Goal: Task Accomplishment & Management: Complete application form

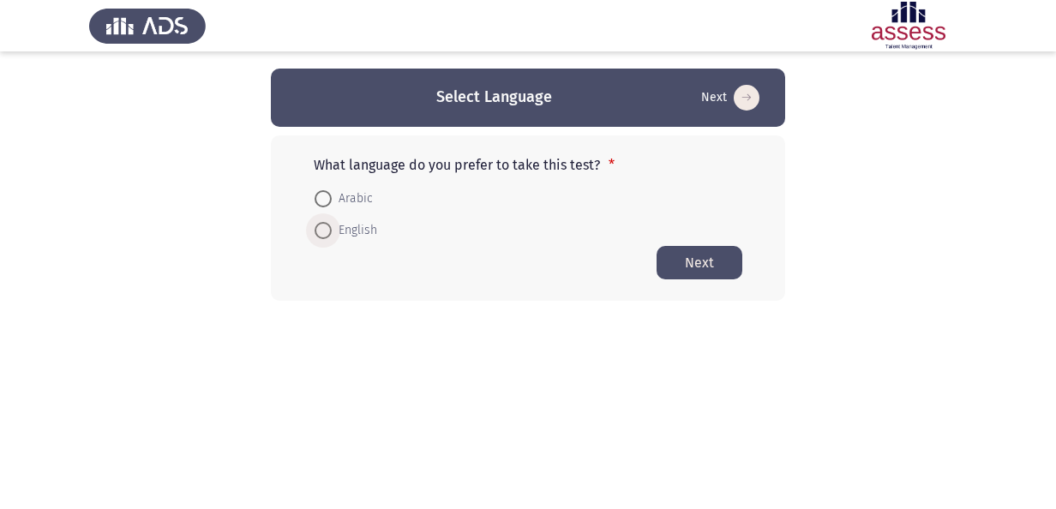
click at [326, 230] on span at bounding box center [323, 230] width 17 height 17
click at [326, 230] on input "English" at bounding box center [323, 230] width 17 height 17
radio input "true"
click at [696, 271] on button "Next" at bounding box center [700, 261] width 86 height 33
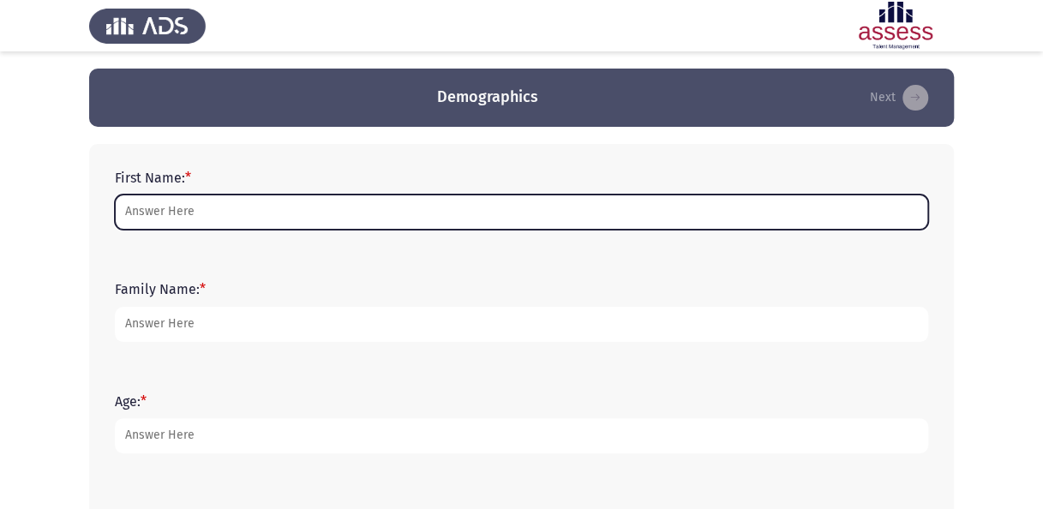
click at [305, 218] on input "First Name: *" at bounding box center [521, 212] width 813 height 35
type input "[PERSON_NAME]"
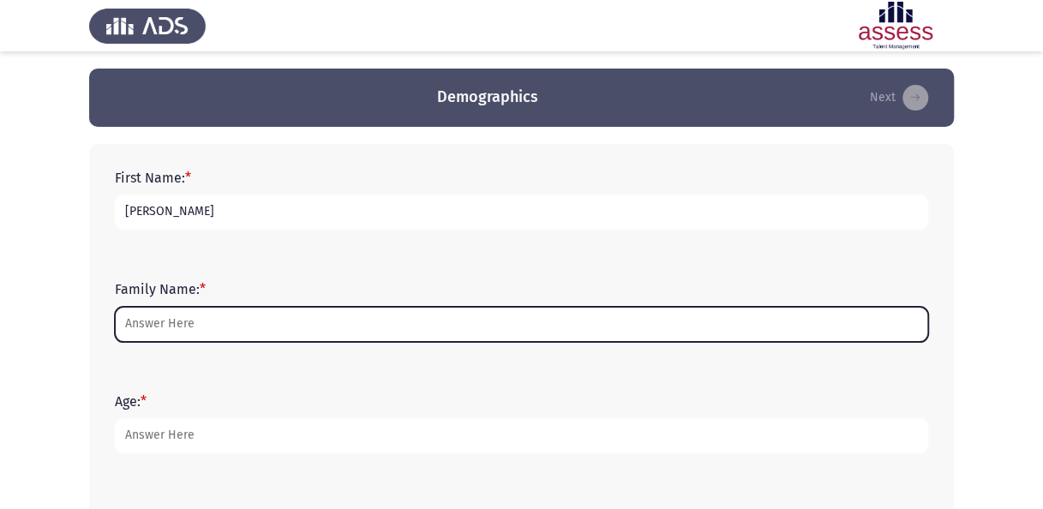
click at [225, 327] on input "Family Name: *" at bounding box center [521, 324] width 813 height 35
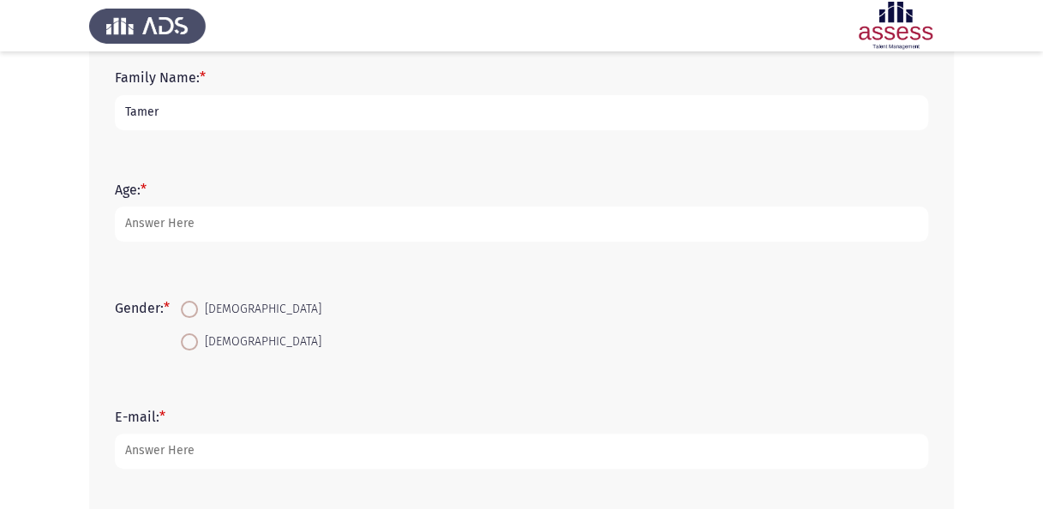
scroll to position [237, 0]
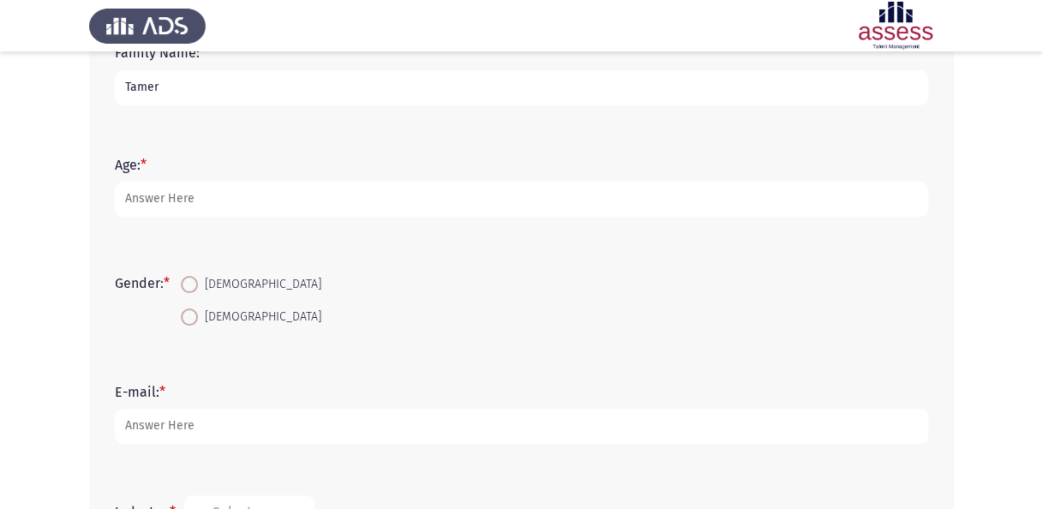
type input "Tamer"
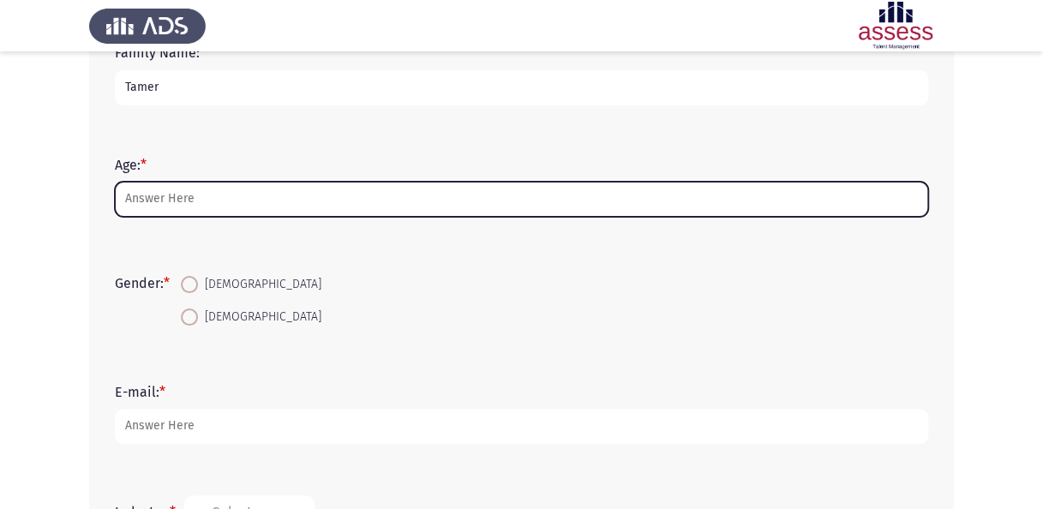
click at [158, 206] on input "Age: *" at bounding box center [521, 199] width 813 height 35
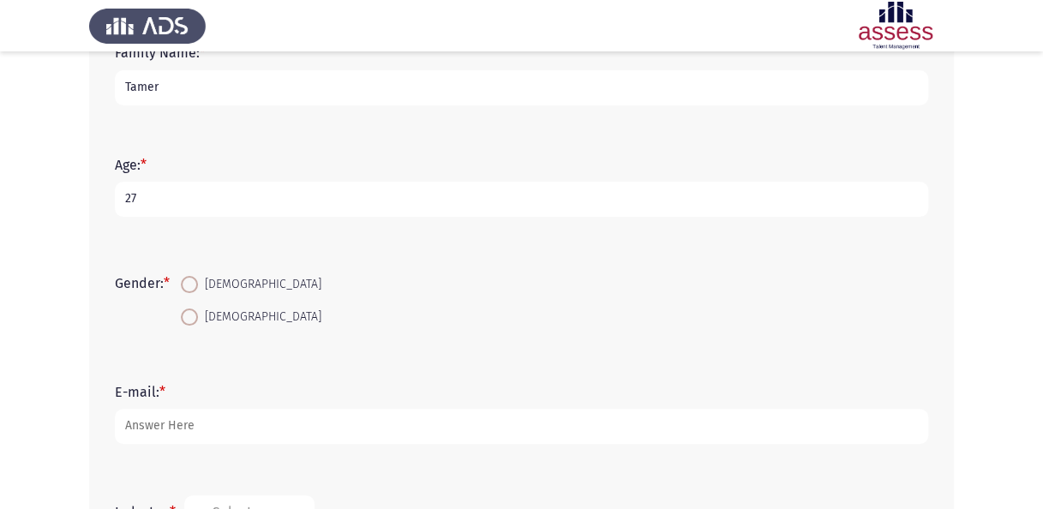
type input "27"
click at [189, 287] on span at bounding box center [189, 284] width 17 height 17
click at [189, 287] on input "[DEMOGRAPHIC_DATA]" at bounding box center [189, 284] width 17 height 17
radio input "true"
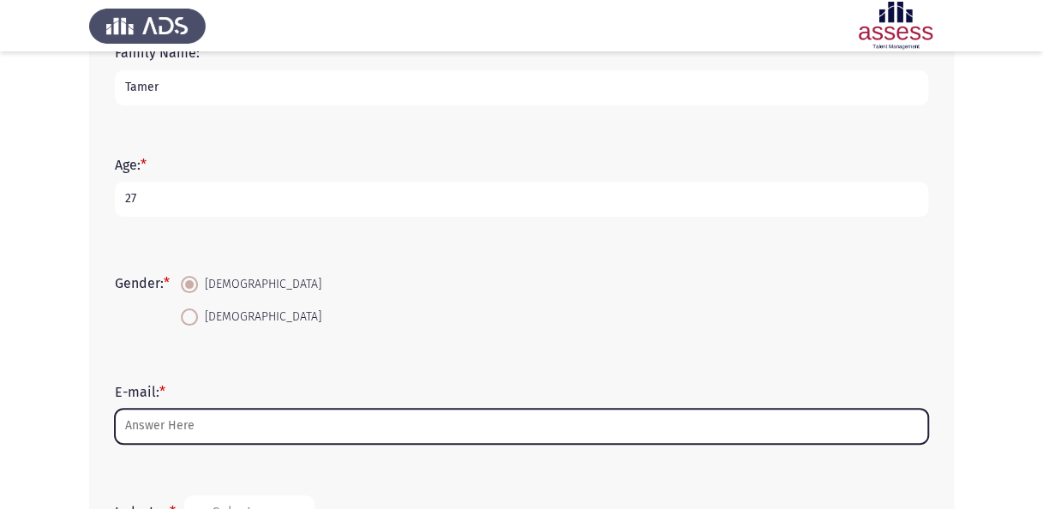
click at [176, 418] on input "E-mail: *" at bounding box center [521, 426] width 813 height 35
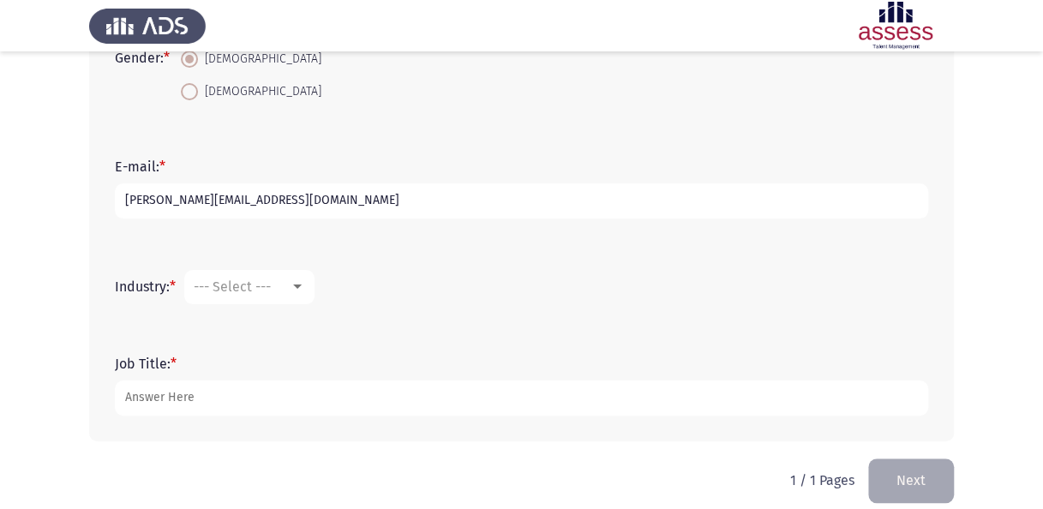
scroll to position [470, 0]
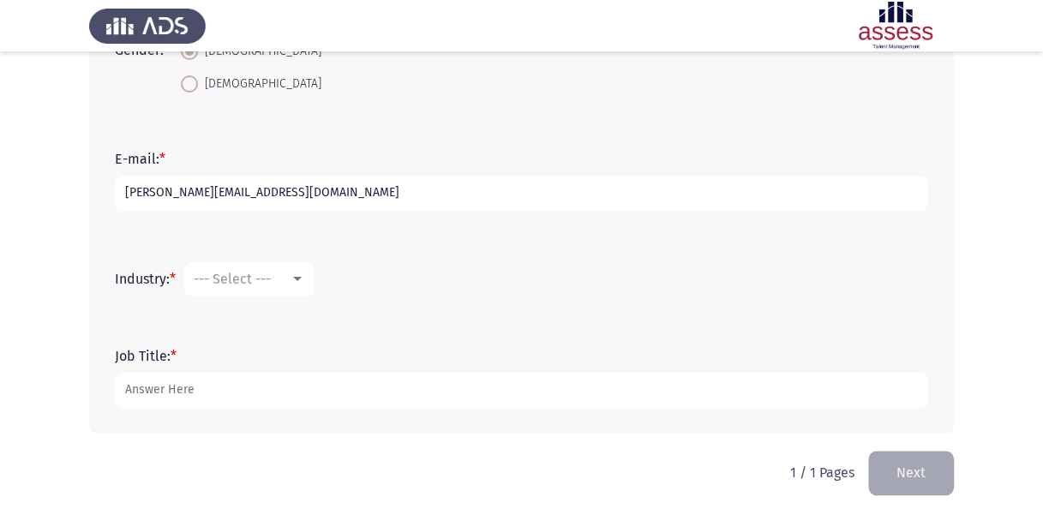
type input "[PERSON_NAME][EMAIL_ADDRESS][DOMAIN_NAME]"
click at [279, 279] on div "--- Select ---" at bounding box center [242, 279] width 96 height 16
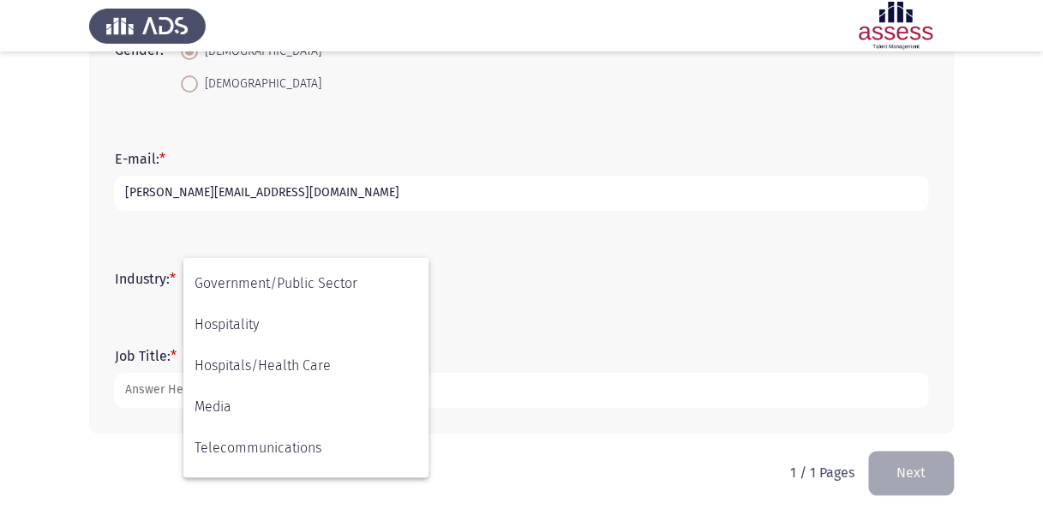
scroll to position [370, 0]
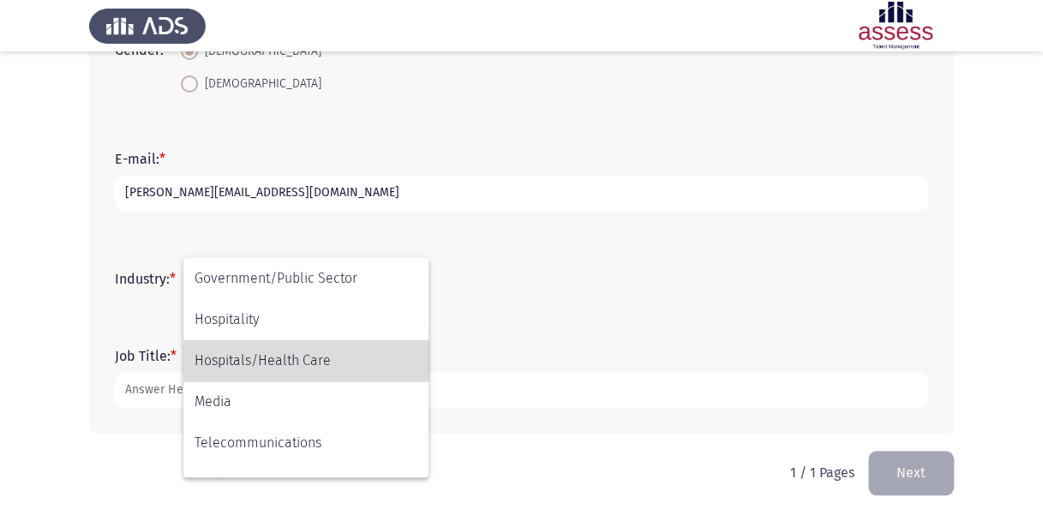
click at [317, 365] on span "Hospitals/Health Care" at bounding box center [306, 360] width 223 height 41
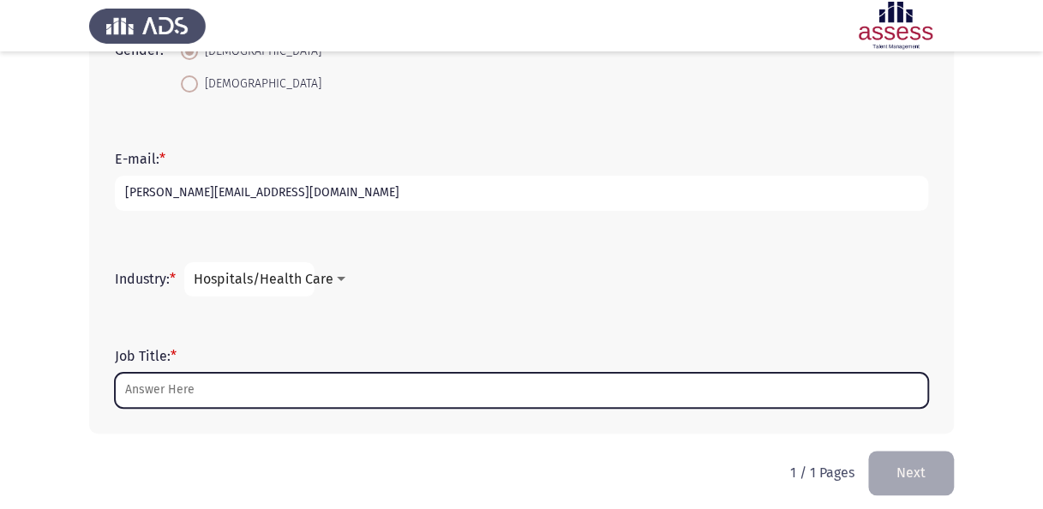
click at [228, 384] on input "Job Title: *" at bounding box center [521, 390] width 813 height 35
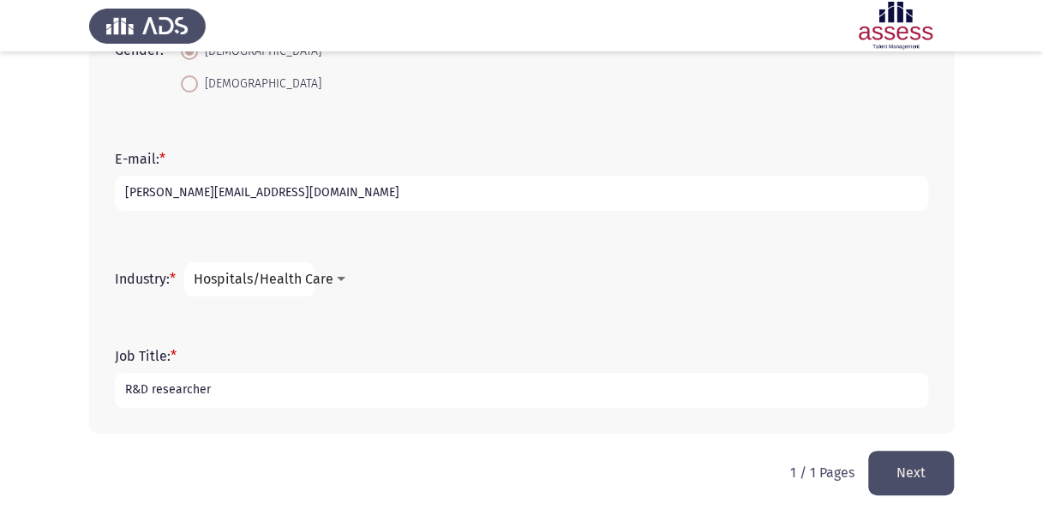
type input "R&D researcher"
click at [896, 465] on button "Next" at bounding box center [911, 473] width 86 height 44
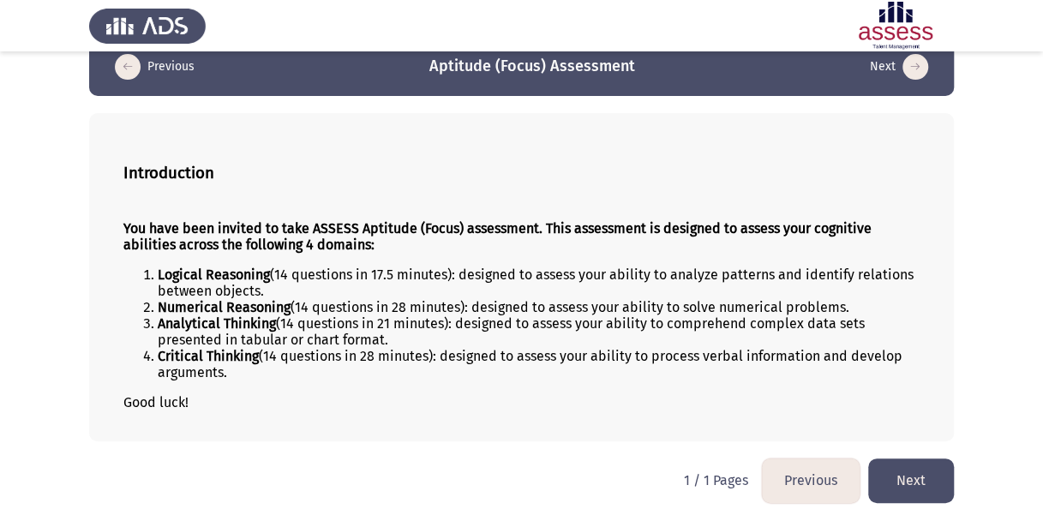
scroll to position [39, 0]
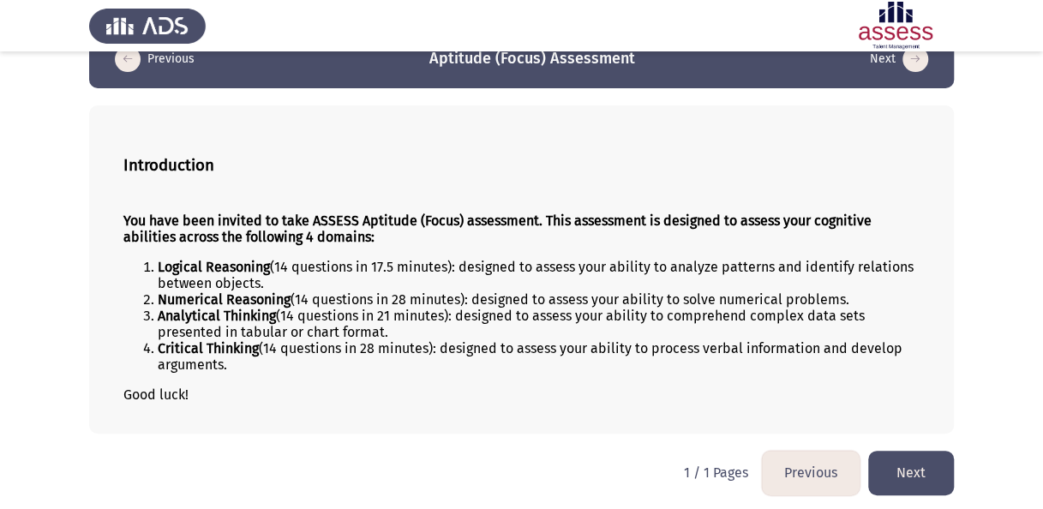
click at [922, 460] on button "Next" at bounding box center [911, 473] width 86 height 44
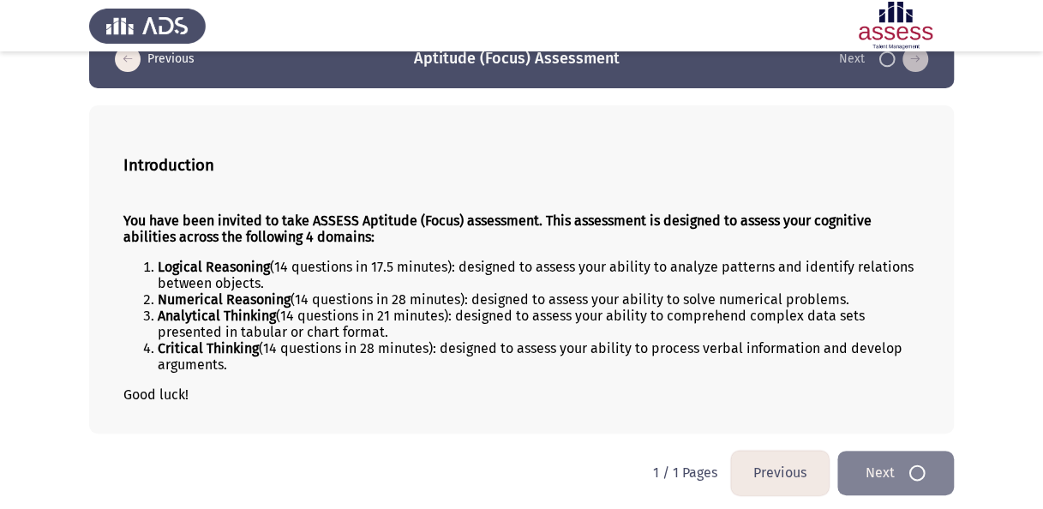
scroll to position [0, 0]
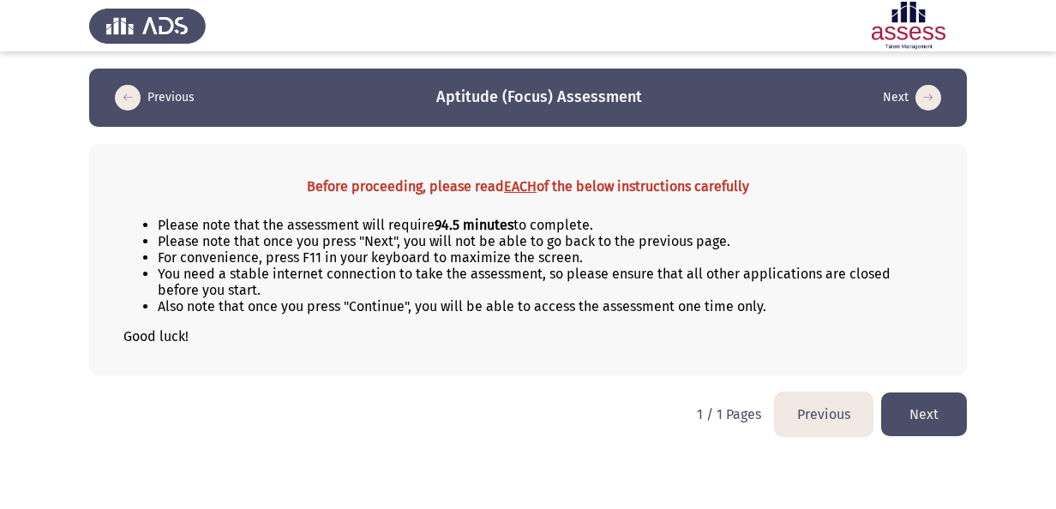
click at [920, 406] on button "Next" at bounding box center [924, 415] width 86 height 44
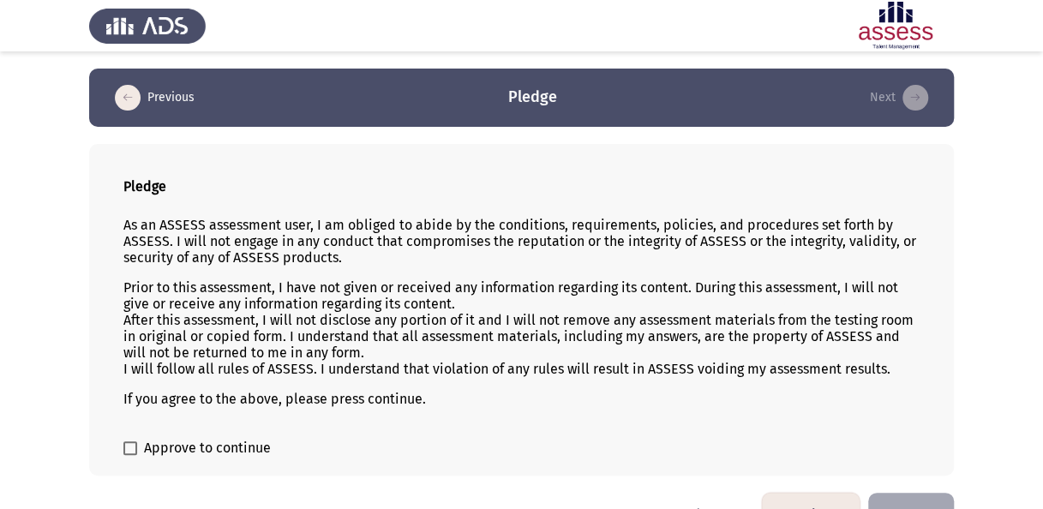
scroll to position [41, 0]
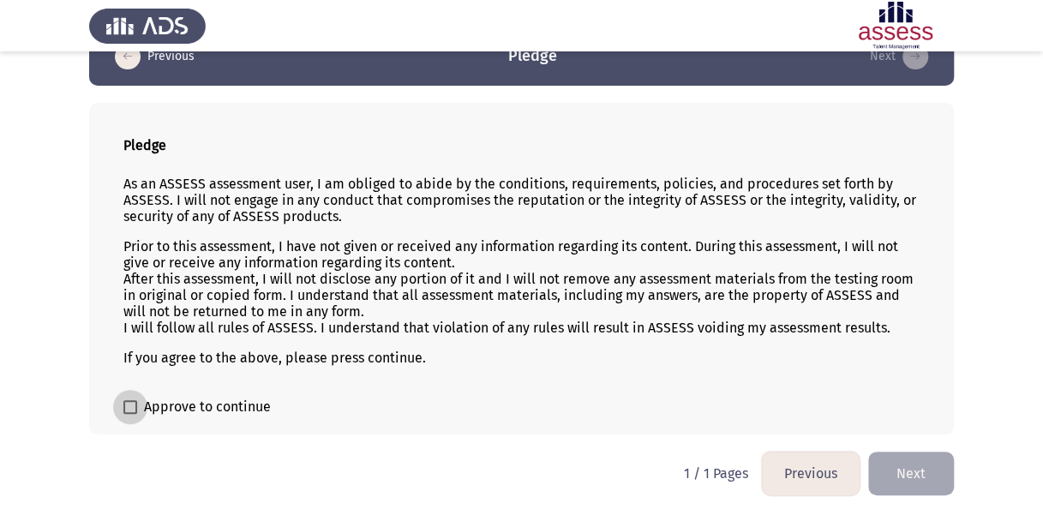
click at [132, 397] on label "Approve to continue" at bounding box center [196, 407] width 147 height 21
click at [130, 414] on input "Approve to continue" at bounding box center [129, 414] width 1 height 1
checkbox input "true"
click at [888, 478] on button "Next" at bounding box center [911, 474] width 86 height 44
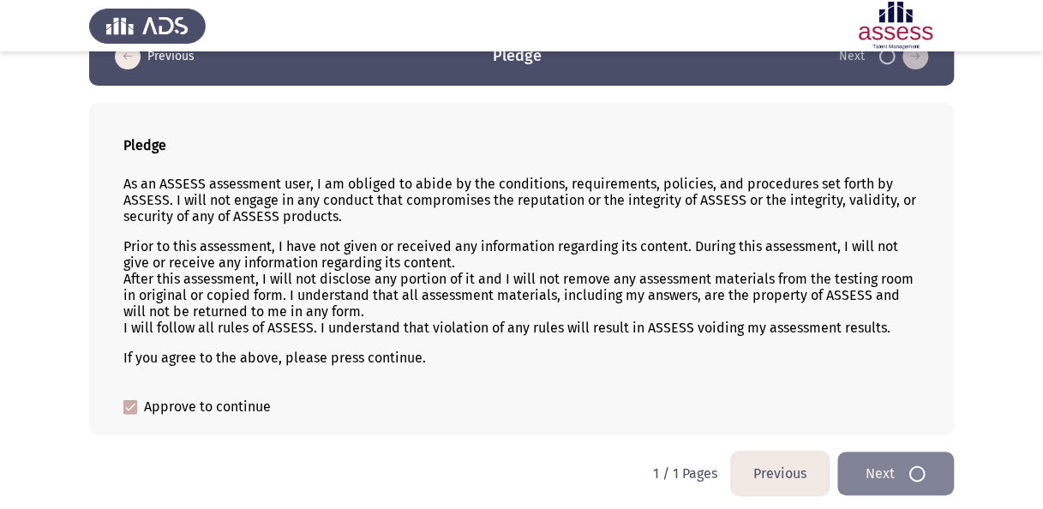
scroll to position [0, 0]
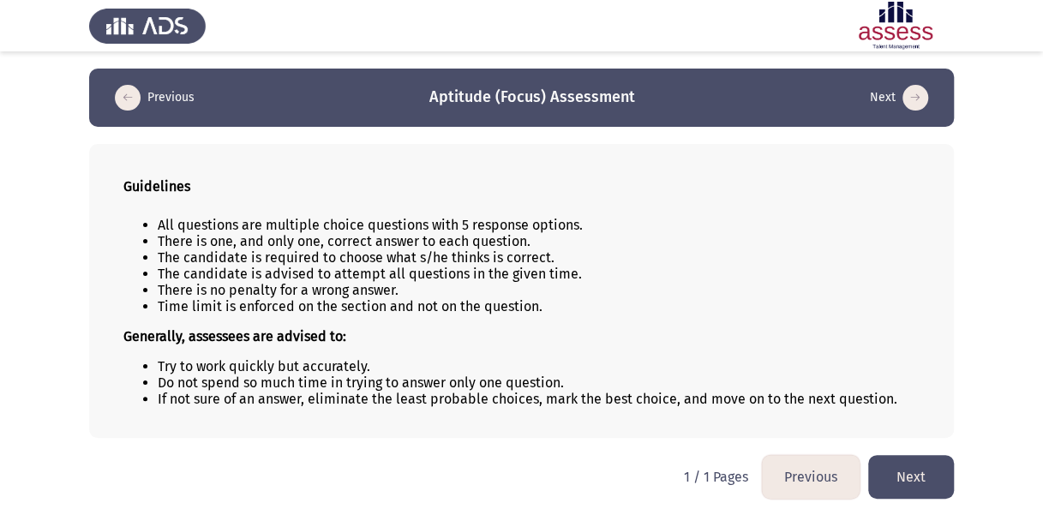
click at [899, 477] on button "Next" at bounding box center [911, 477] width 86 height 44
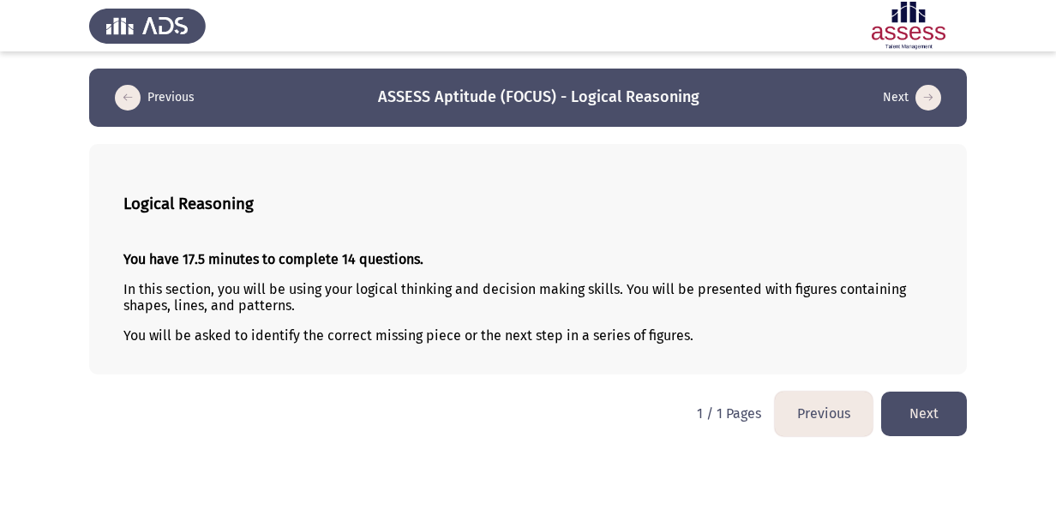
click at [936, 393] on button "Next" at bounding box center [924, 414] width 86 height 44
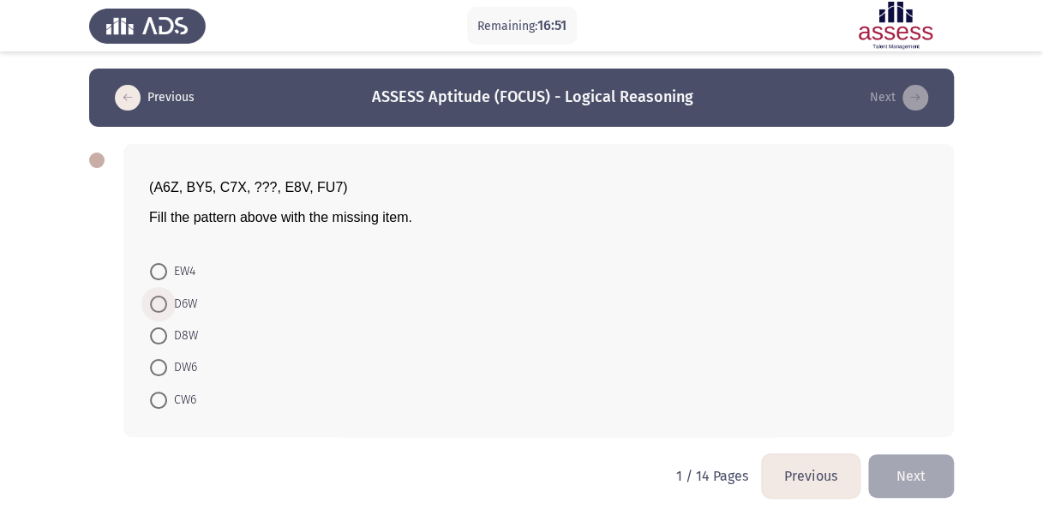
click at [162, 300] on span at bounding box center [158, 304] width 17 height 17
click at [162, 300] on input "D6W" at bounding box center [158, 304] width 17 height 17
radio input "true"
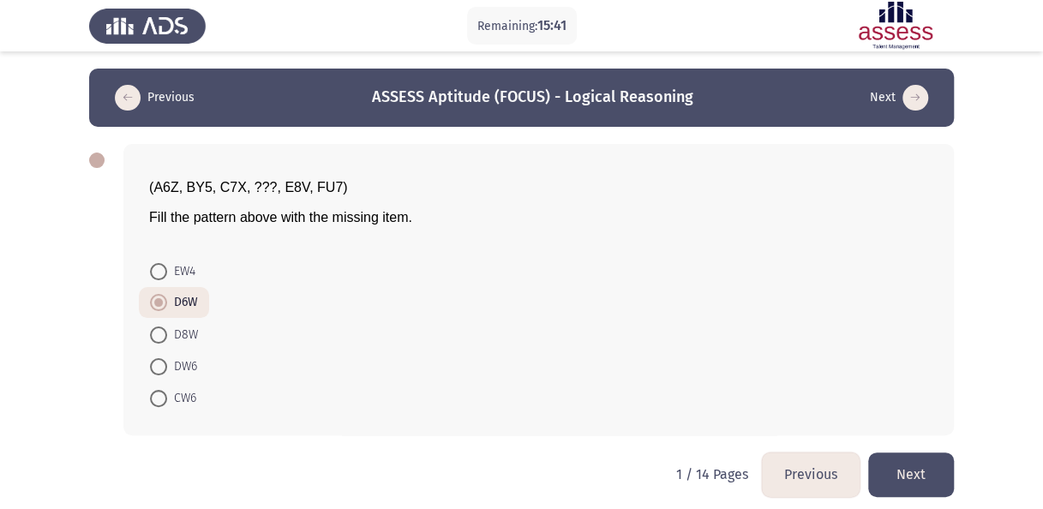
click at [161, 330] on span at bounding box center [158, 335] width 17 height 17
click at [161, 330] on input "D8W" at bounding box center [158, 335] width 17 height 17
radio input "true"
click at [896, 475] on button "Next" at bounding box center [911, 475] width 86 height 44
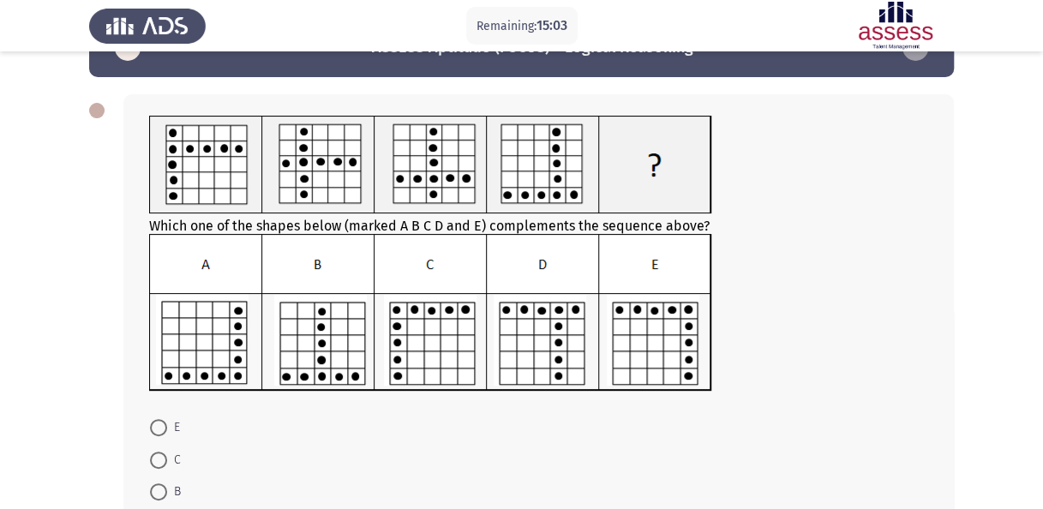
scroll to position [51, 0]
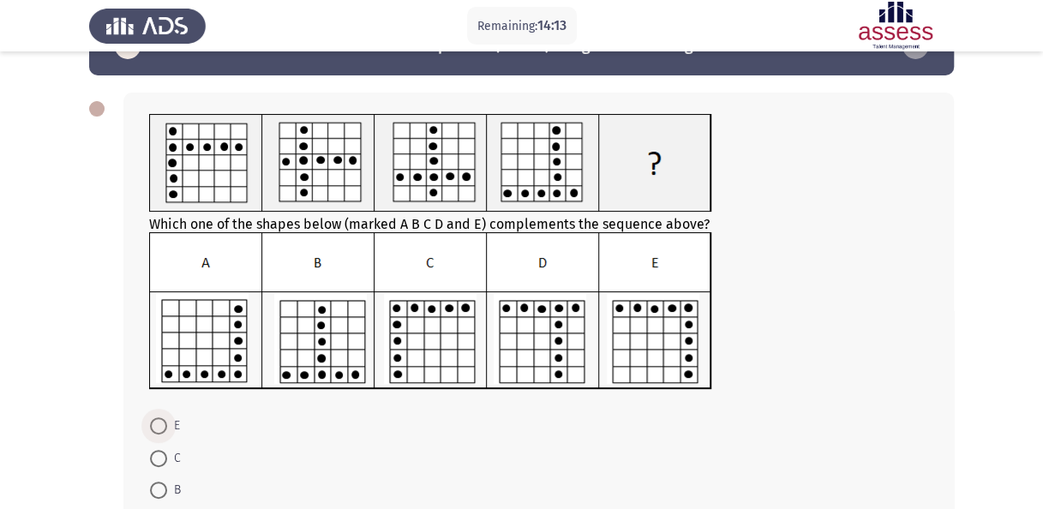
click at [163, 427] on span at bounding box center [158, 425] width 17 height 17
click at [163, 427] on input "E" at bounding box center [158, 425] width 17 height 17
radio input "true"
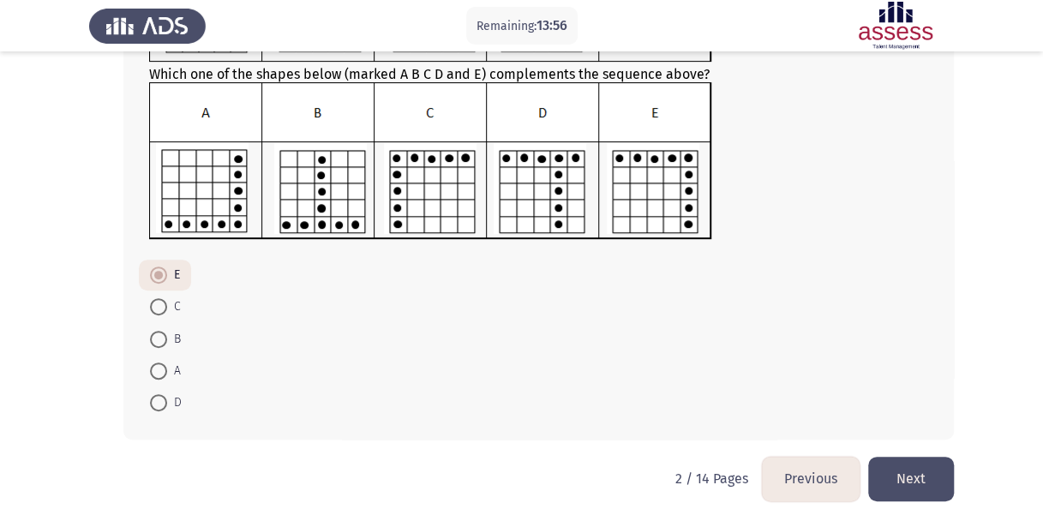
scroll to position [216, 0]
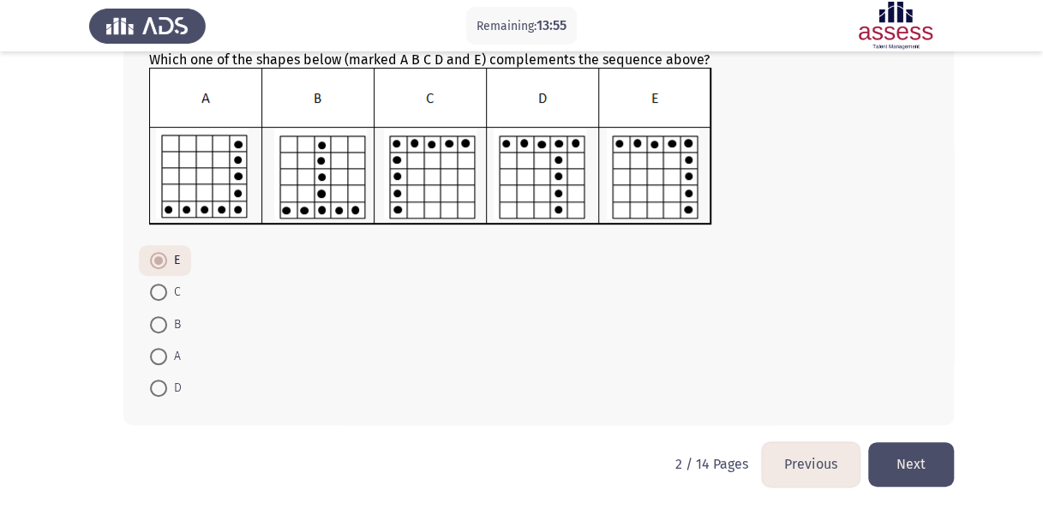
click at [914, 465] on button "Next" at bounding box center [911, 464] width 86 height 44
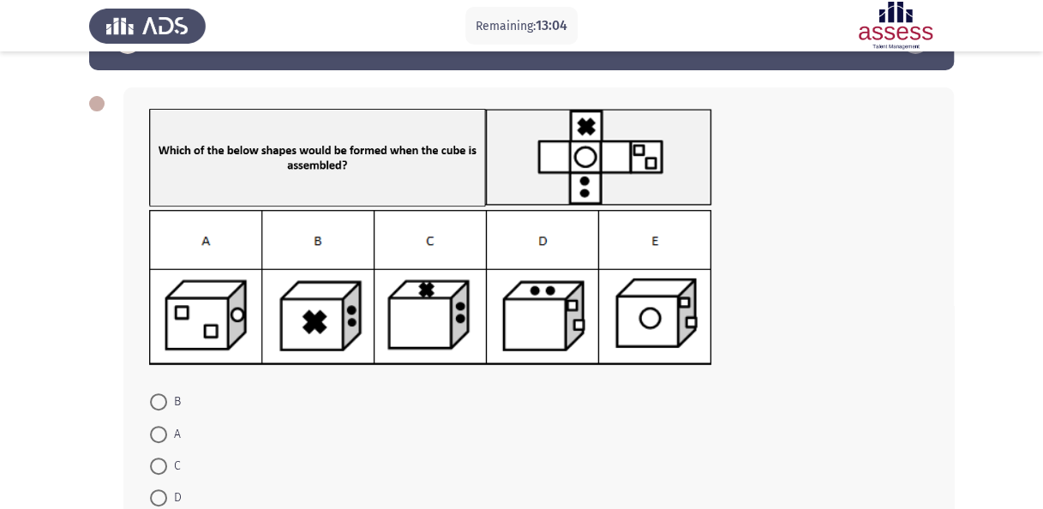
scroll to position [76, 0]
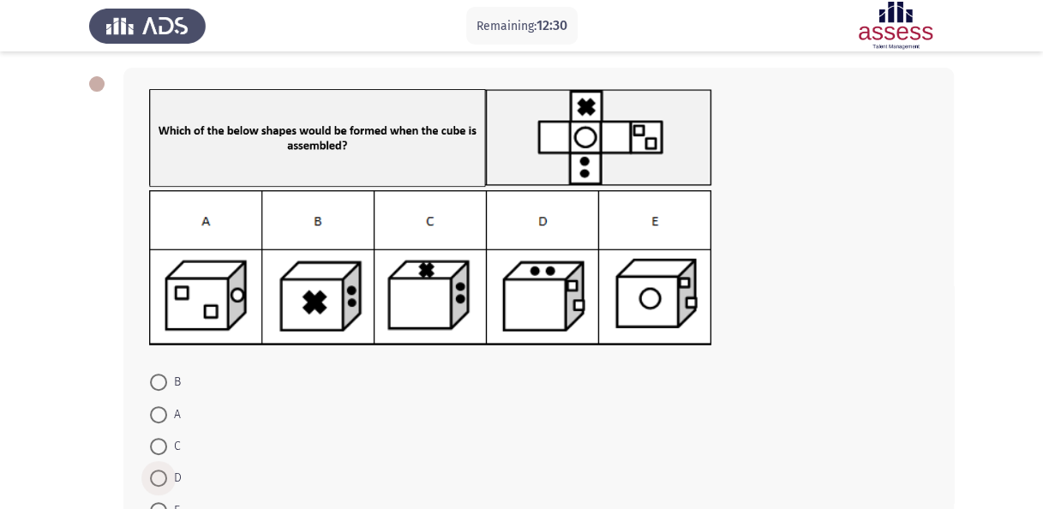
click at [165, 471] on span at bounding box center [158, 478] width 17 height 17
click at [165, 471] on input "D" at bounding box center [158, 478] width 17 height 17
radio input "true"
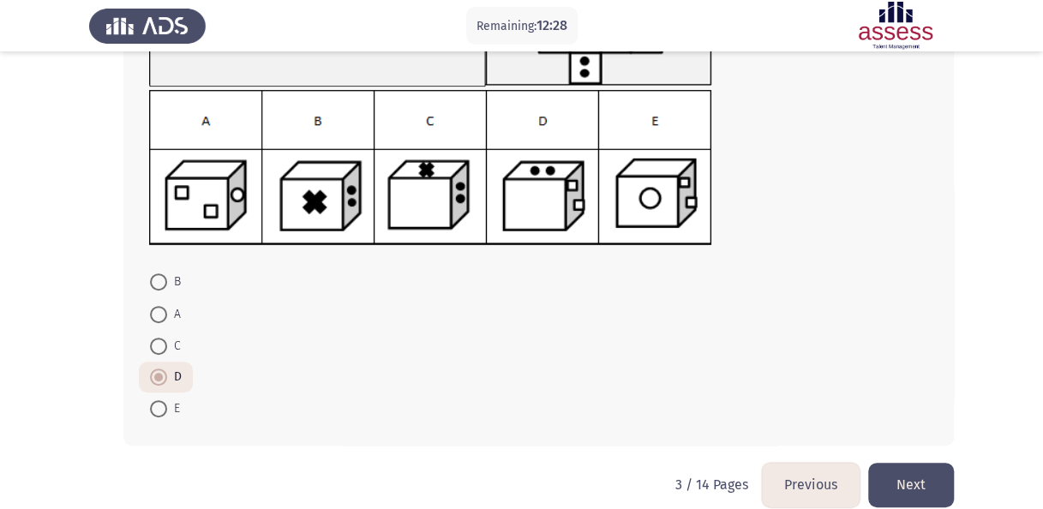
scroll to position [197, 0]
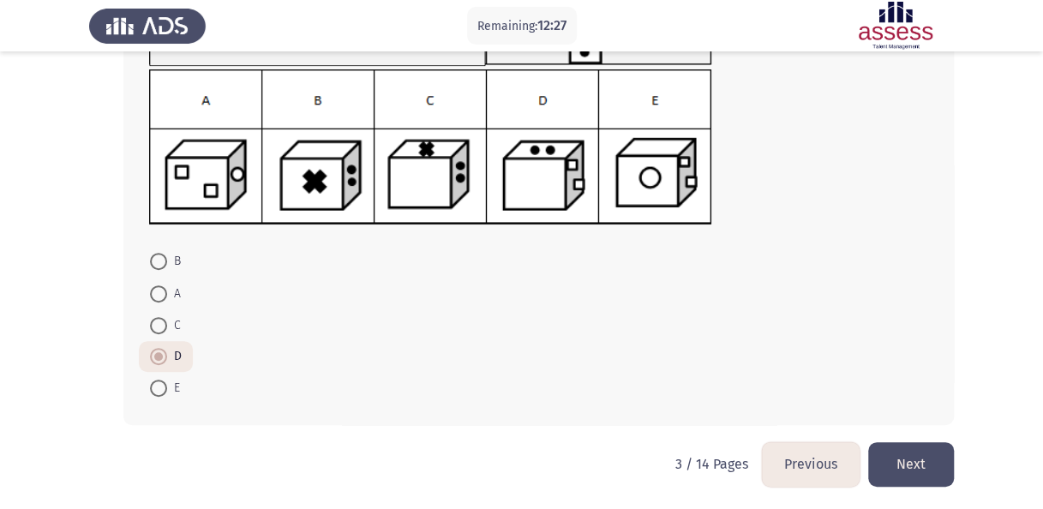
click at [902, 465] on button "Next" at bounding box center [911, 464] width 86 height 44
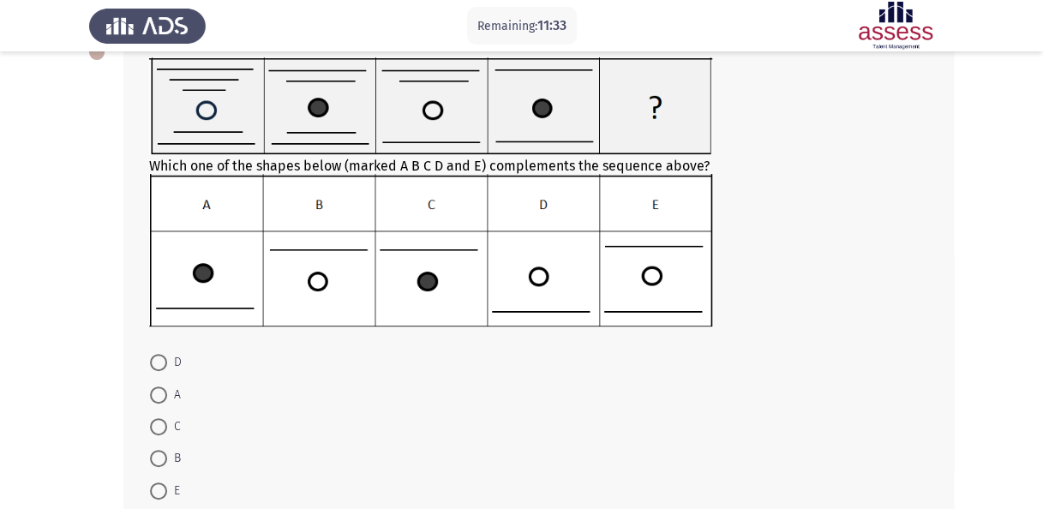
scroll to position [123, 0]
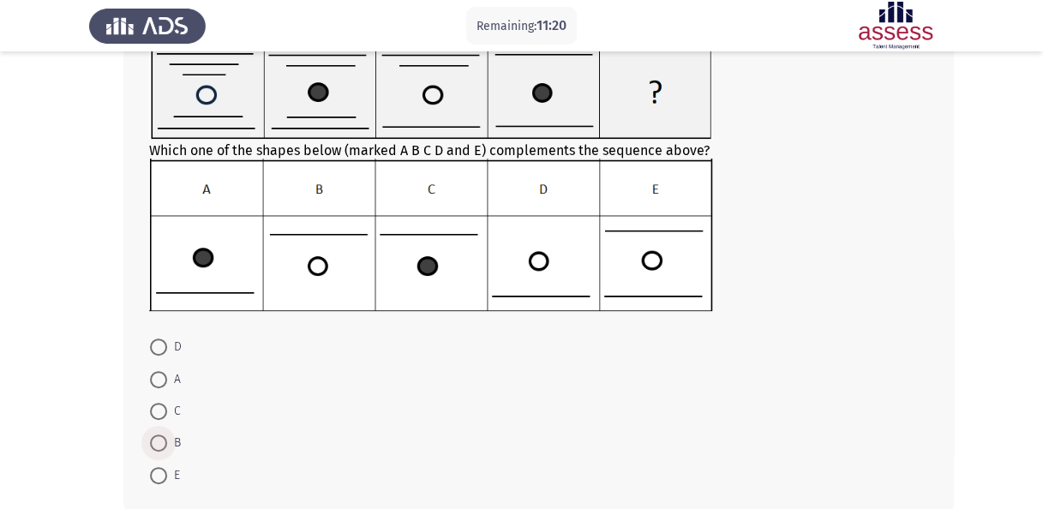
click at [153, 441] on span at bounding box center [158, 443] width 17 height 17
click at [153, 441] on input "B" at bounding box center [158, 443] width 17 height 17
radio input "true"
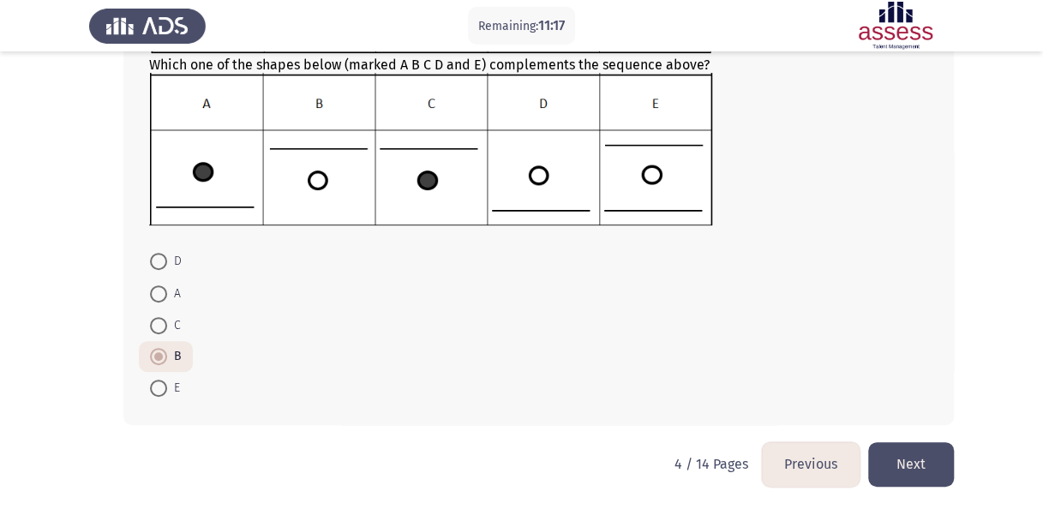
click at [932, 447] on button "Next" at bounding box center [911, 464] width 86 height 44
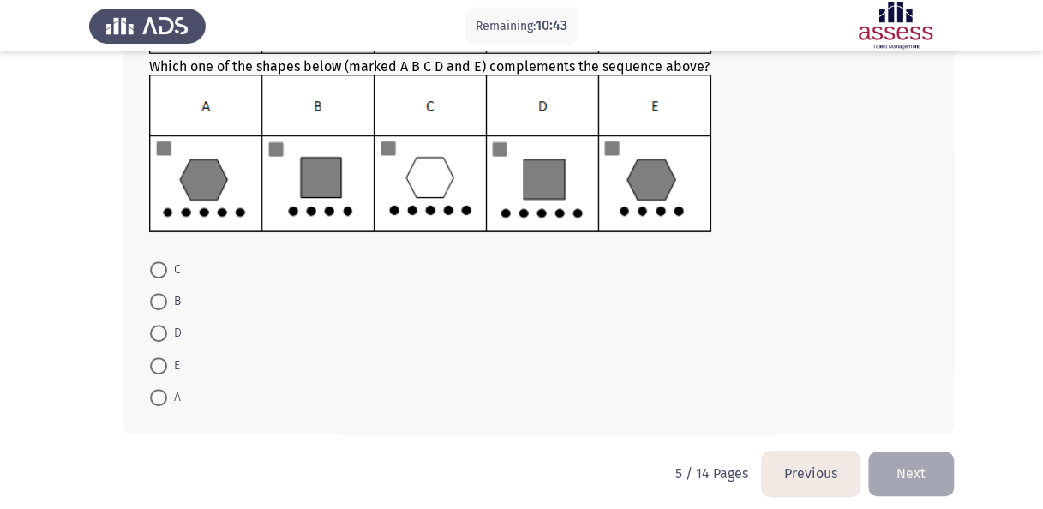
click at [165, 395] on span at bounding box center [158, 397] width 17 height 17
click at [165, 395] on input "A" at bounding box center [158, 397] width 17 height 17
radio input "true"
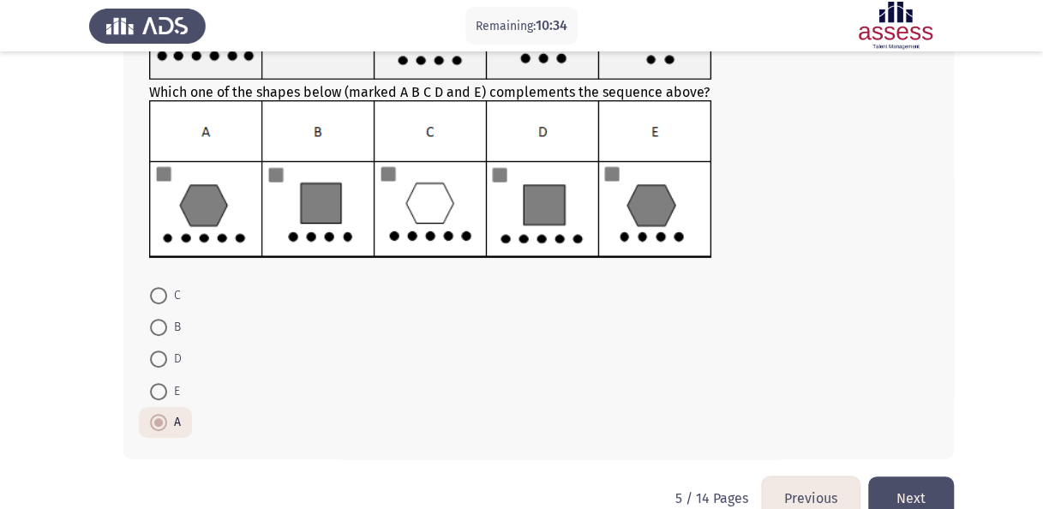
scroll to position [215, 0]
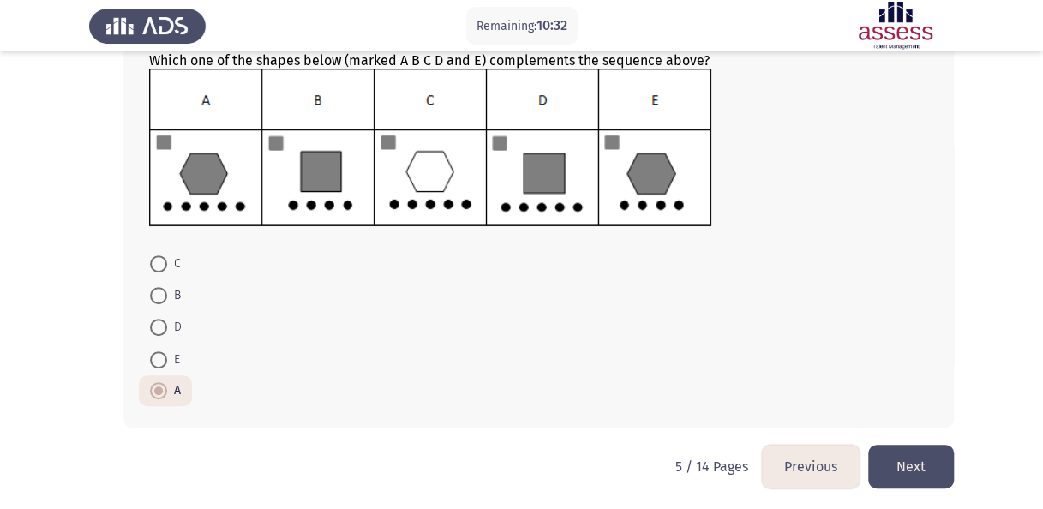
click at [922, 465] on button "Next" at bounding box center [911, 467] width 86 height 44
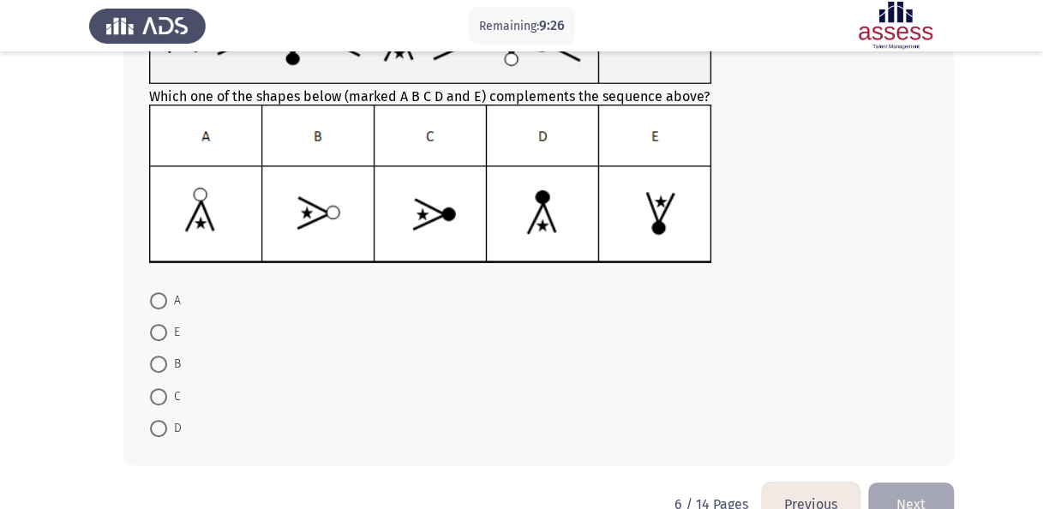
scroll to position [178, 0]
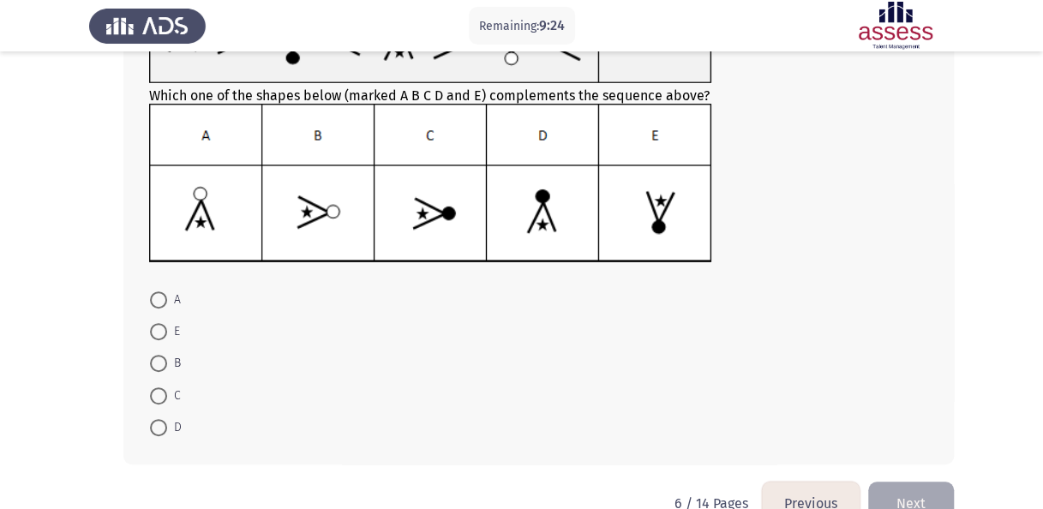
click at [158, 299] on span at bounding box center [158, 299] width 17 height 17
click at [158, 299] on input "A" at bounding box center [158, 299] width 17 height 17
radio input "true"
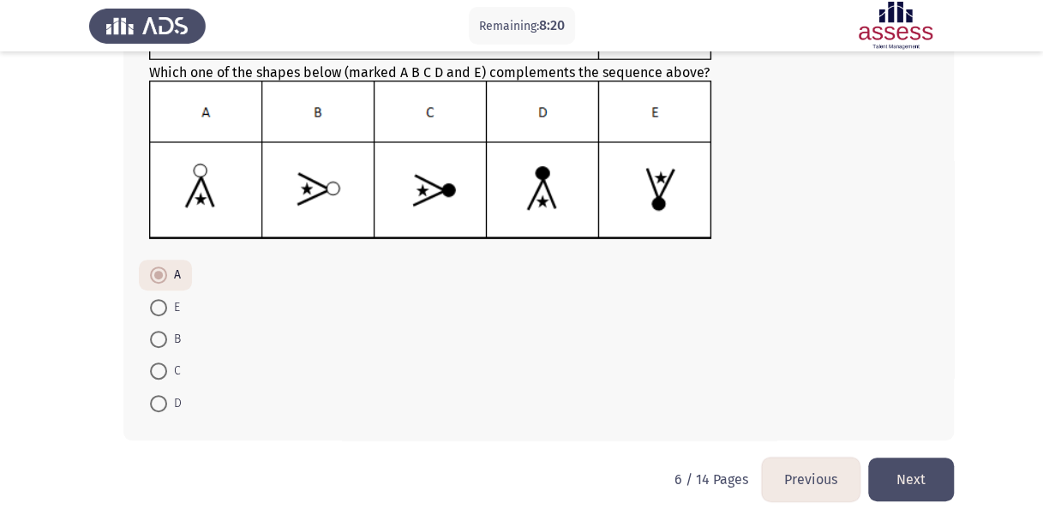
scroll to position [206, 0]
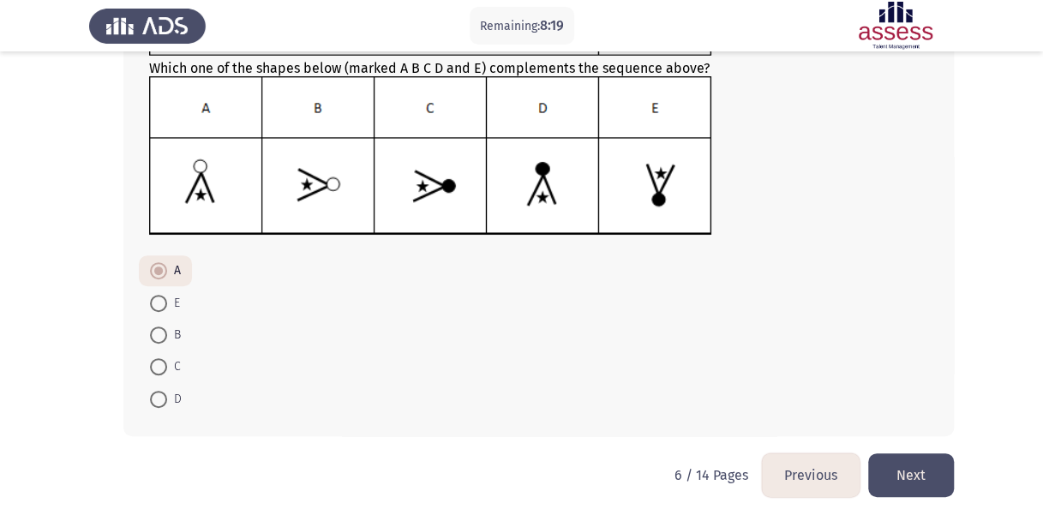
click at [912, 474] on button "Next" at bounding box center [911, 475] width 86 height 44
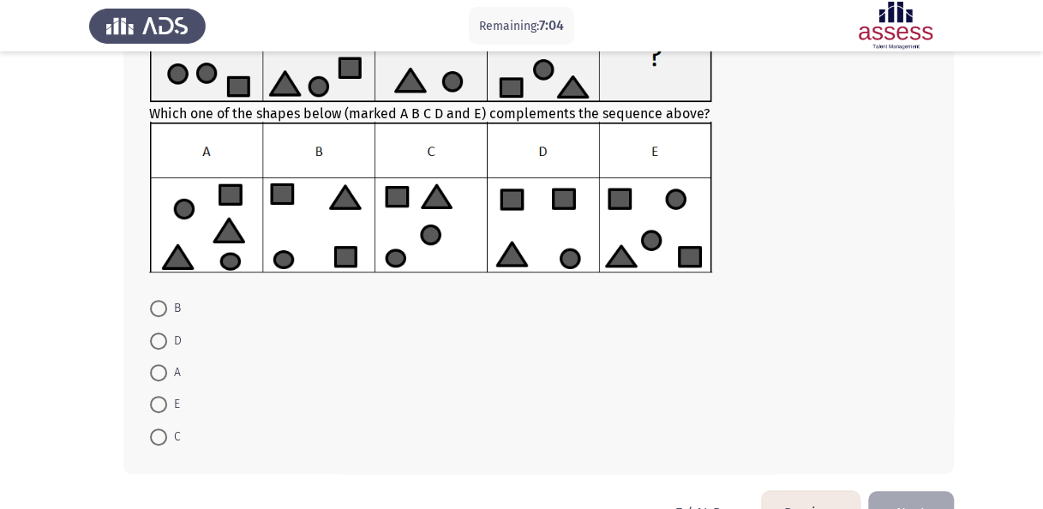
scroll to position [163, 0]
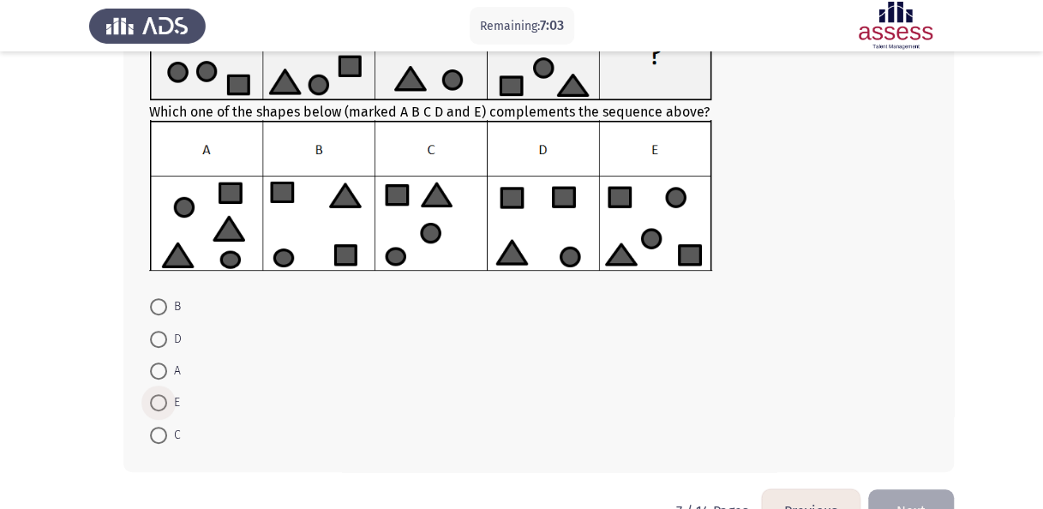
click at [163, 399] on span at bounding box center [158, 402] width 17 height 17
click at [163, 399] on input "E" at bounding box center [158, 402] width 17 height 17
radio input "true"
click at [925, 499] on button "Next" at bounding box center [911, 510] width 86 height 44
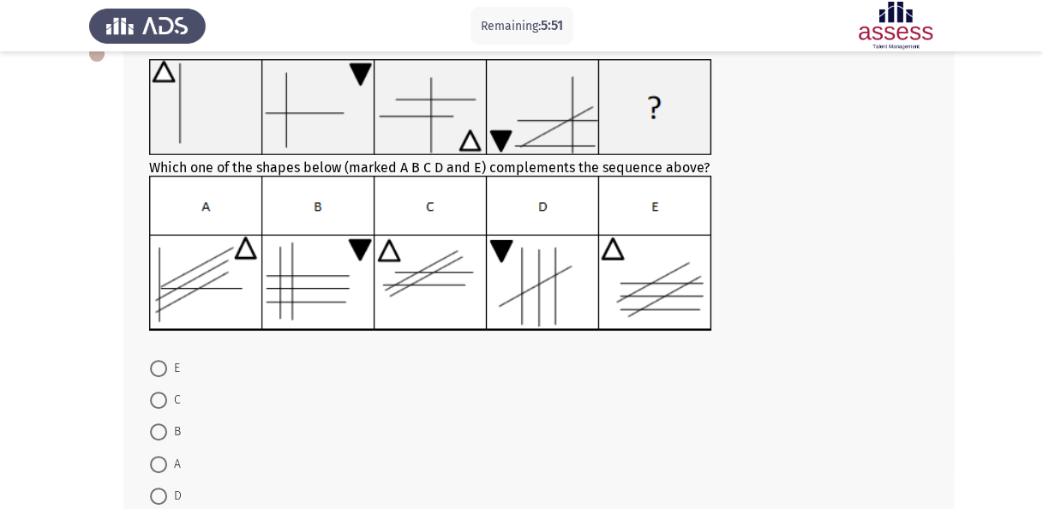
scroll to position [105, 0]
click at [166, 465] on span at bounding box center [158, 465] width 17 height 17
click at [166, 465] on input "A" at bounding box center [158, 465] width 17 height 17
radio input "true"
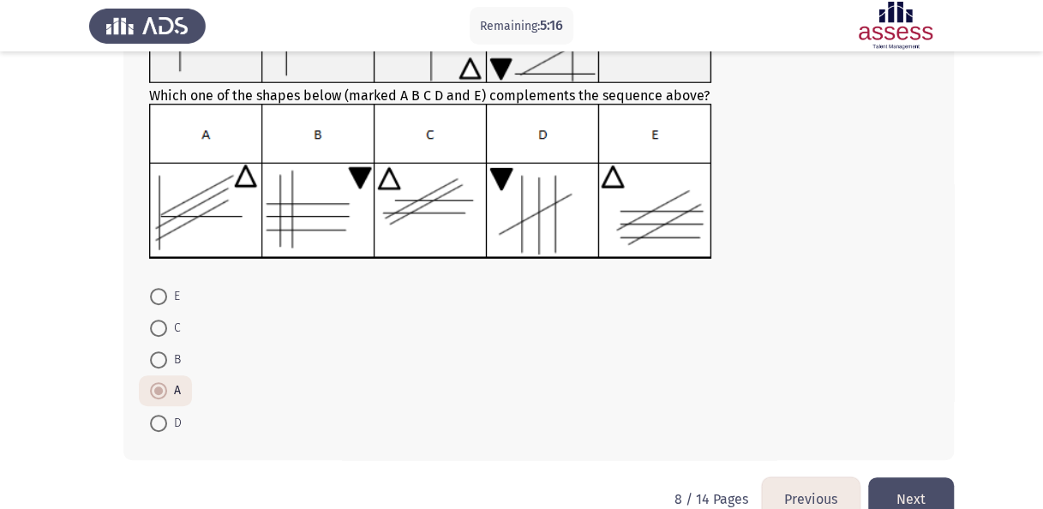
scroll to position [185, 0]
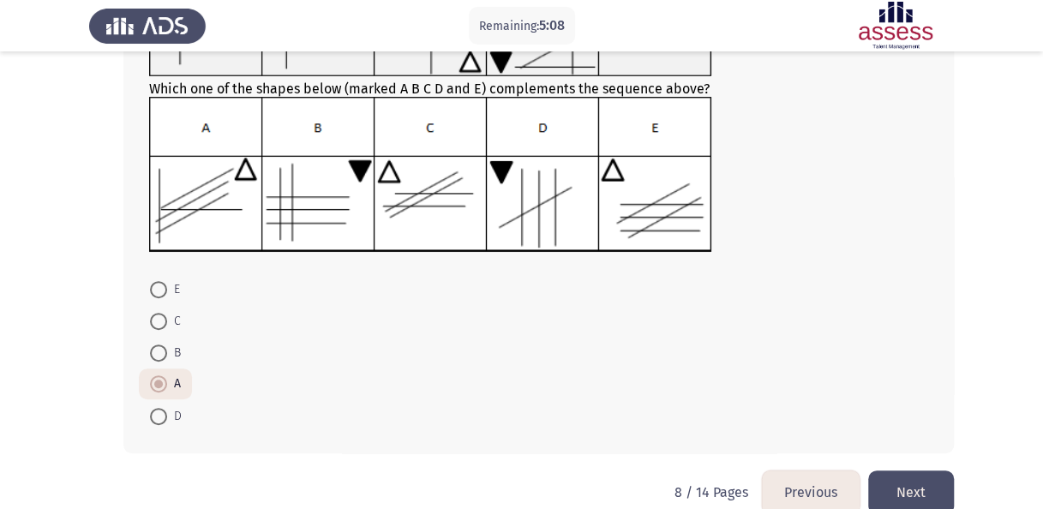
click at [902, 481] on button "Next" at bounding box center [911, 493] width 86 height 44
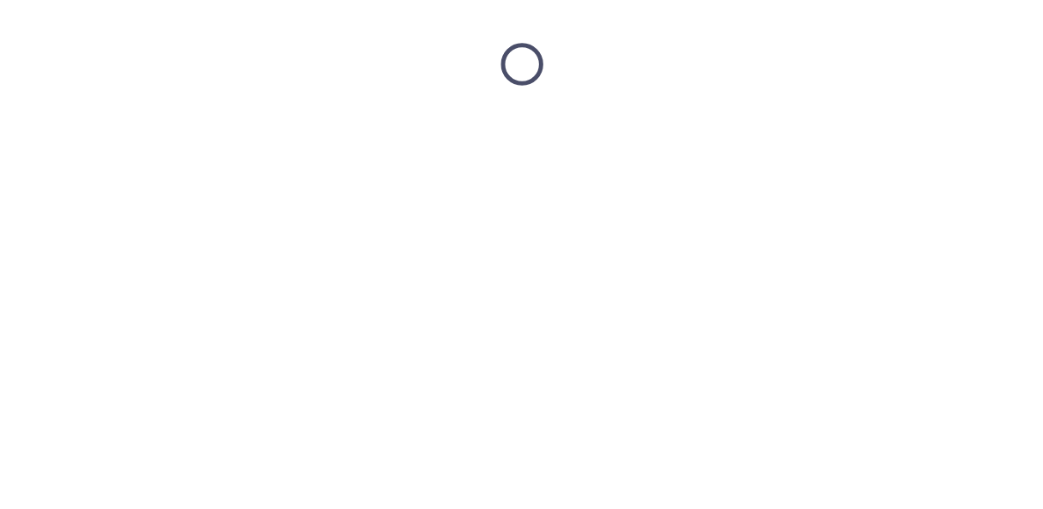
scroll to position [0, 0]
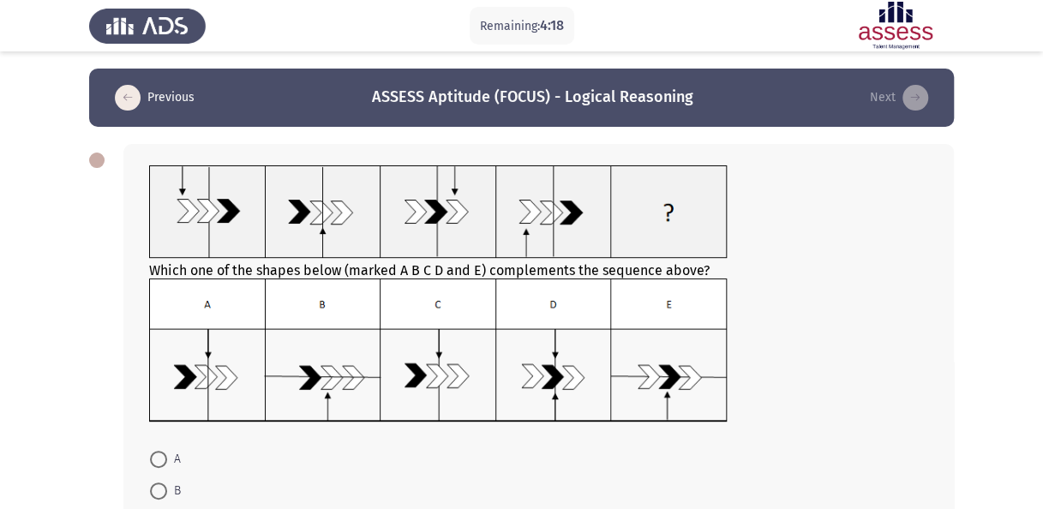
click at [158, 446] on mat-radio-button "A" at bounding box center [165, 458] width 53 height 32
click at [158, 453] on span at bounding box center [158, 459] width 17 height 17
click at [158, 453] on input "A" at bounding box center [158, 459] width 17 height 17
radio input "true"
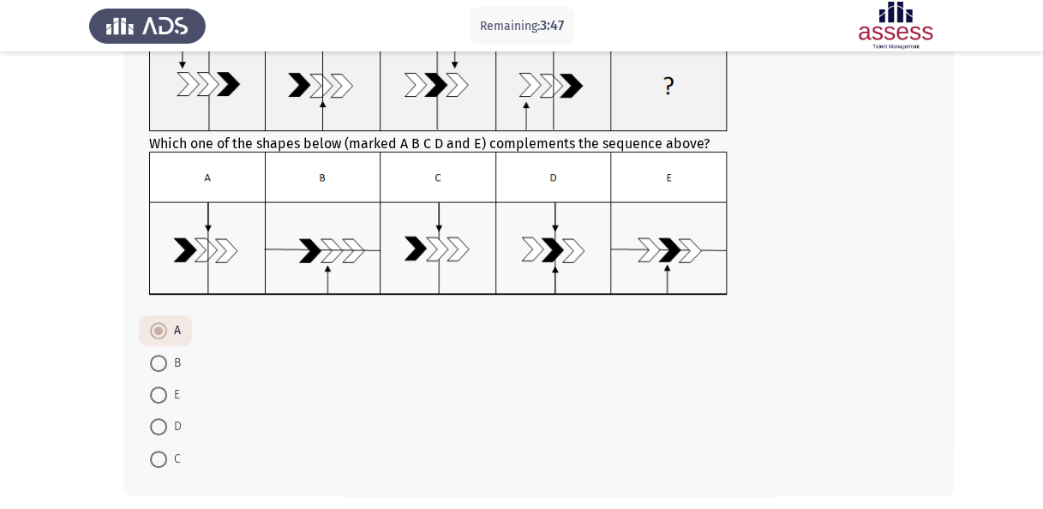
scroll to position [131, 0]
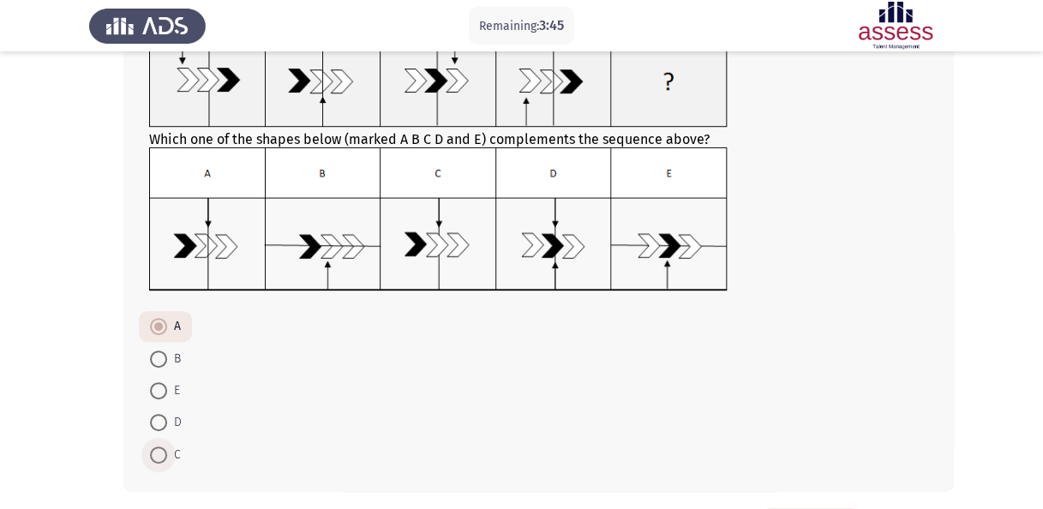
click at [161, 448] on span at bounding box center [158, 455] width 17 height 17
click at [161, 448] on input "C" at bounding box center [158, 455] width 17 height 17
radio input "true"
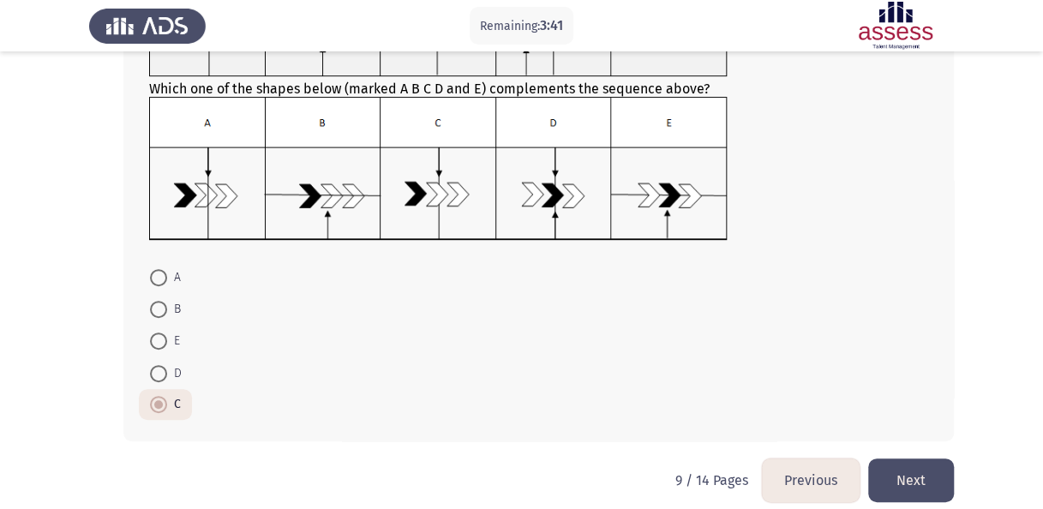
scroll to position [197, 0]
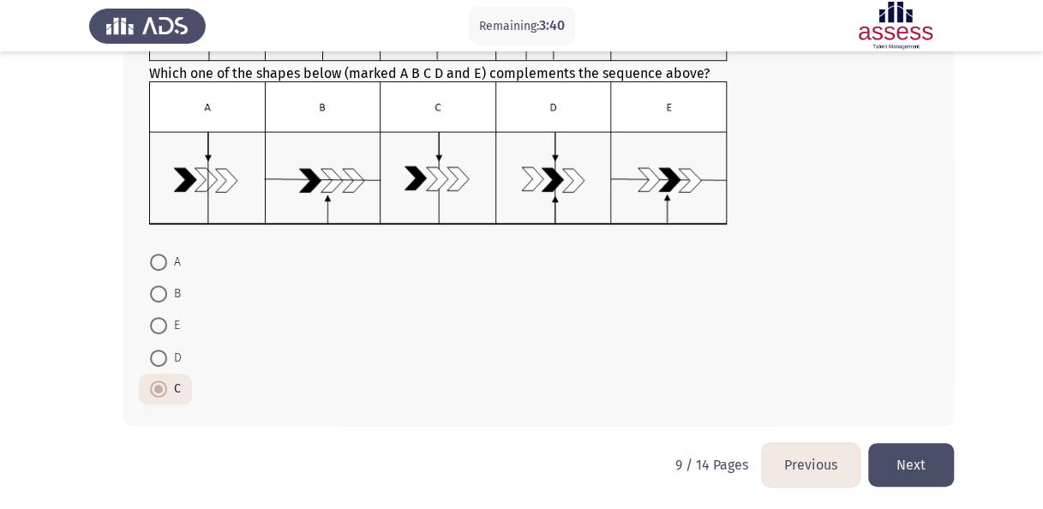
click at [906, 455] on button "Next" at bounding box center [911, 465] width 86 height 44
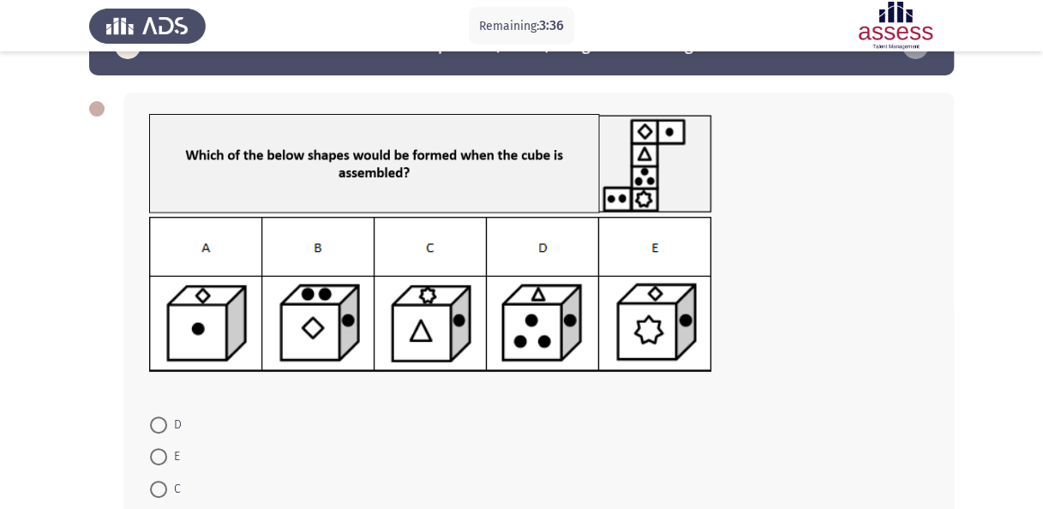
scroll to position [48, 0]
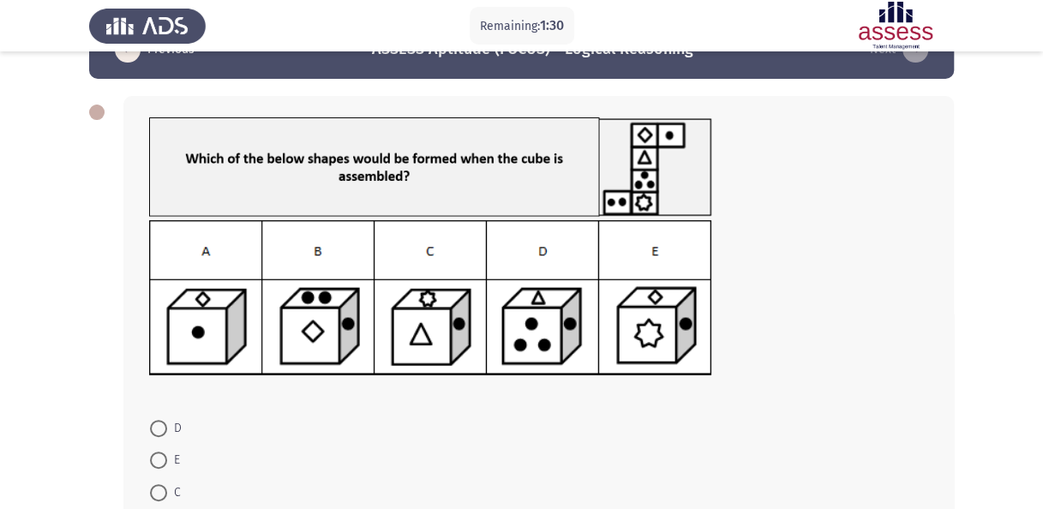
click at [160, 426] on span at bounding box center [158, 428] width 17 height 17
click at [160, 426] on input "D" at bounding box center [158, 428] width 17 height 17
radio input "true"
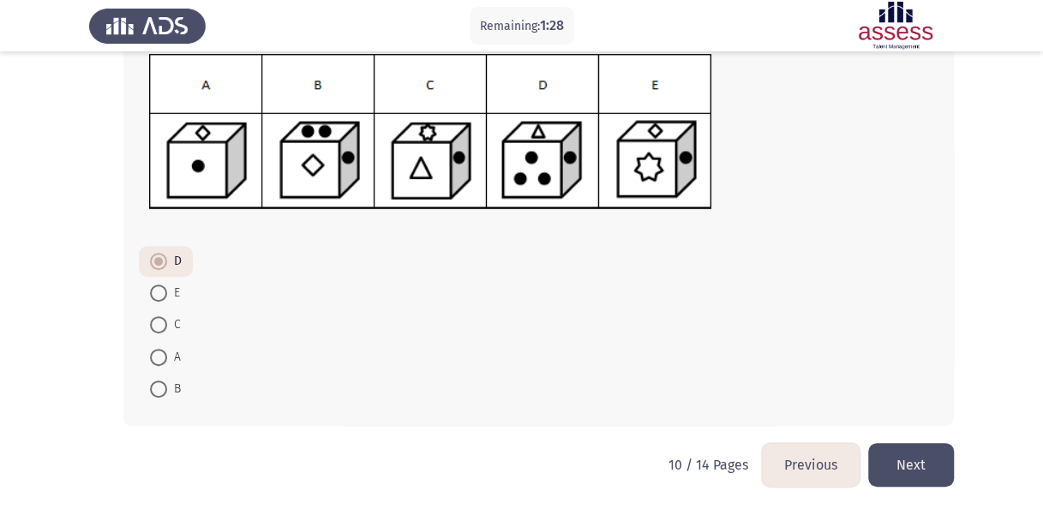
scroll to position [215, 0]
click at [936, 458] on button "Next" at bounding box center [911, 464] width 86 height 44
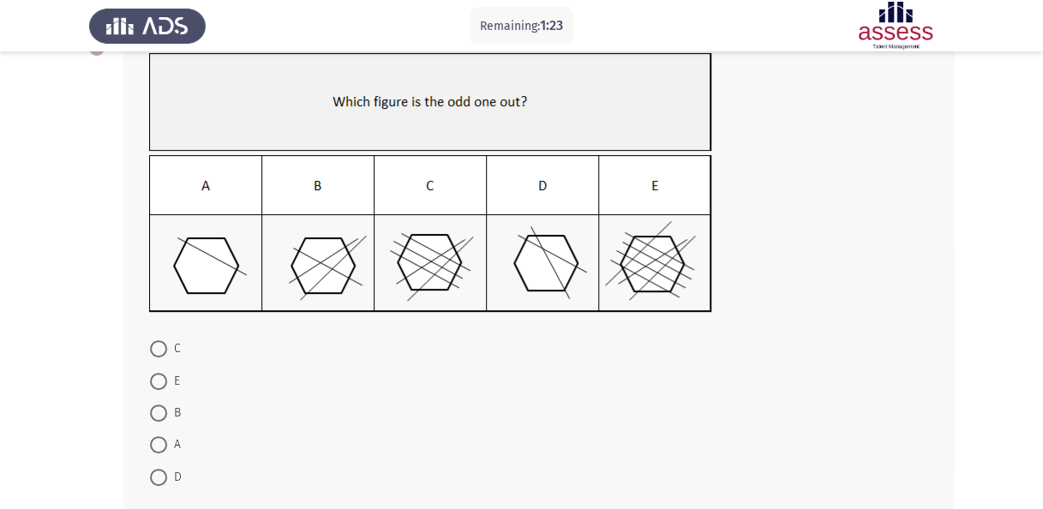
scroll to position [114, 0]
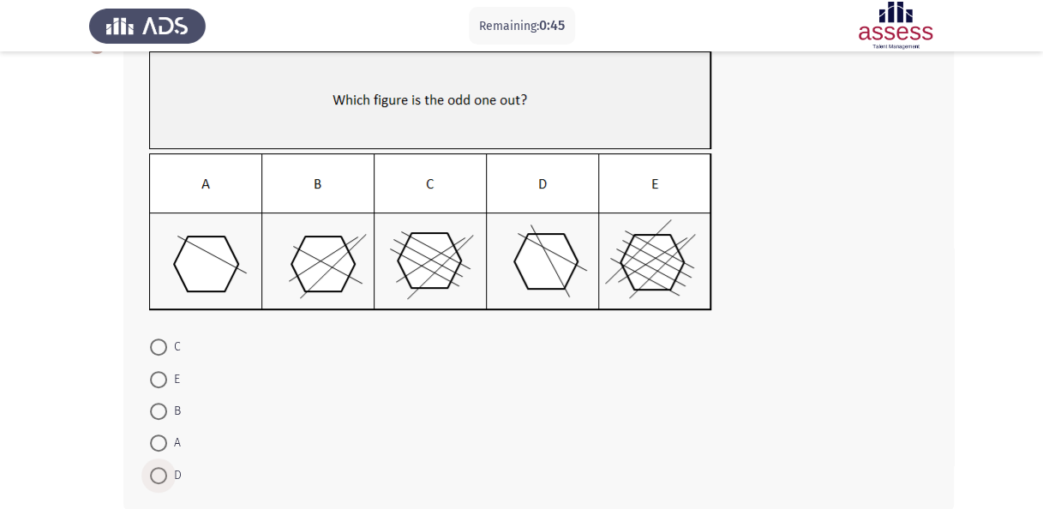
click at [159, 476] on span at bounding box center [158, 475] width 17 height 17
click at [159, 476] on input "D" at bounding box center [158, 475] width 17 height 17
radio input "true"
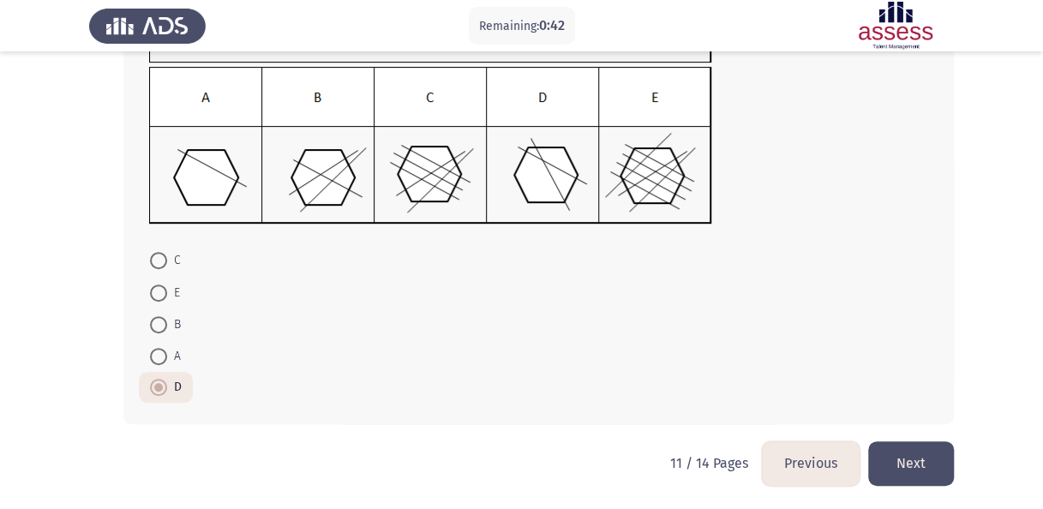
click at [915, 459] on button "Next" at bounding box center [911, 463] width 86 height 44
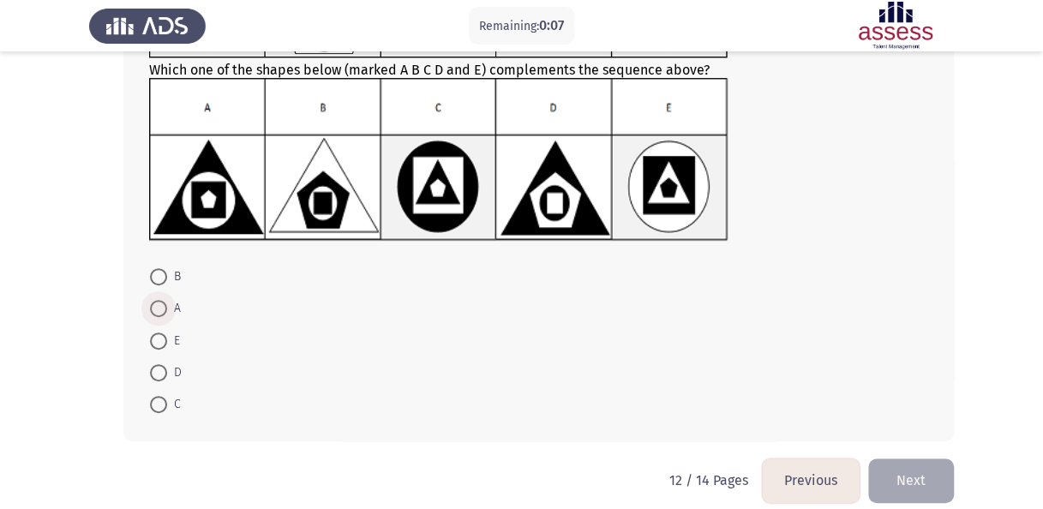
click at [159, 309] on span at bounding box center [158, 308] width 17 height 17
click at [159, 309] on input "A" at bounding box center [158, 308] width 17 height 17
radio input "true"
click at [912, 459] on button "Next" at bounding box center [911, 480] width 86 height 44
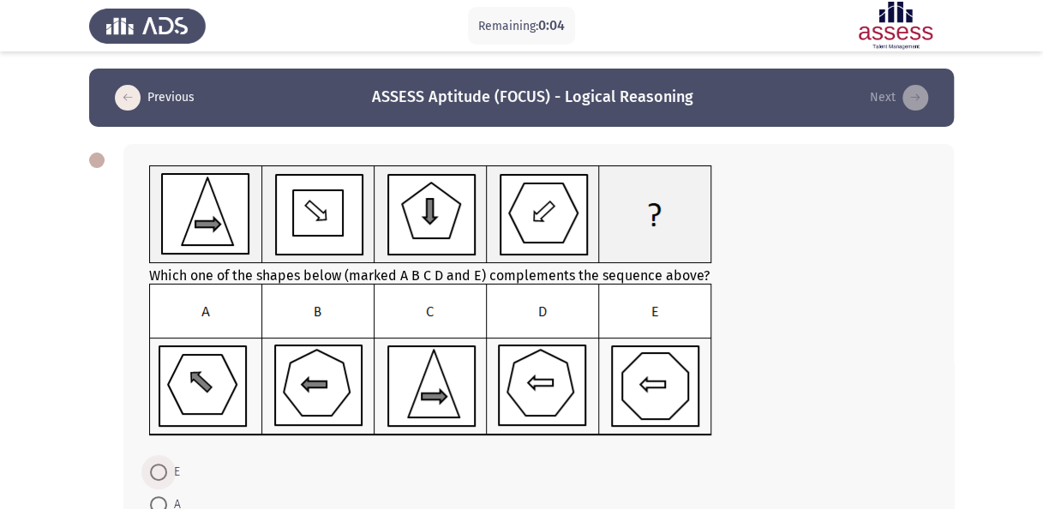
click at [170, 475] on span "E" at bounding box center [173, 472] width 13 height 21
click at [167, 475] on input "E" at bounding box center [158, 472] width 17 height 17
radio input "true"
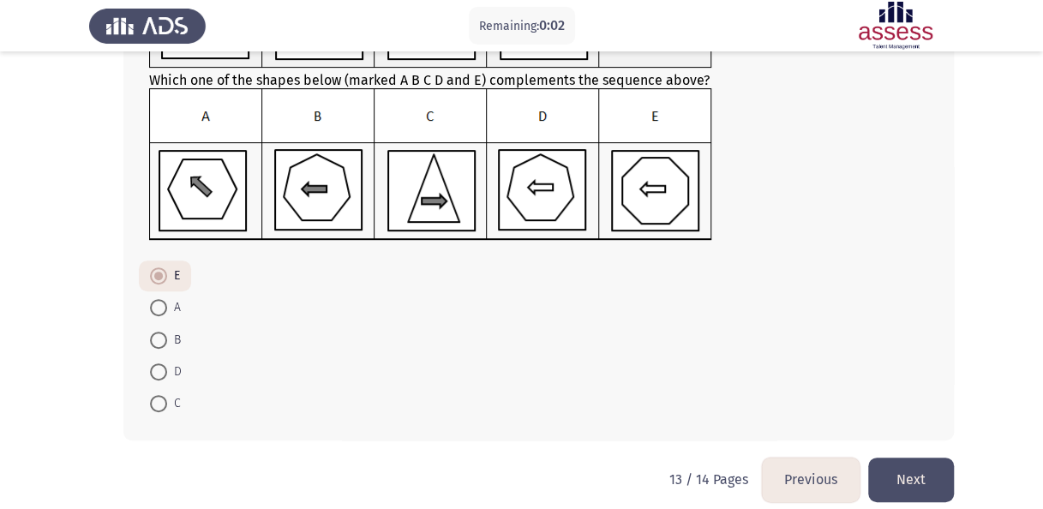
scroll to position [201, 0]
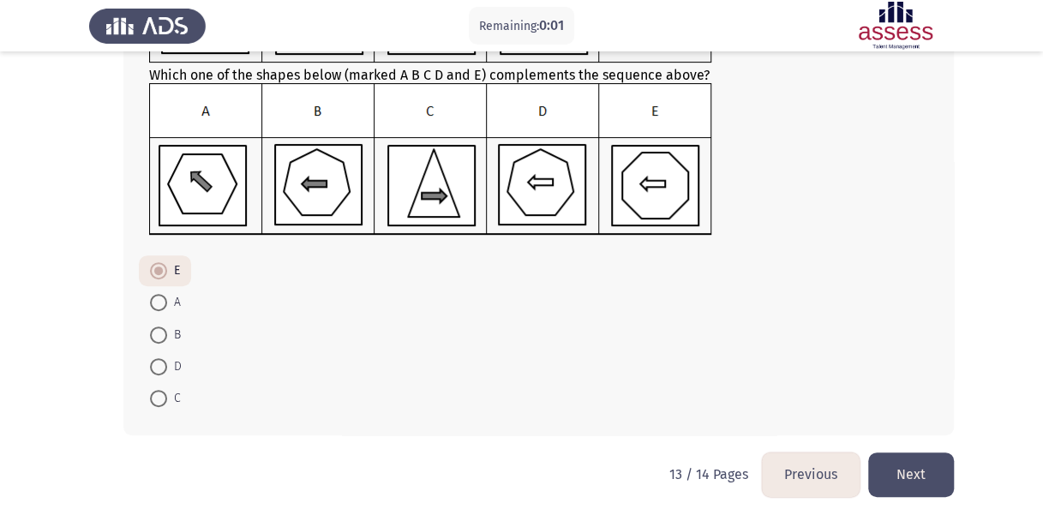
click at [929, 483] on button "Next" at bounding box center [911, 475] width 86 height 44
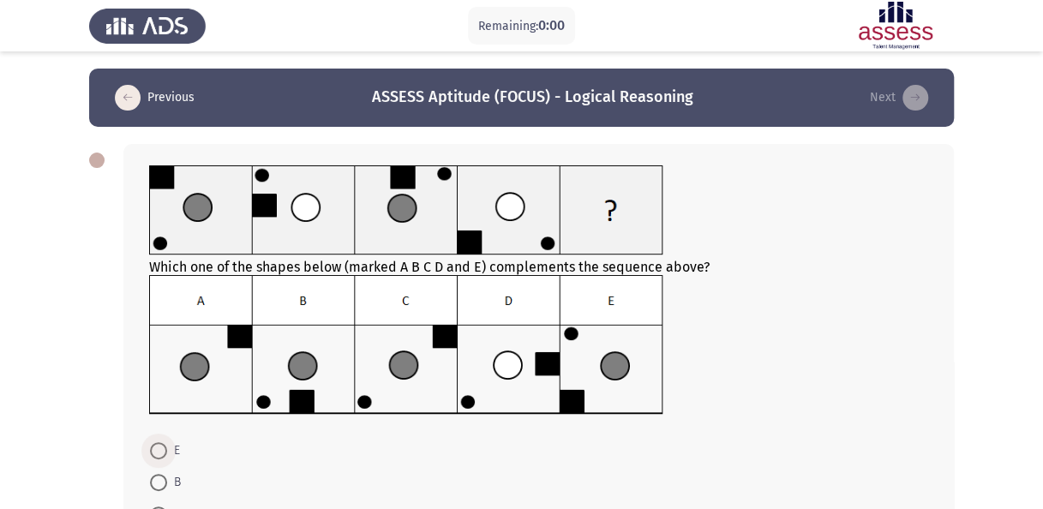
click at [165, 454] on span at bounding box center [158, 450] width 17 height 17
click at [165, 454] on input "E" at bounding box center [158, 450] width 17 height 17
radio input "true"
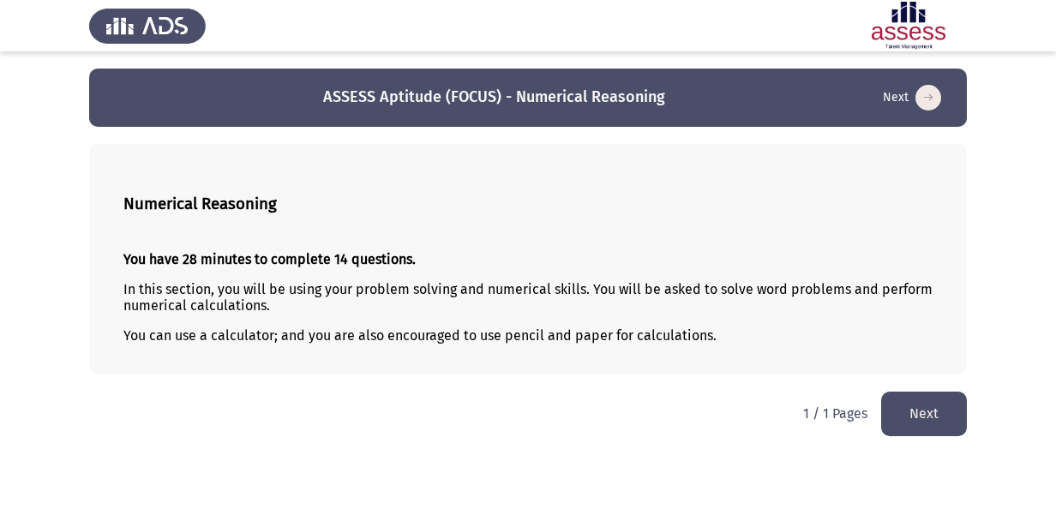
click at [920, 398] on button "Next" at bounding box center [924, 414] width 86 height 44
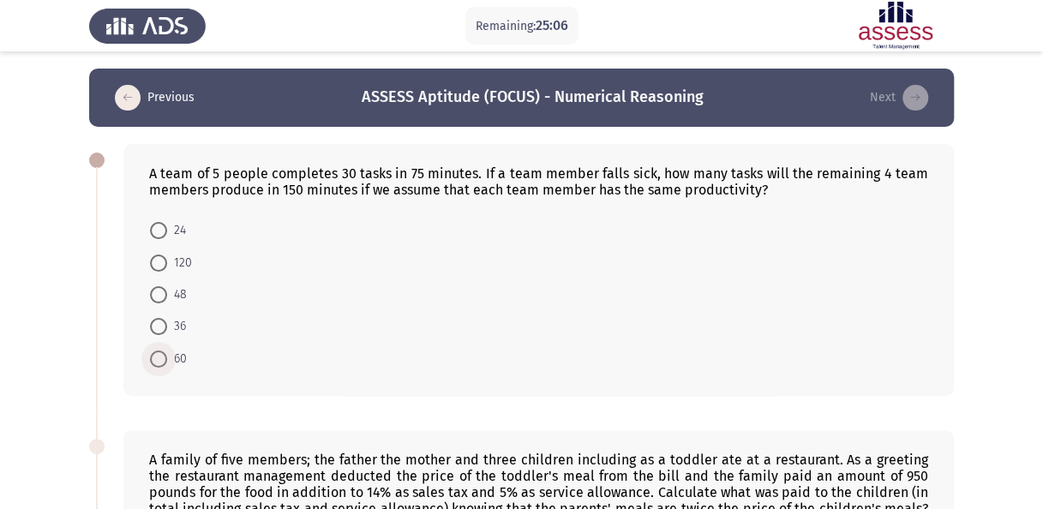
click at [166, 351] on span at bounding box center [158, 359] width 17 height 17
click at [166, 351] on input "60" at bounding box center [158, 359] width 17 height 17
radio input "true"
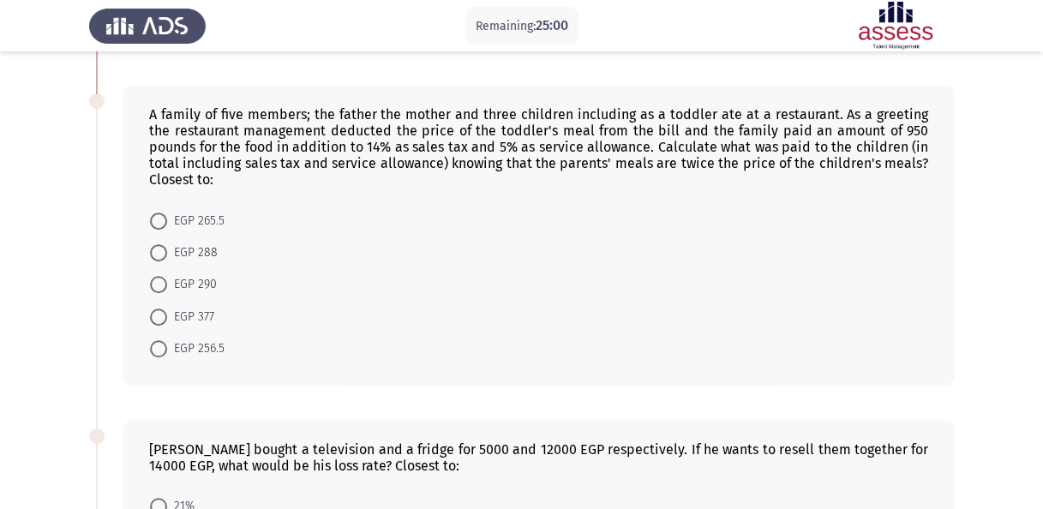
scroll to position [347, 0]
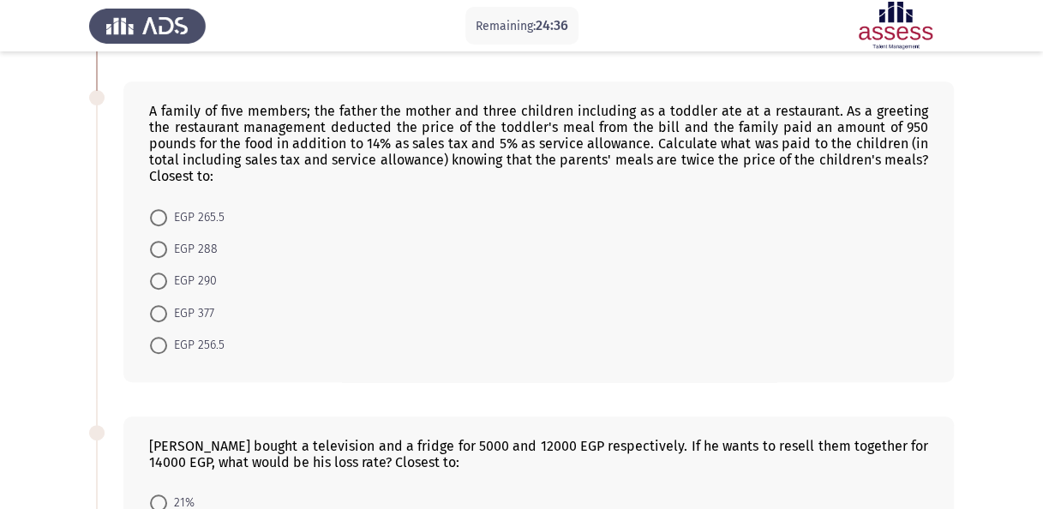
drag, startPoint x: 151, startPoint y: 106, endPoint x: 264, endPoint y: 185, distance: 137.9
click at [264, 185] on div "A family of five members; the father the mother and three children including as…" at bounding box center [538, 231] width 830 height 301
drag, startPoint x: 166, startPoint y: 110, endPoint x: 292, endPoint y: 176, distance: 142.2
click at [292, 176] on div "A family of five members; the father the mother and three children including as…" at bounding box center [538, 143] width 779 height 81
click at [154, 305] on span at bounding box center [158, 313] width 17 height 17
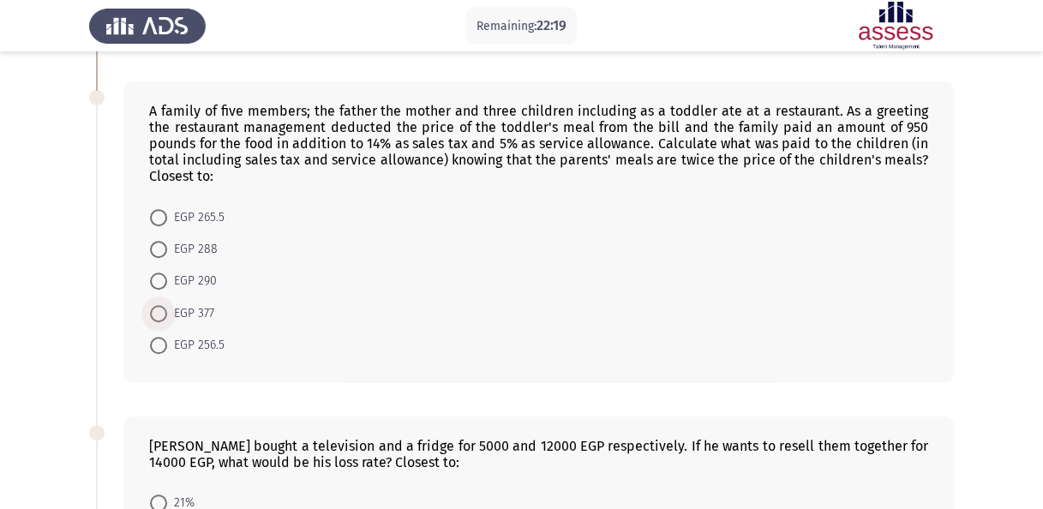
click at [154, 305] on input "EGP 377" at bounding box center [158, 313] width 17 height 17
radio input "true"
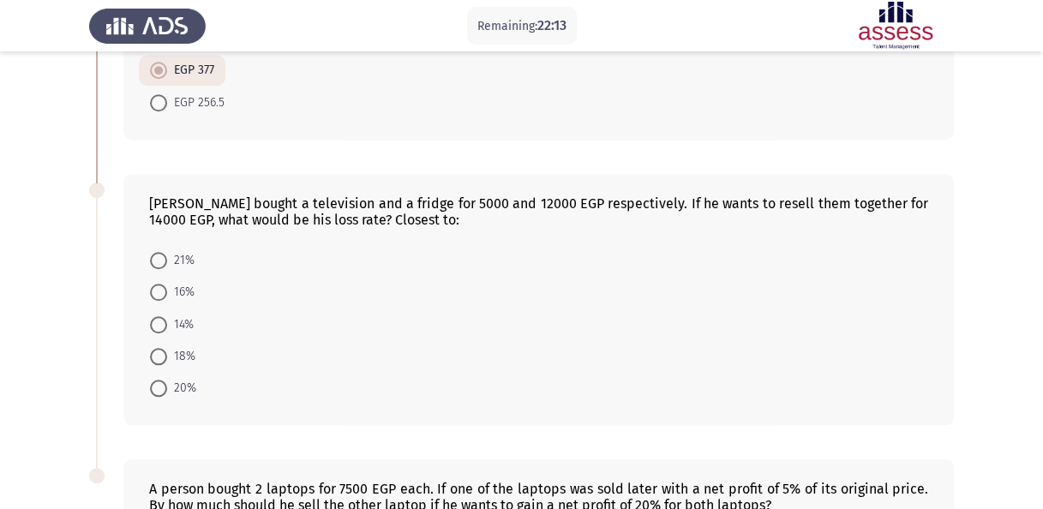
scroll to position [602, 0]
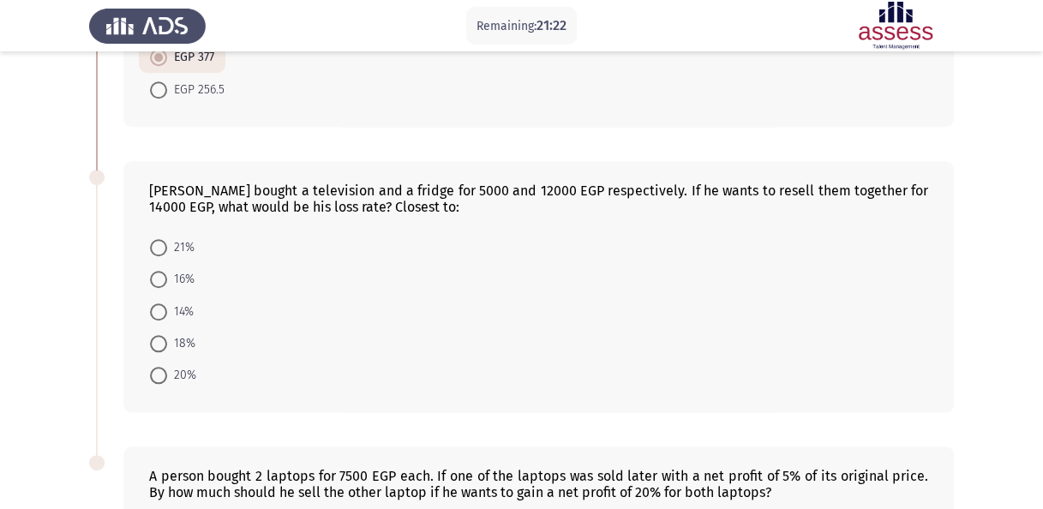
click at [146, 338] on mat-radio-button "18%" at bounding box center [173, 343] width 68 height 32
click at [161, 337] on span at bounding box center [158, 343] width 17 height 17
click at [161, 337] on input "18%" at bounding box center [158, 343] width 17 height 17
radio input "true"
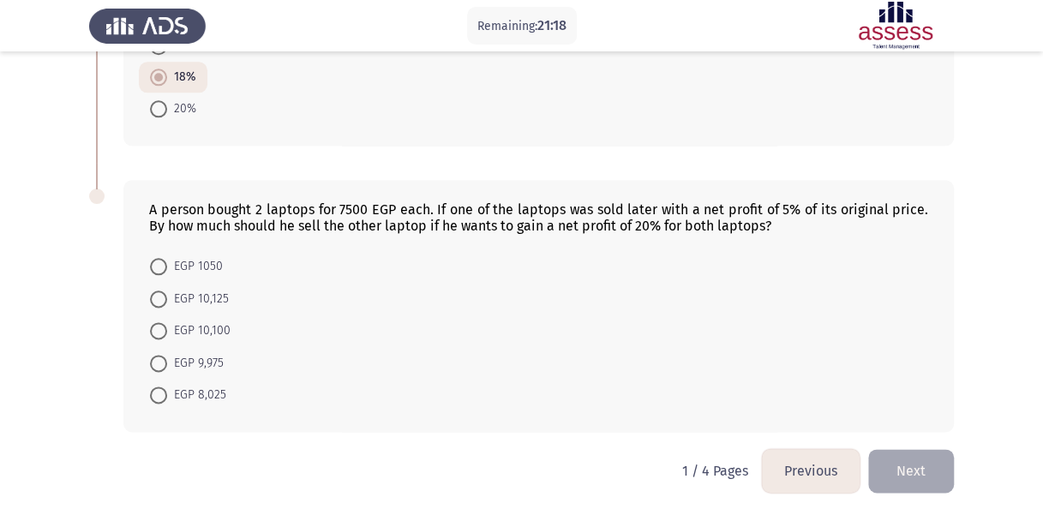
scroll to position [864, 0]
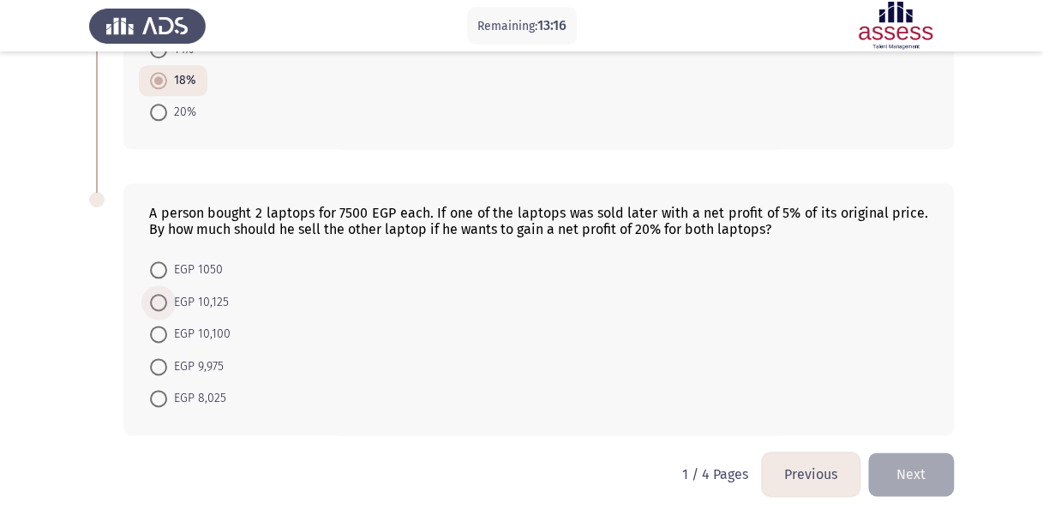
click at [159, 294] on span at bounding box center [158, 302] width 17 height 17
click at [159, 294] on input "EGP 10,125" at bounding box center [158, 302] width 17 height 17
radio input "true"
click at [881, 473] on button "Next" at bounding box center [911, 474] width 86 height 44
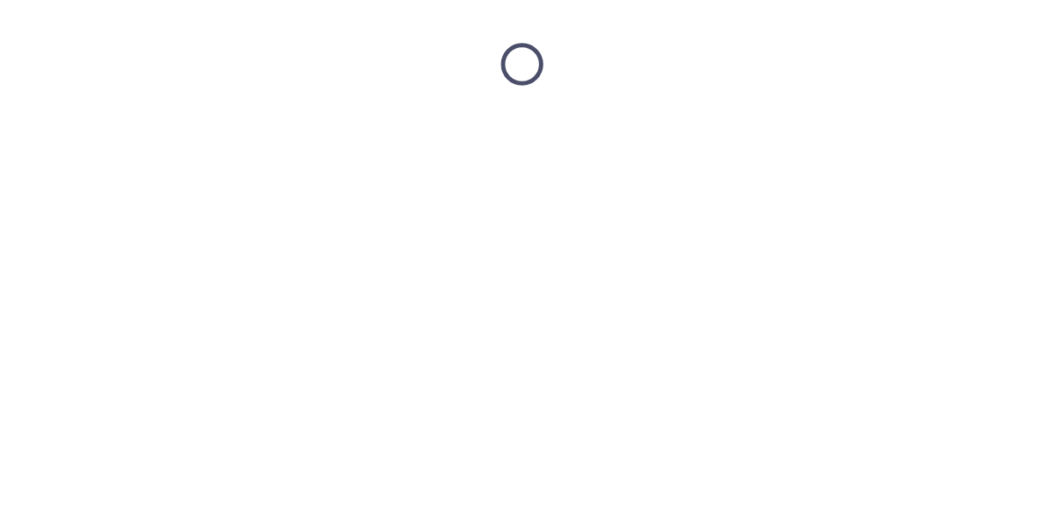
scroll to position [0, 0]
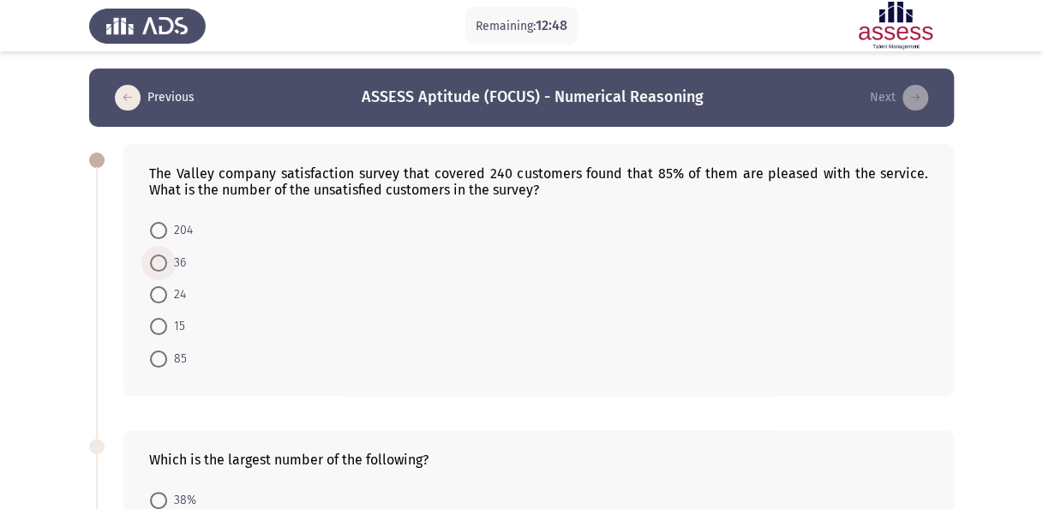
click at [168, 259] on span "36" at bounding box center [176, 263] width 19 height 21
click at [167, 259] on input "36" at bounding box center [158, 263] width 17 height 17
radio input "true"
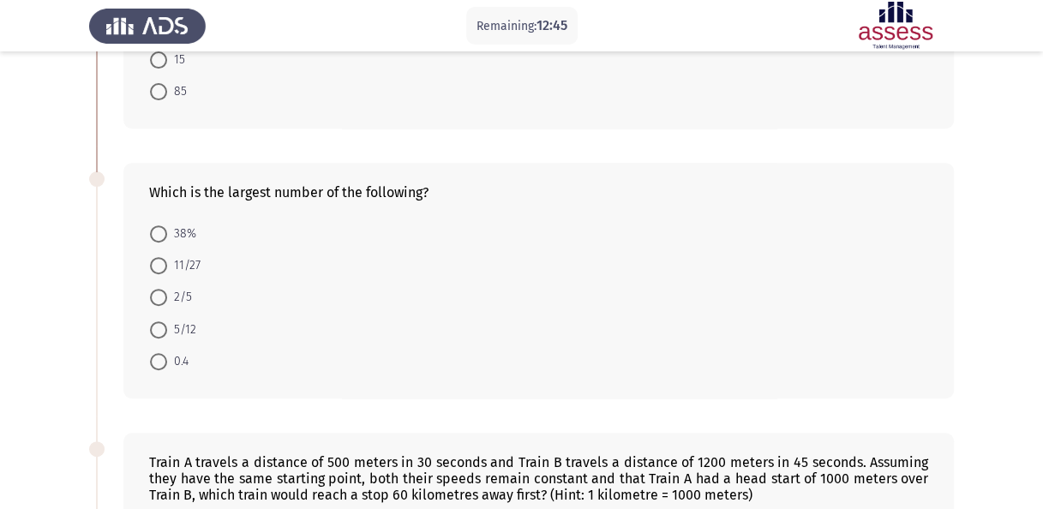
scroll to position [281, 0]
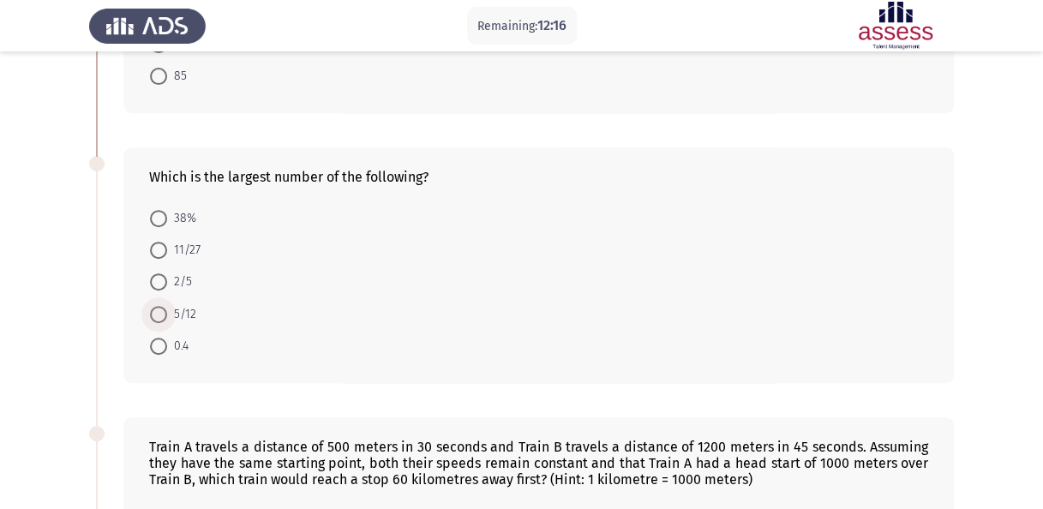
click at [153, 306] on span at bounding box center [158, 314] width 17 height 17
click at [153, 306] on input "5/12" at bounding box center [158, 314] width 17 height 17
radio input "true"
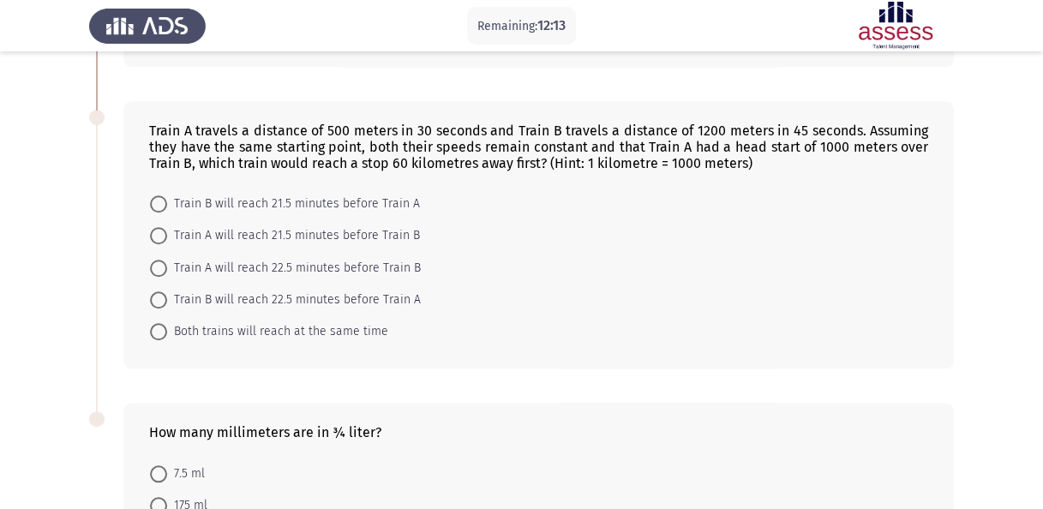
scroll to position [624, 0]
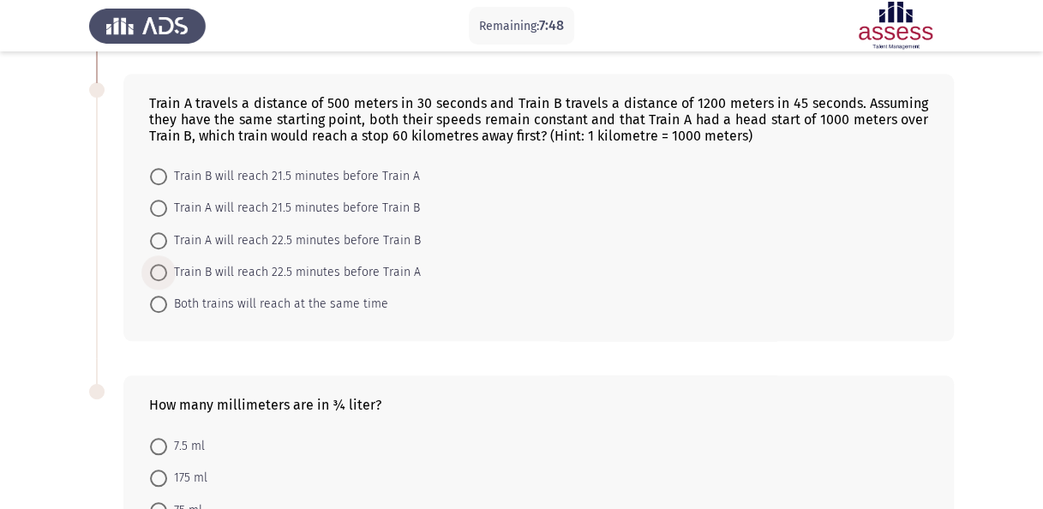
click at [156, 264] on span at bounding box center [158, 272] width 17 height 17
click at [156, 264] on input "Train B will reach 22.5 minutes before Train A" at bounding box center [158, 272] width 17 height 17
radio input "true"
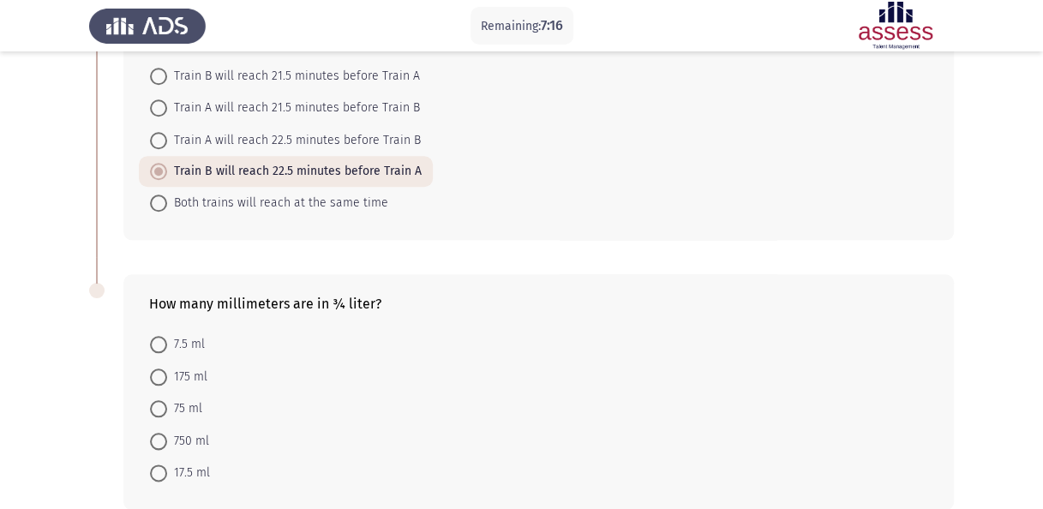
scroll to position [803, 0]
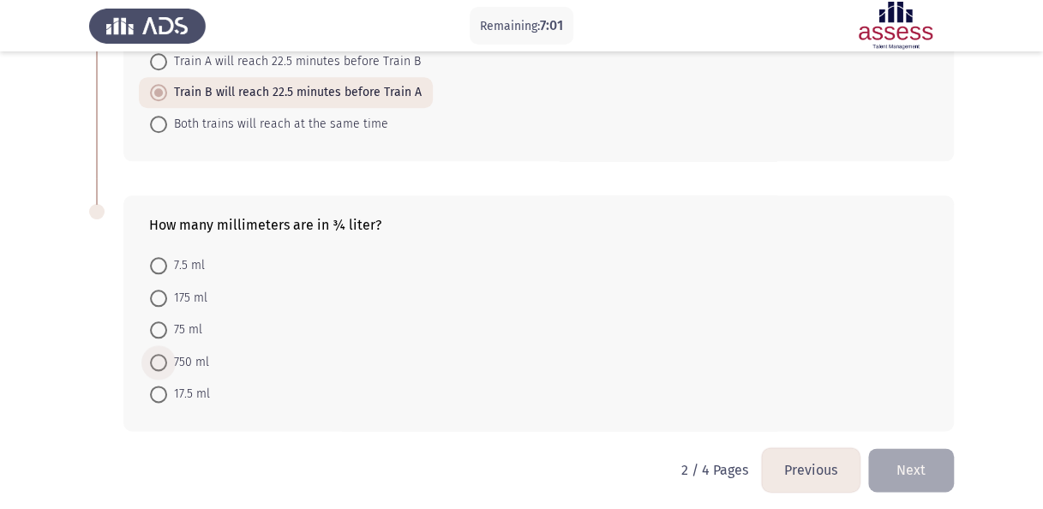
click at [163, 357] on span at bounding box center [158, 362] width 17 height 17
click at [163, 357] on input "750 ml" at bounding box center [158, 362] width 17 height 17
radio input "true"
click at [900, 461] on button "Next" at bounding box center [911, 470] width 86 height 44
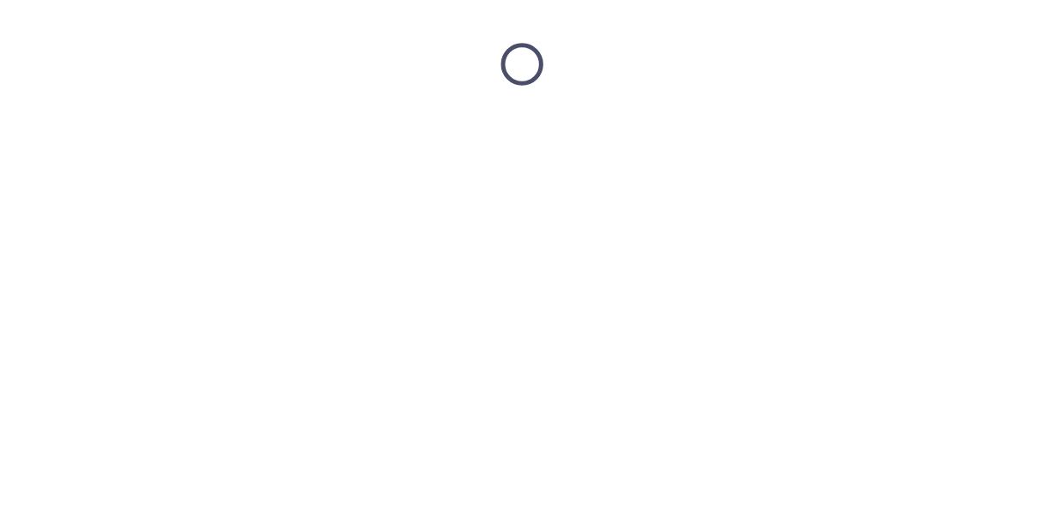
scroll to position [0, 0]
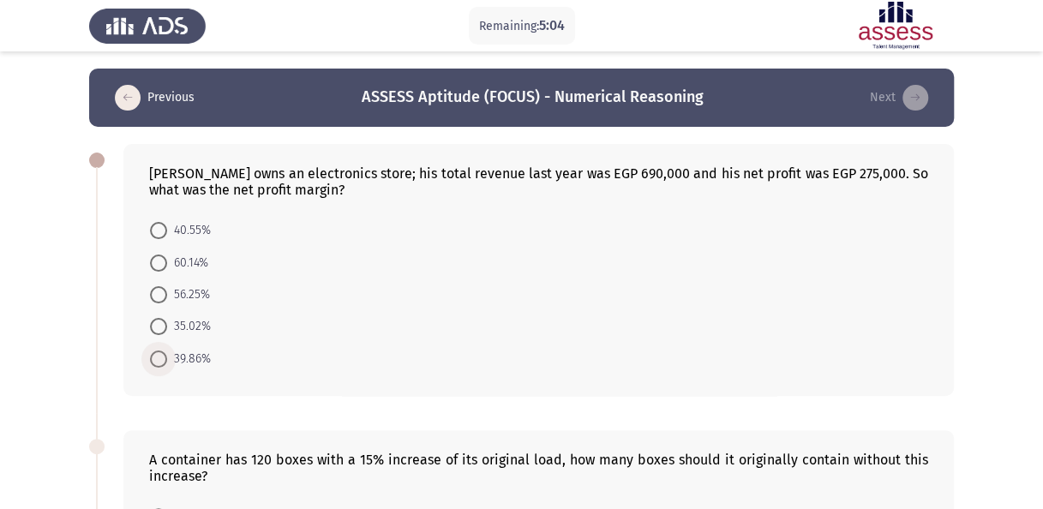
click at [171, 367] on span "39.86%" at bounding box center [189, 359] width 44 height 21
click at [167, 367] on input "39.86%" at bounding box center [158, 359] width 17 height 17
radio input "true"
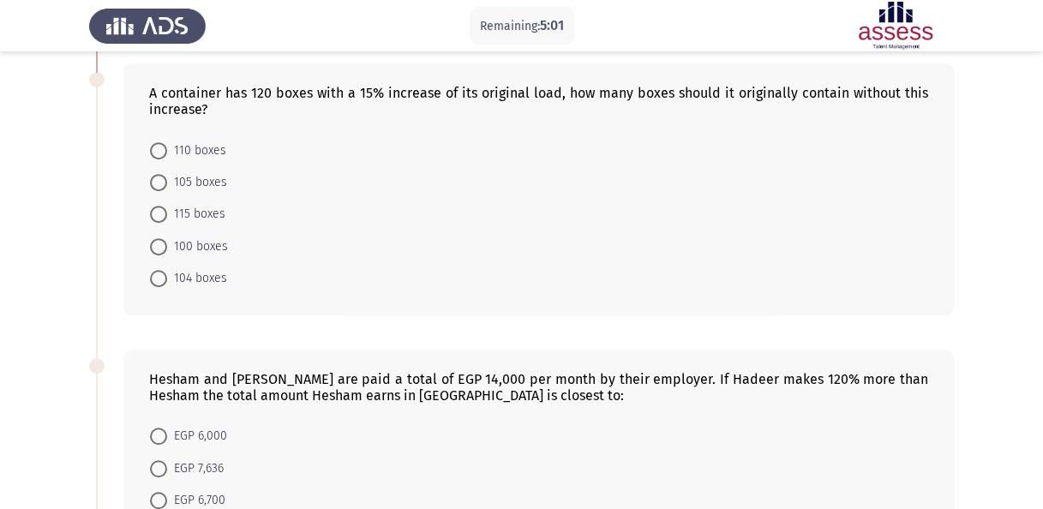
scroll to position [360, 0]
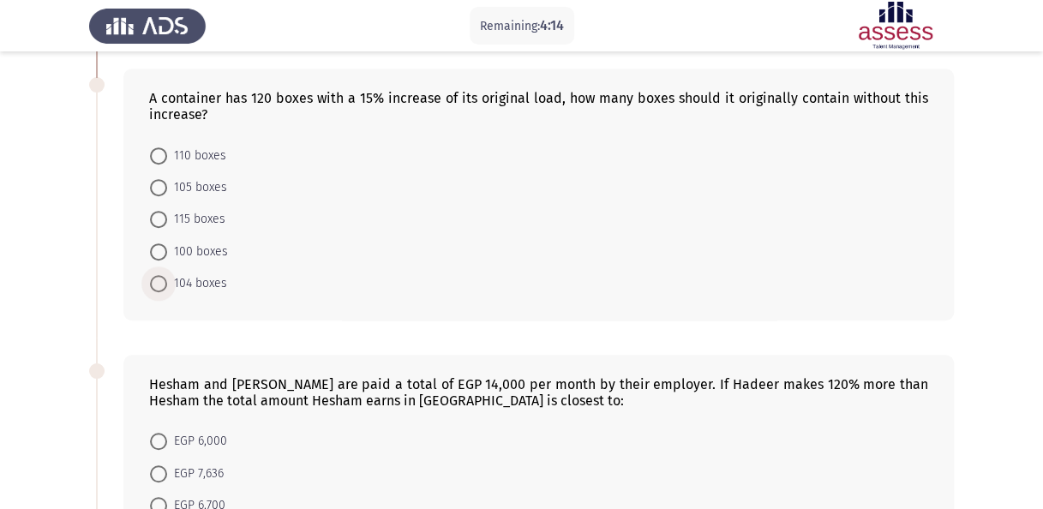
click at [161, 281] on span at bounding box center [158, 283] width 17 height 17
click at [161, 281] on input "104 boxes" at bounding box center [158, 283] width 17 height 17
radio input "true"
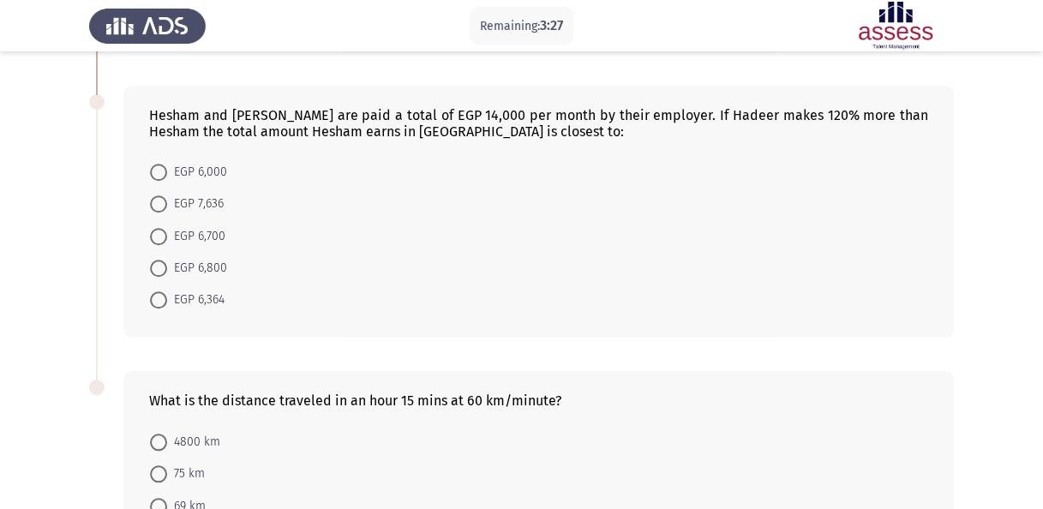
scroll to position [632, 0]
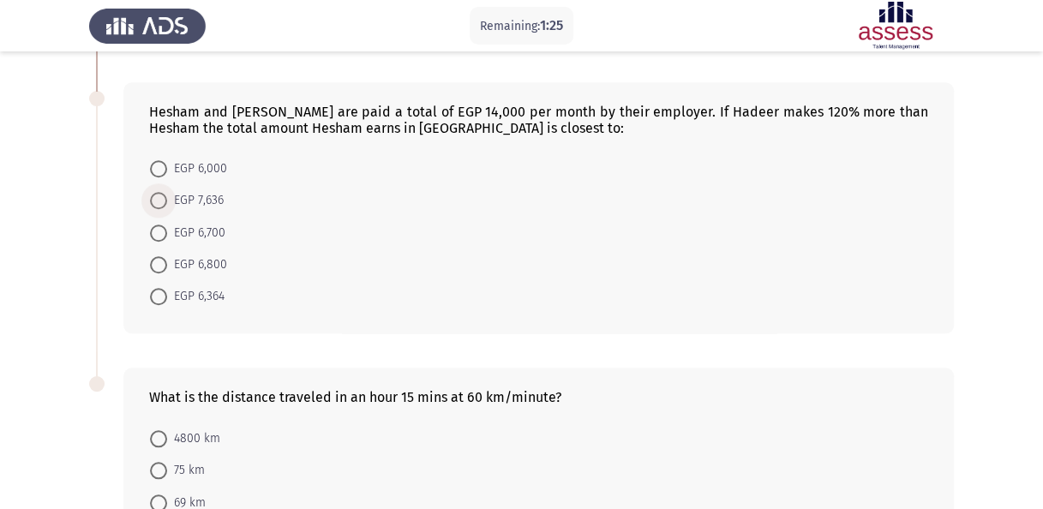
click at [170, 197] on span "EGP 7,636" at bounding box center [195, 200] width 57 height 21
click at [167, 197] on input "EGP 7,636" at bounding box center [158, 200] width 17 height 17
radio input "true"
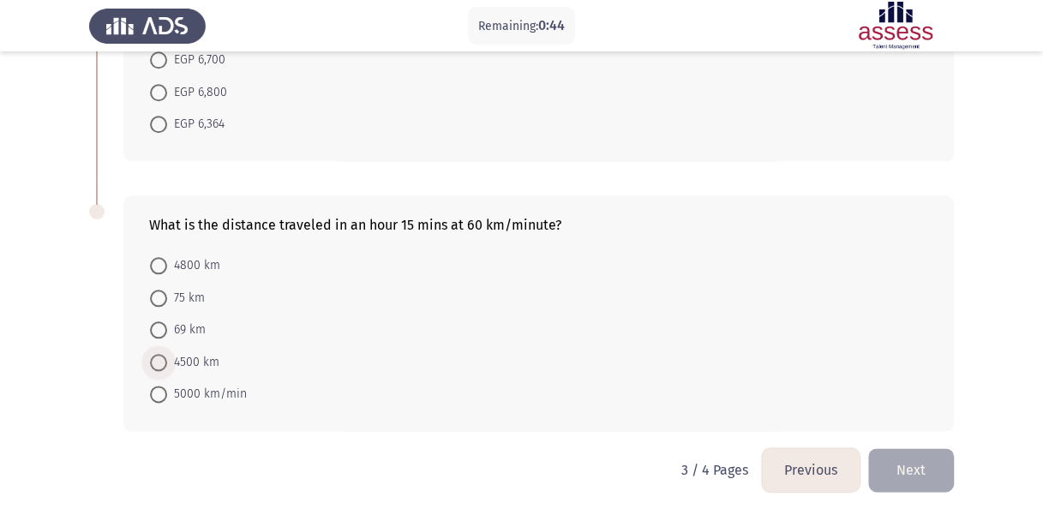
click at [159, 354] on span at bounding box center [158, 362] width 17 height 17
click at [159, 354] on input "4500 km" at bounding box center [158, 362] width 17 height 17
radio input "true"
click at [915, 459] on button "Next" at bounding box center [911, 470] width 86 height 44
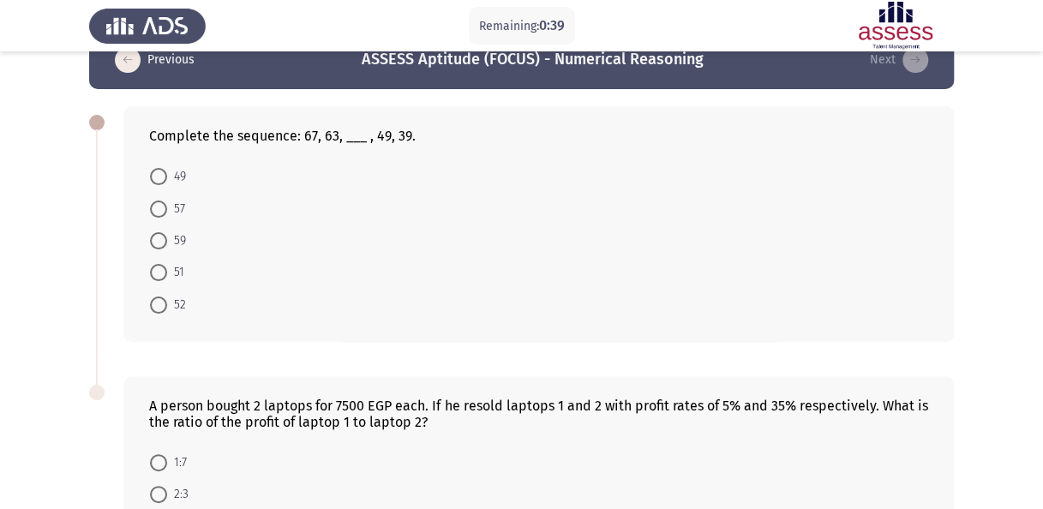
scroll to position [51, 0]
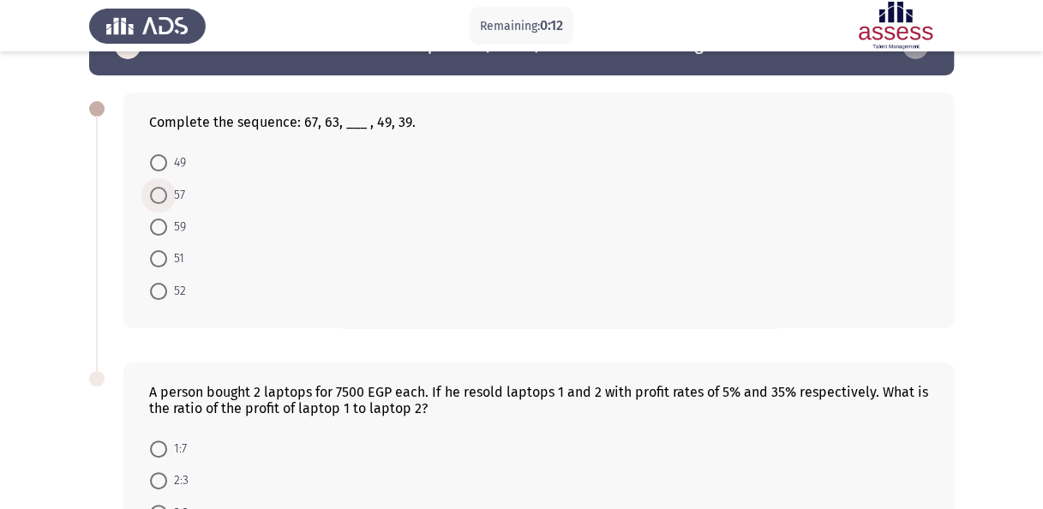
click at [154, 187] on span at bounding box center [158, 195] width 17 height 17
click at [154, 187] on input "57" at bounding box center [158, 195] width 17 height 17
radio input "true"
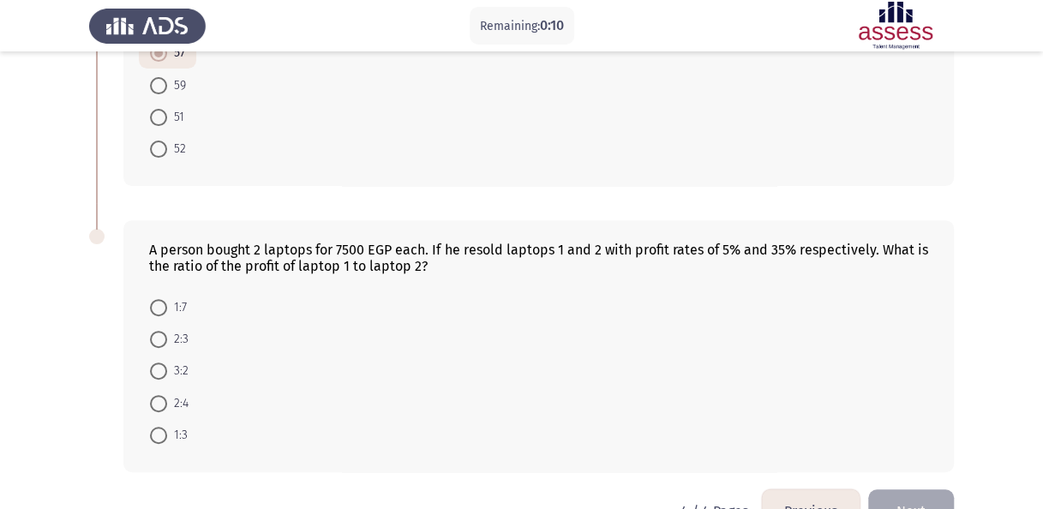
scroll to position [237, 0]
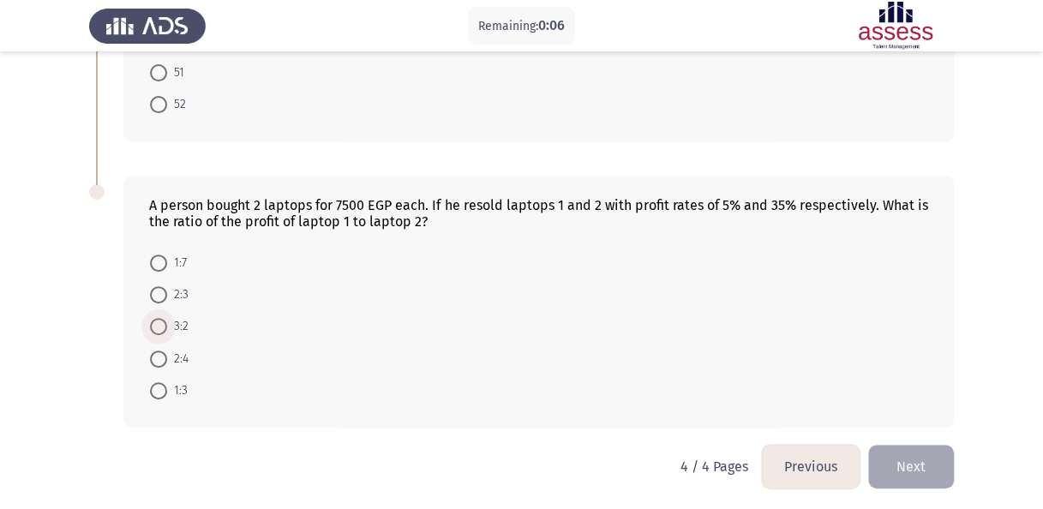
click at [164, 320] on span at bounding box center [158, 326] width 17 height 17
click at [164, 320] on input "3:2" at bounding box center [158, 326] width 17 height 17
radio input "true"
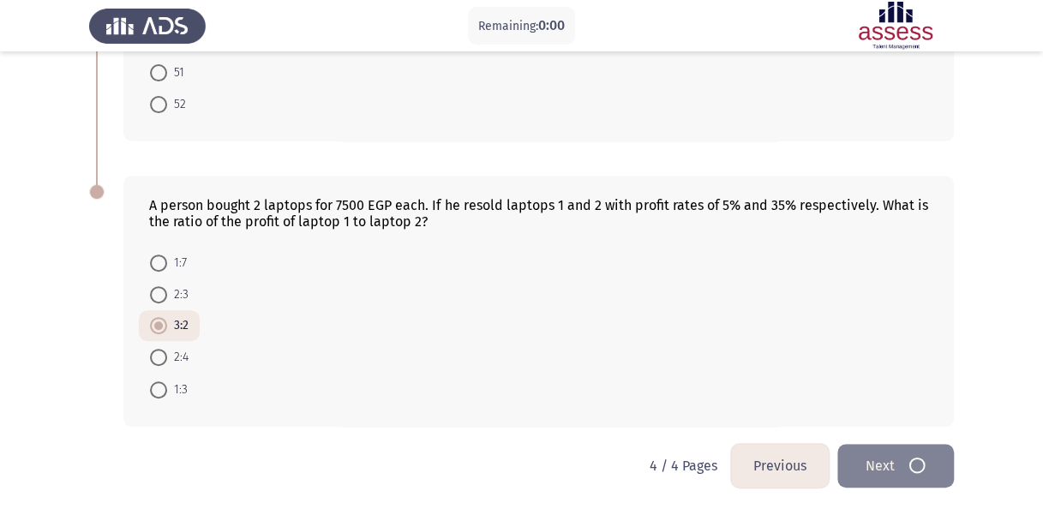
scroll to position [0, 0]
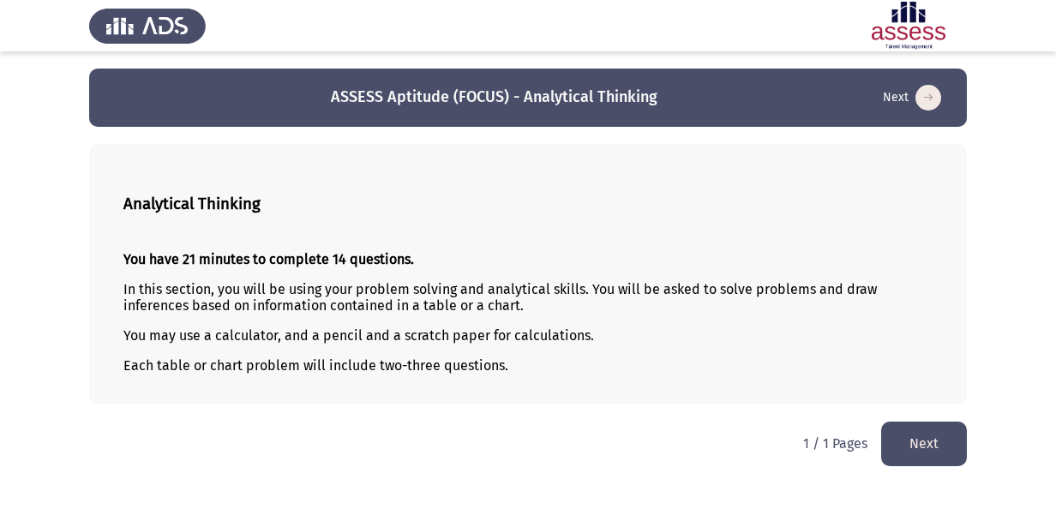
click at [896, 465] on html "ASSESS Aptitude (FOCUS) - Analytical Thinking Next Analytical Thinking You have…" at bounding box center [528, 241] width 1056 height 483
click at [926, 441] on button "Next" at bounding box center [924, 444] width 86 height 44
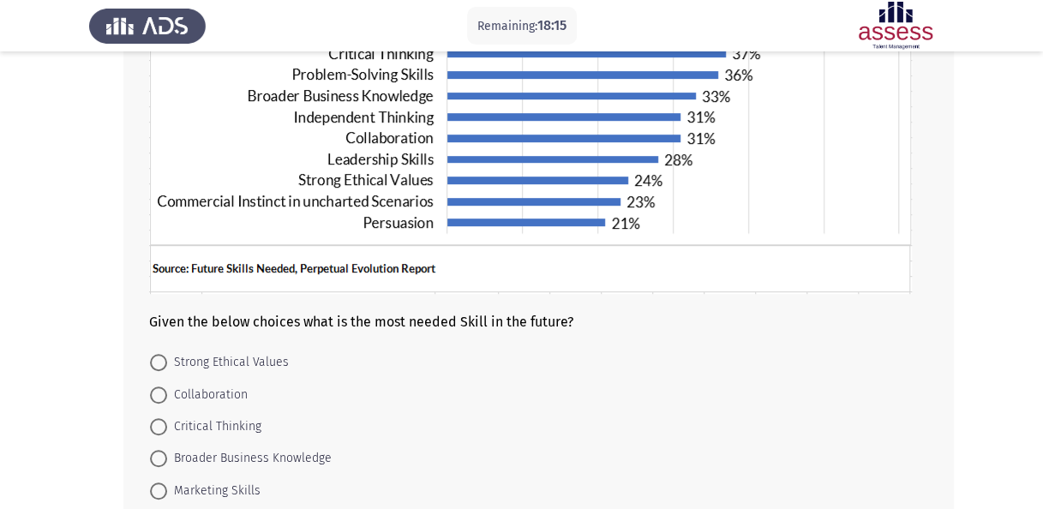
scroll to position [330, 0]
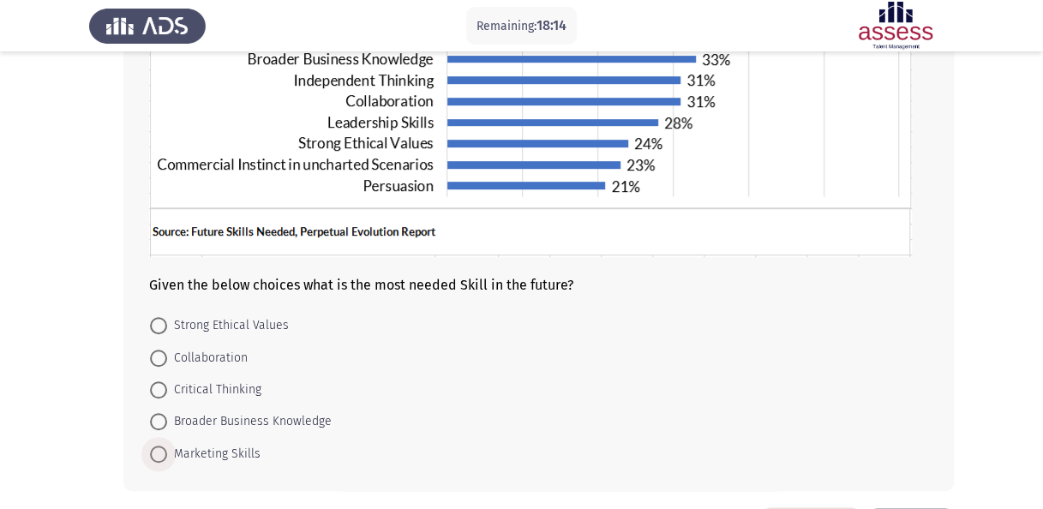
click at [158, 447] on span at bounding box center [158, 454] width 17 height 17
click at [158, 447] on input "Marketing Skills" at bounding box center [158, 454] width 17 height 17
radio input "true"
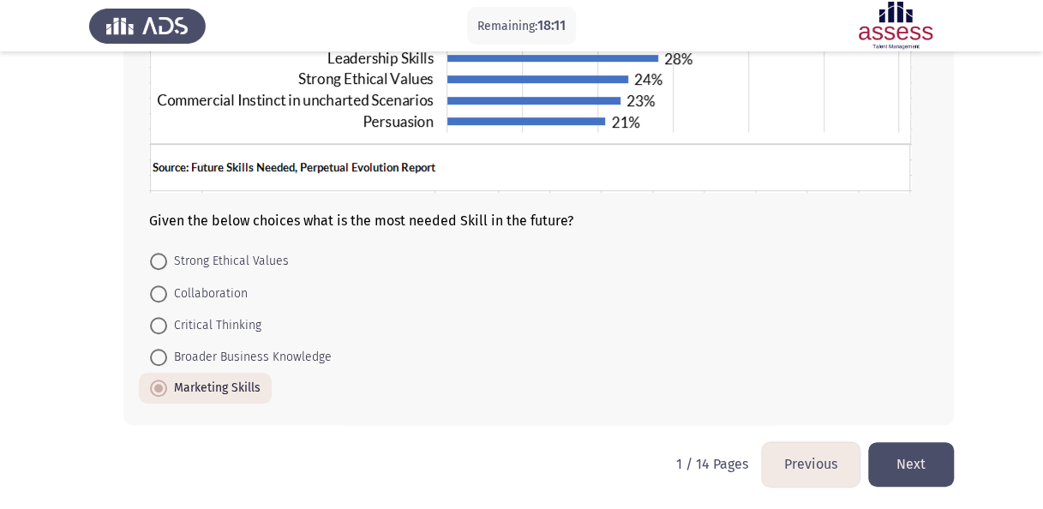
click at [897, 458] on button "Next" at bounding box center [911, 464] width 86 height 44
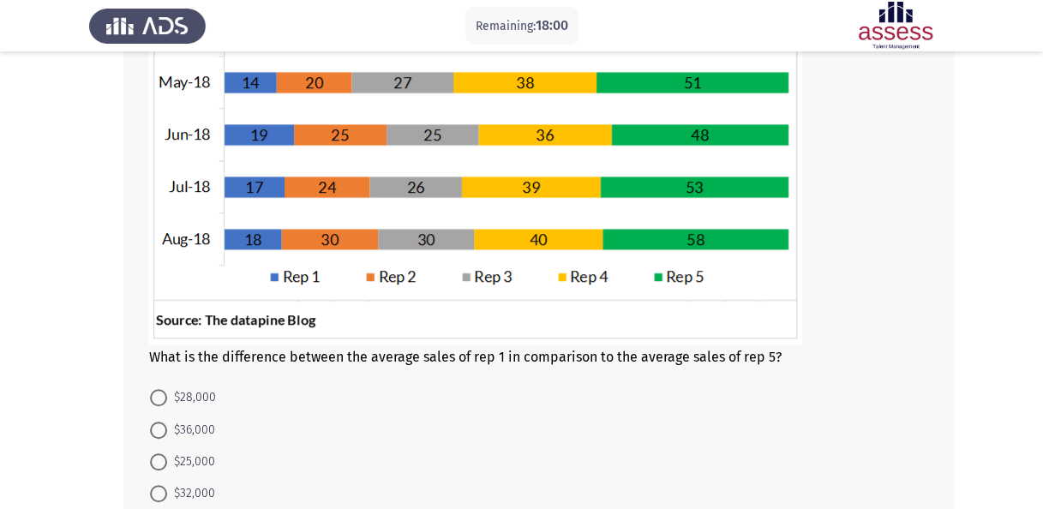
scroll to position [496, 0]
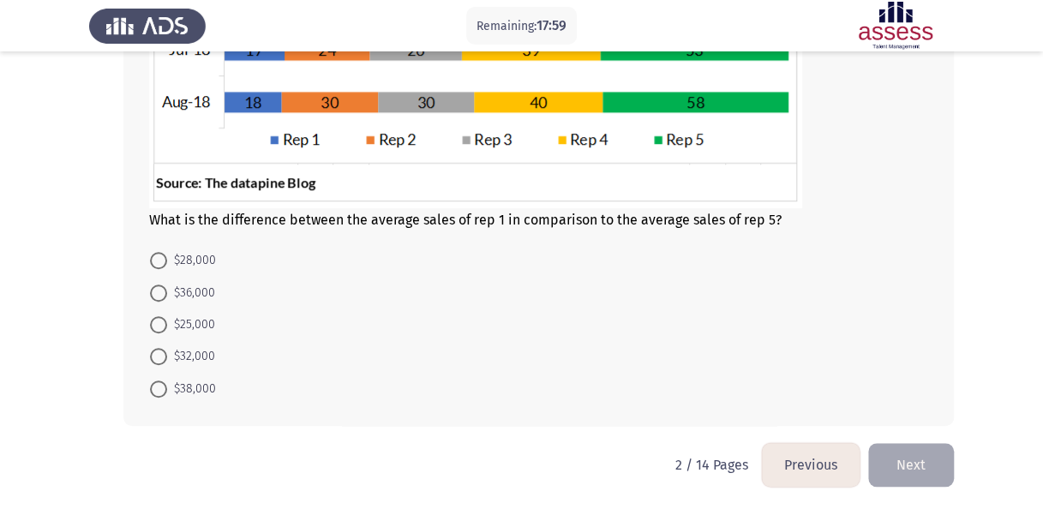
click at [779, 478] on button "Previous" at bounding box center [811, 465] width 98 height 44
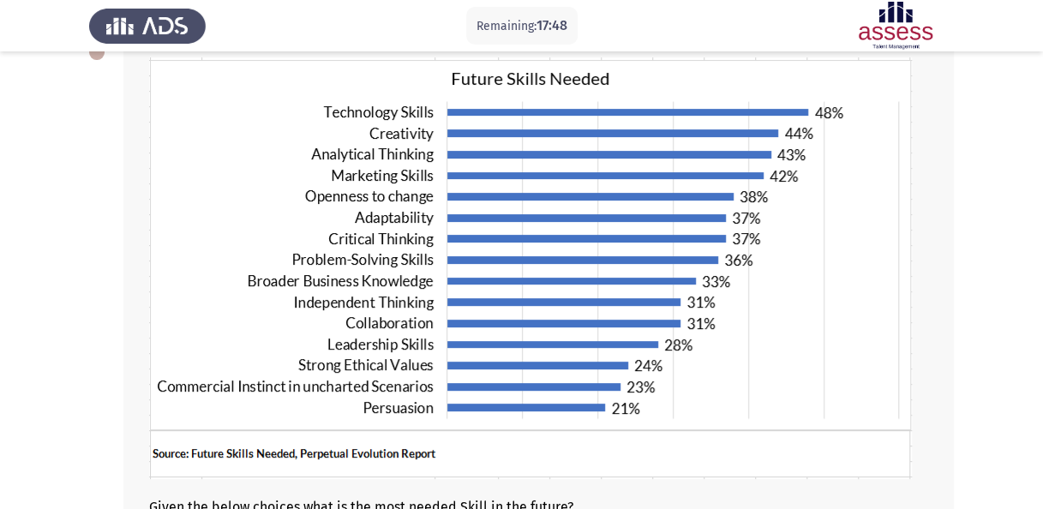
scroll to position [394, 0]
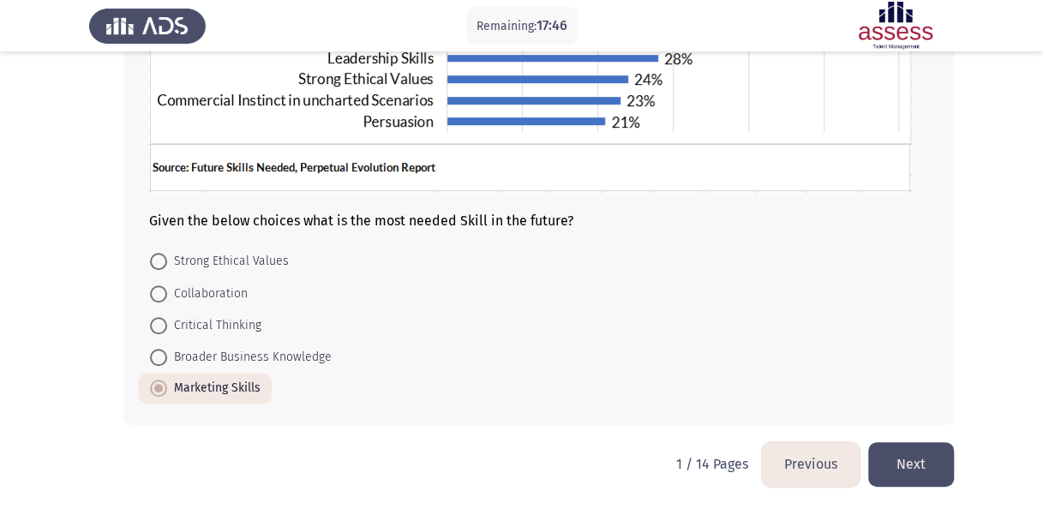
click at [917, 468] on button "Next" at bounding box center [911, 464] width 86 height 44
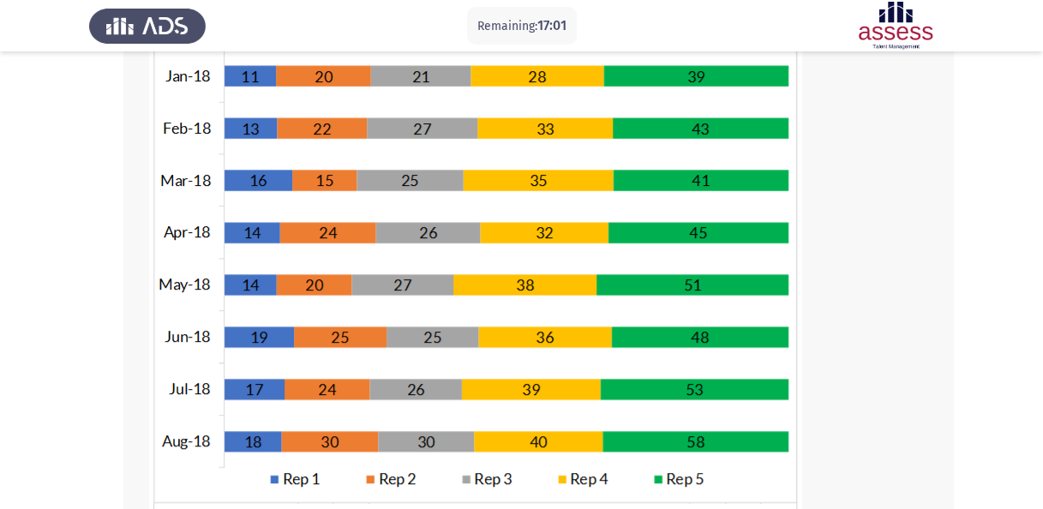
scroll to position [160, 0]
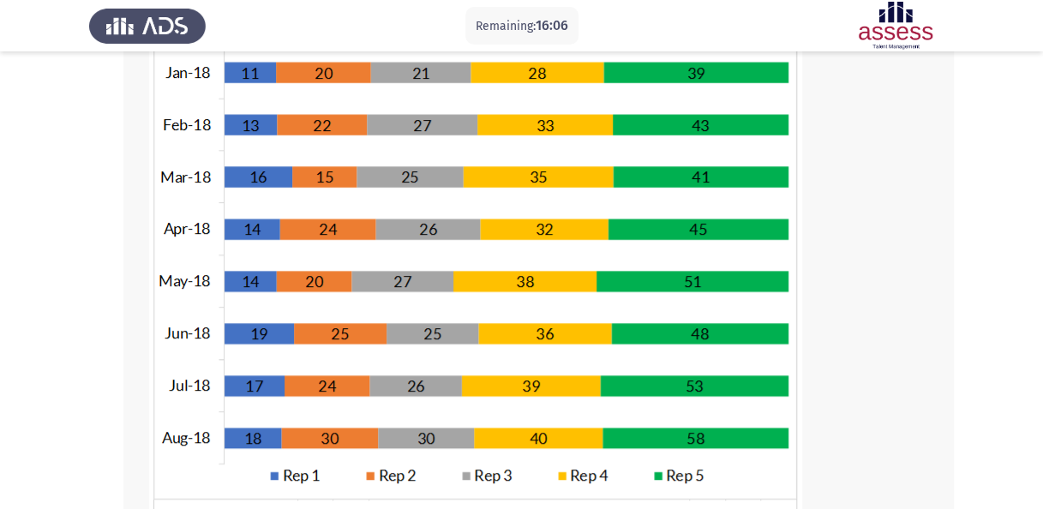
click at [1040, 226] on app-assessment-container "Remaining: 16:06 Previous ASSESS Aptitude (FOCUS) - Analytical Thinking Next Wh…" at bounding box center [521, 343] width 1043 height 871
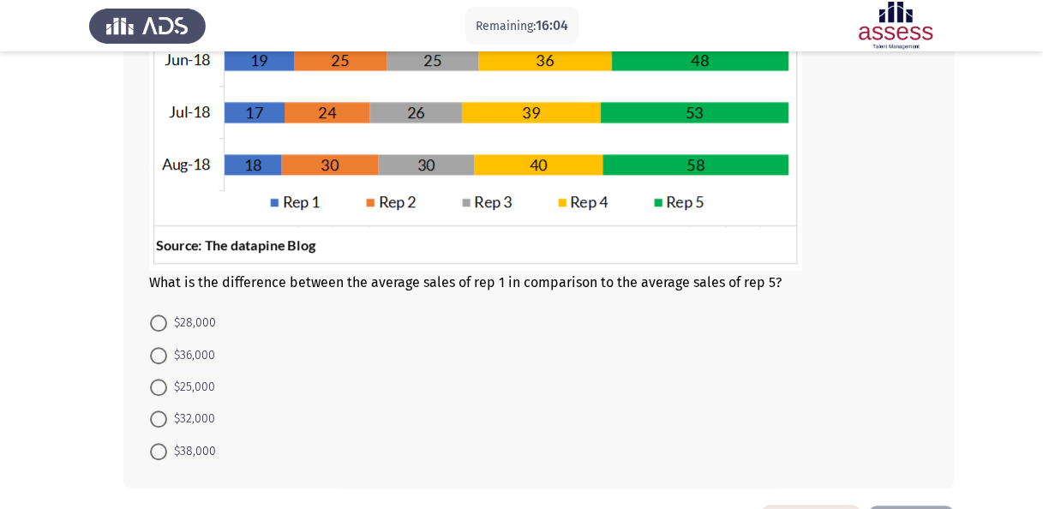
scroll to position [441, 0]
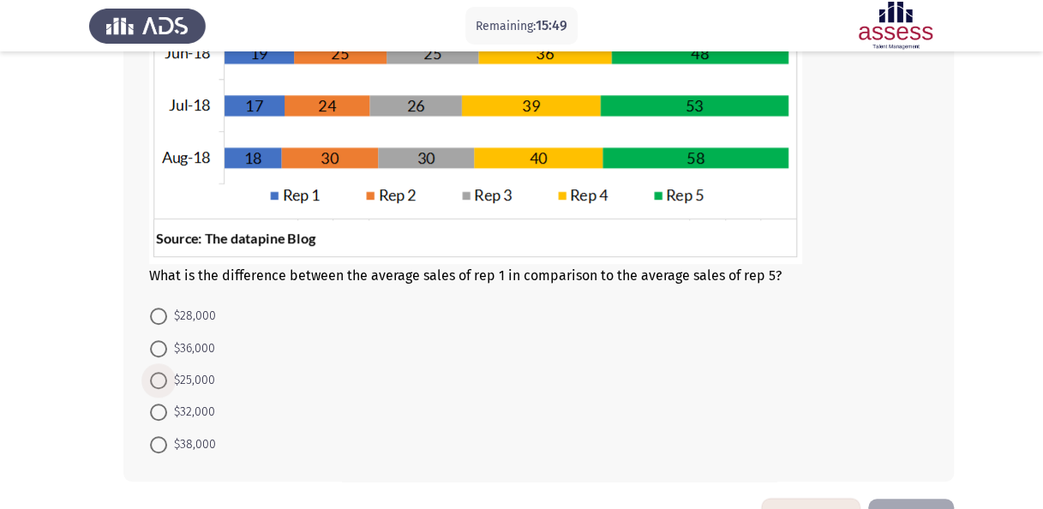
click at [157, 376] on span at bounding box center [158, 380] width 17 height 17
click at [157, 376] on input "$25,000" at bounding box center [158, 380] width 17 height 17
radio input "true"
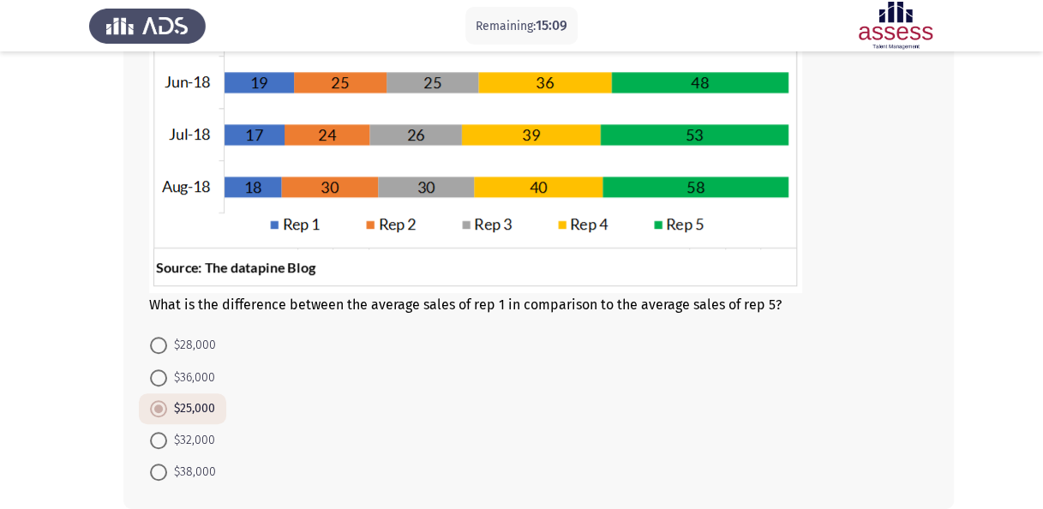
scroll to position [462, 0]
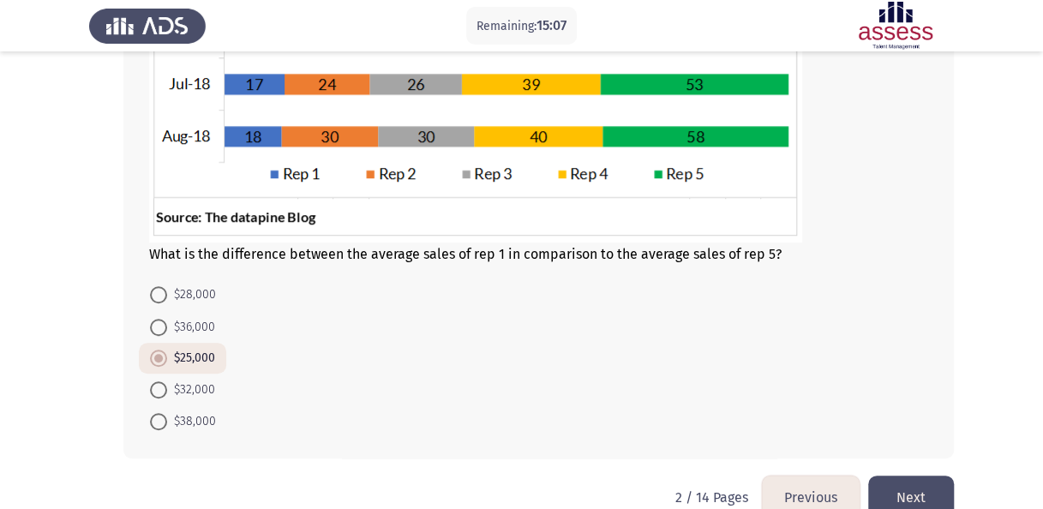
click at [191, 394] on span "$32,000" at bounding box center [191, 390] width 48 height 21
click at [167, 394] on input "$32,000" at bounding box center [158, 389] width 17 height 17
radio input "true"
click at [926, 491] on button "Next" at bounding box center [911, 498] width 86 height 44
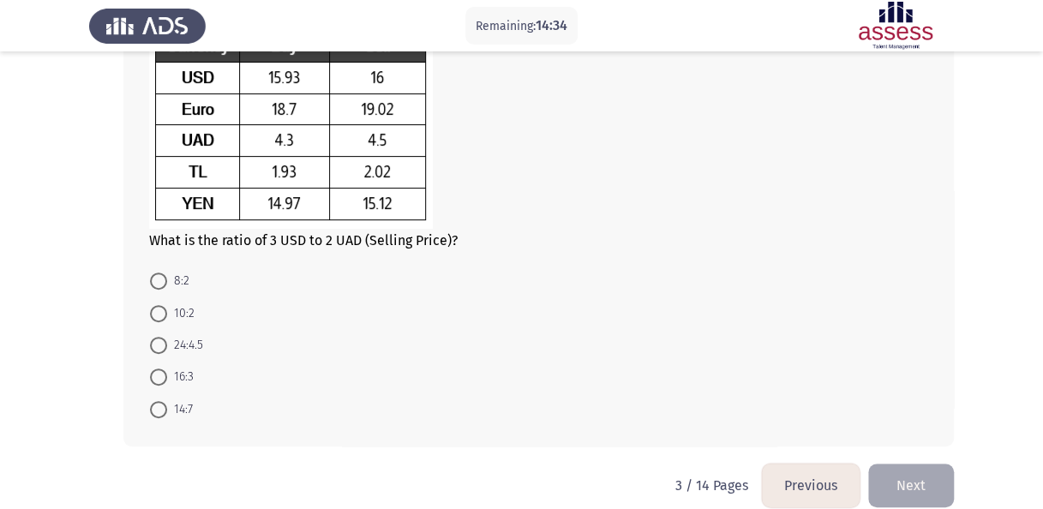
scroll to position [192, 0]
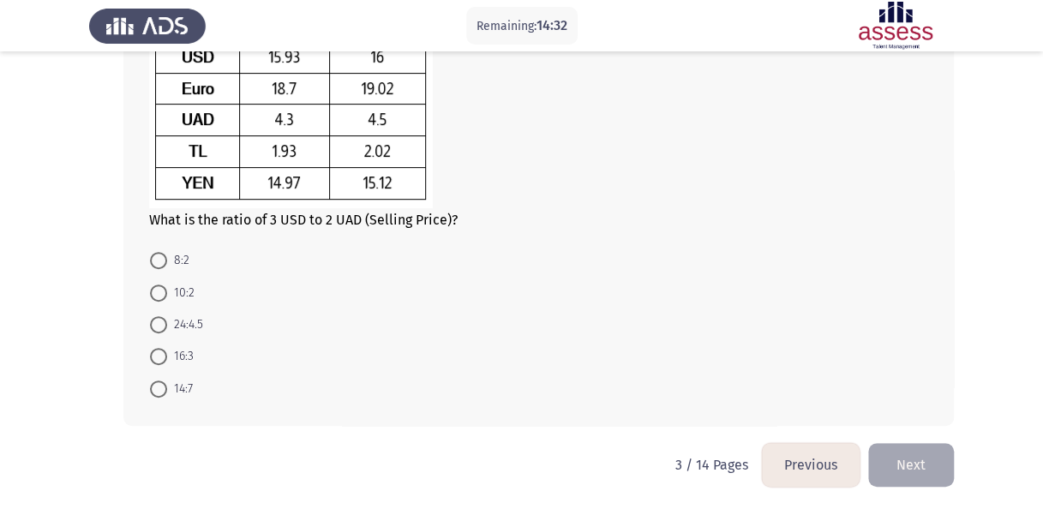
click at [157, 311] on mat-radio-button "24:4.5" at bounding box center [176, 325] width 75 height 32
click at [155, 324] on span at bounding box center [158, 324] width 17 height 17
click at [155, 324] on input "24:4.5" at bounding box center [158, 324] width 17 height 17
radio input "true"
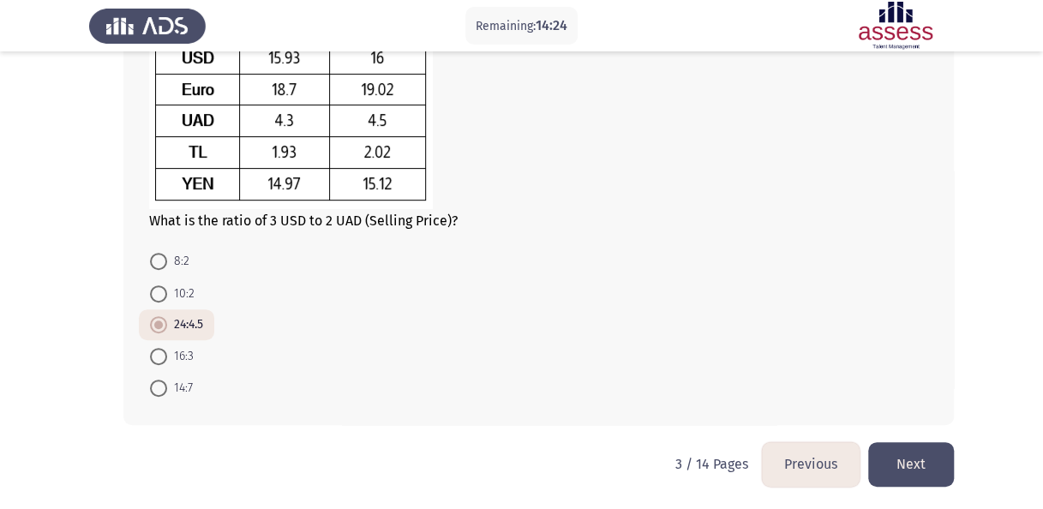
click at [912, 460] on button "Next" at bounding box center [911, 464] width 86 height 44
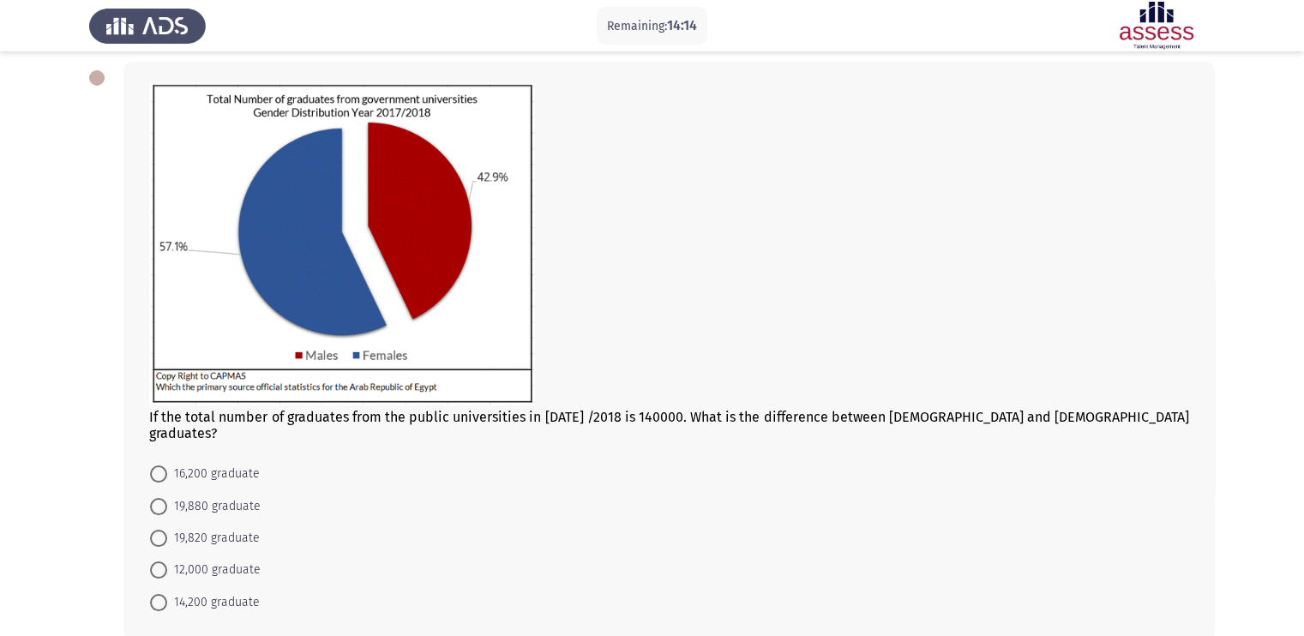
scroll to position [83, 0]
click at [159, 508] on span at bounding box center [158, 601] width 17 height 17
click at [159, 508] on input "14,200 graduate" at bounding box center [158, 601] width 17 height 17
radio input "true"
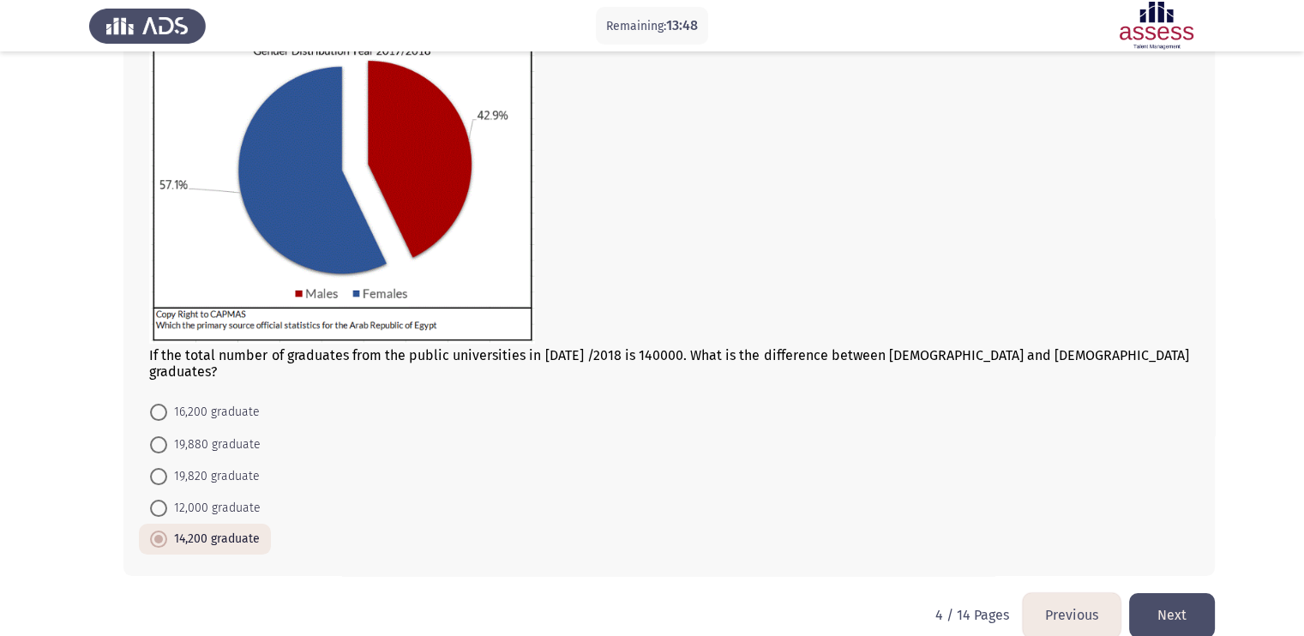
scroll to position [154, 0]
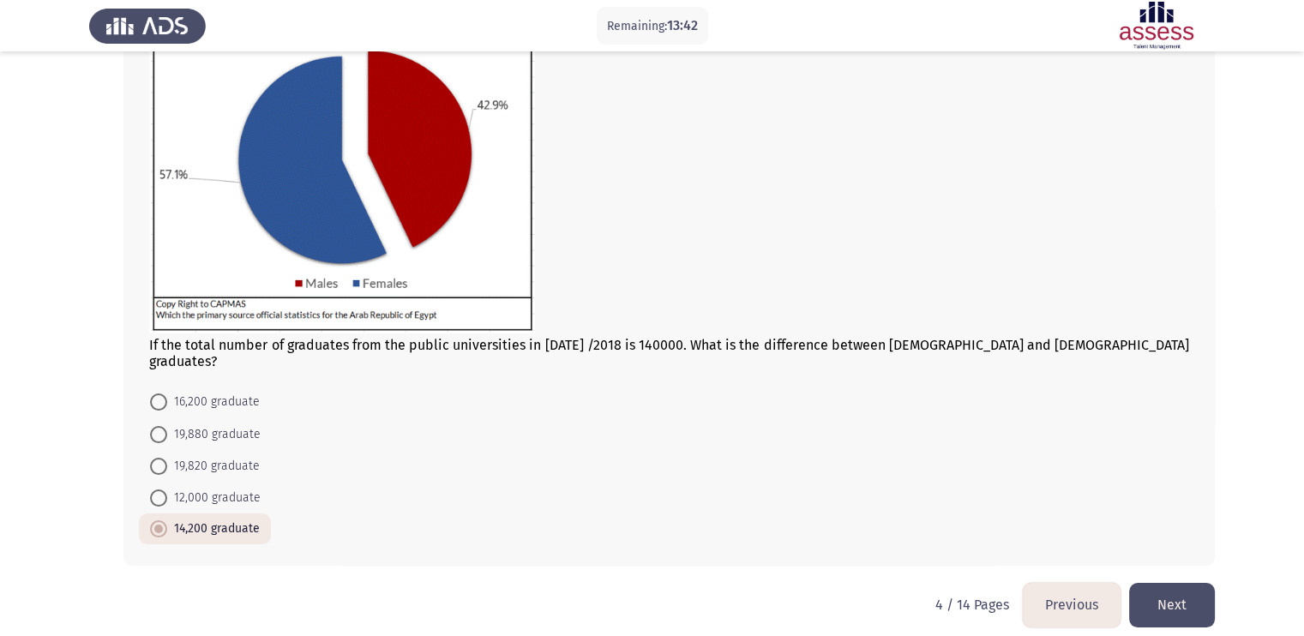
click at [1055, 508] on button "Next" at bounding box center [1172, 605] width 86 height 44
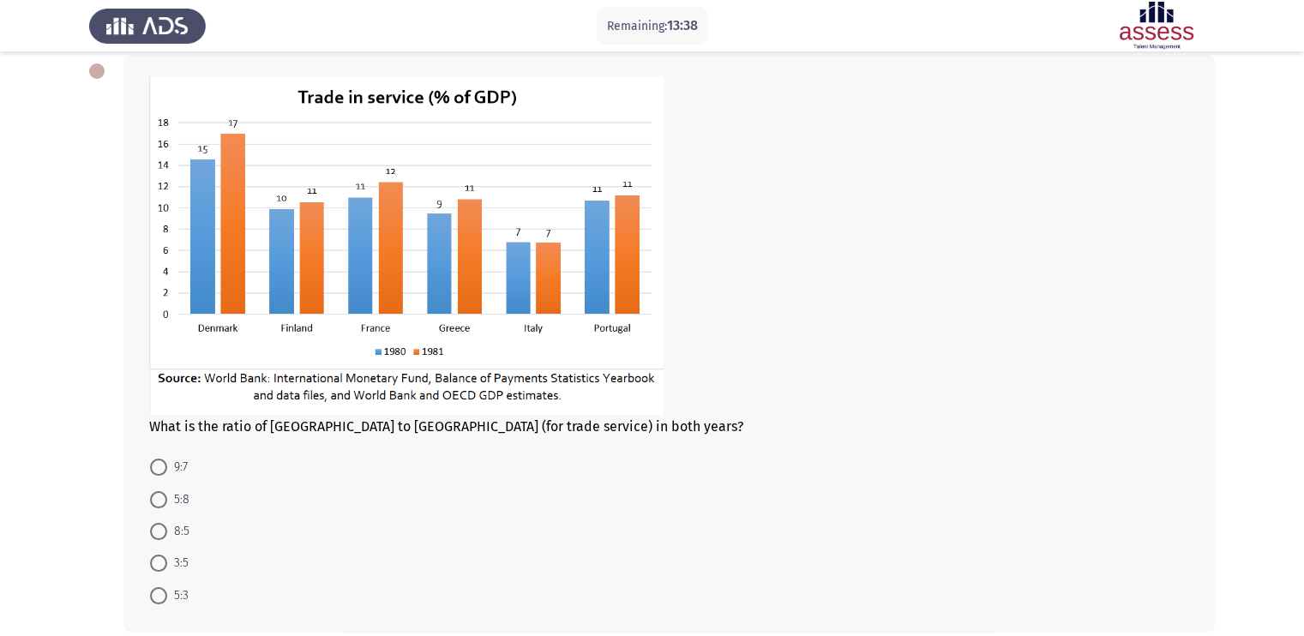
scroll to position [88, 0]
click at [165, 508] on span at bounding box center [158, 532] width 17 height 17
click at [165, 508] on input "8:5" at bounding box center [158, 532] width 17 height 17
radio input "true"
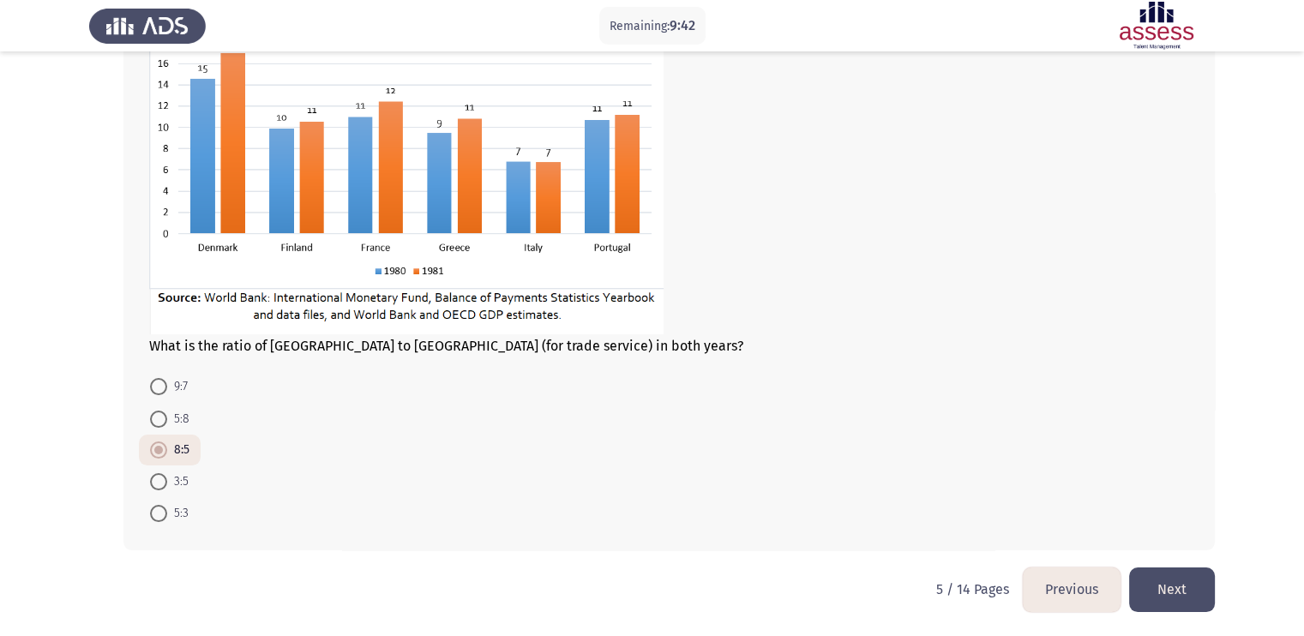
click at [1055, 508] on button "Next" at bounding box center [1172, 589] width 86 height 44
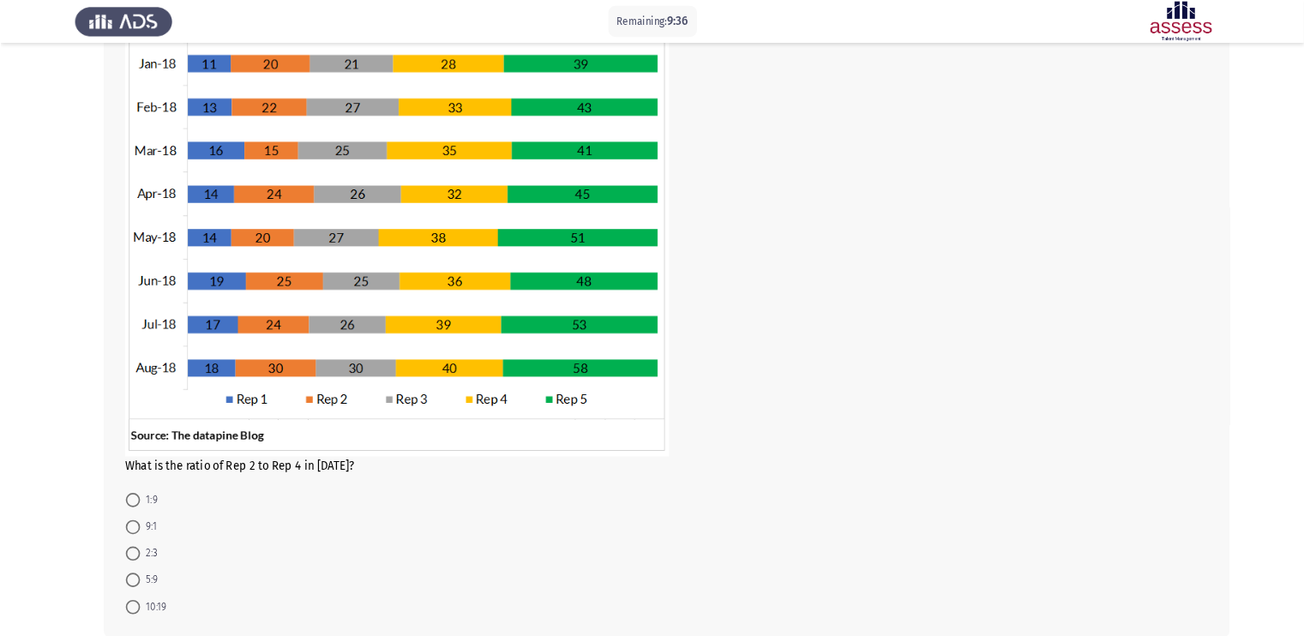
scroll to position [0, 0]
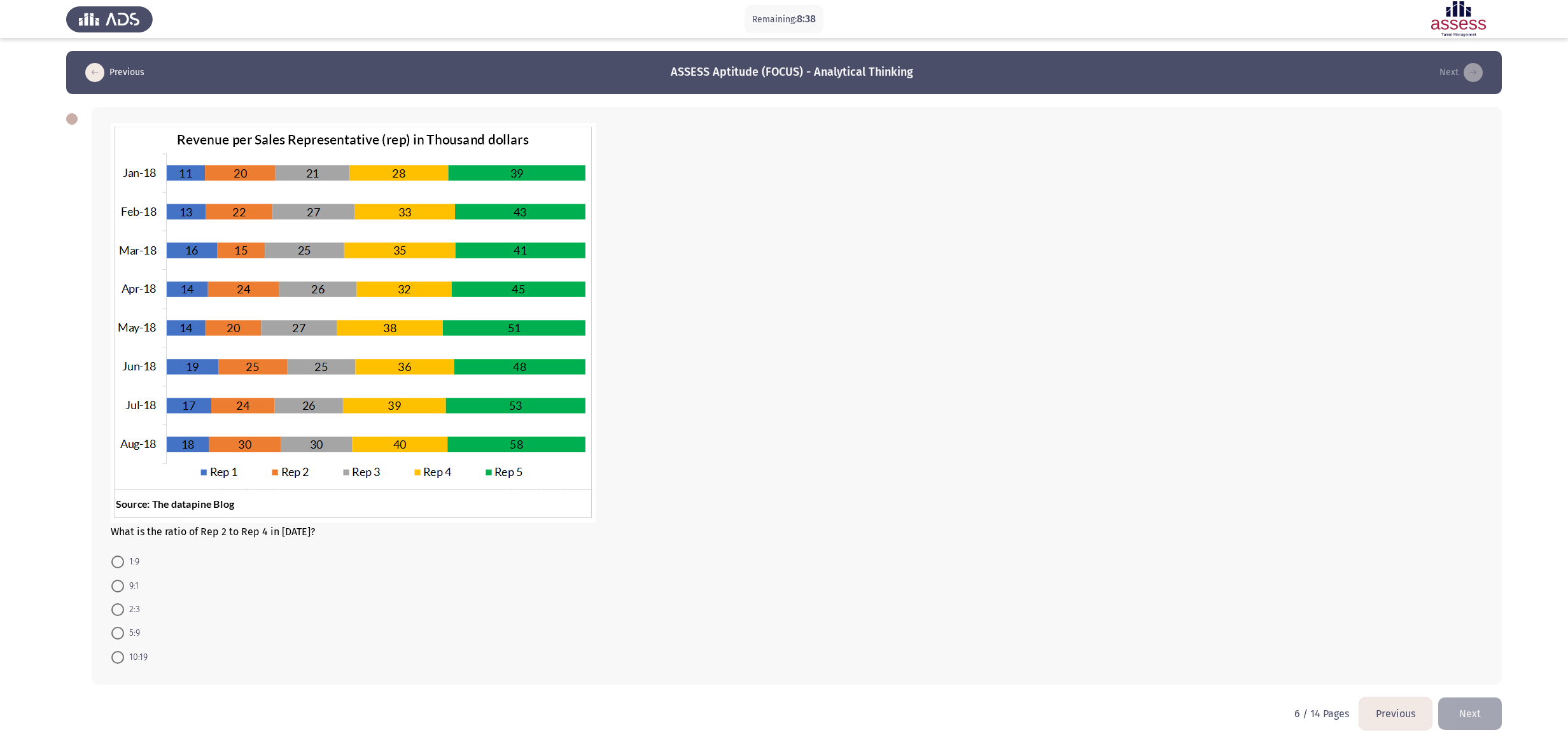
click at [114, 377] on span at bounding box center [117, 657] width 13 height 13
click at [114, 377] on input "10:19" at bounding box center [117, 657] width 13 height 13
radio input "true"
click at [783, 377] on button "Next" at bounding box center [1470, 713] width 64 height 33
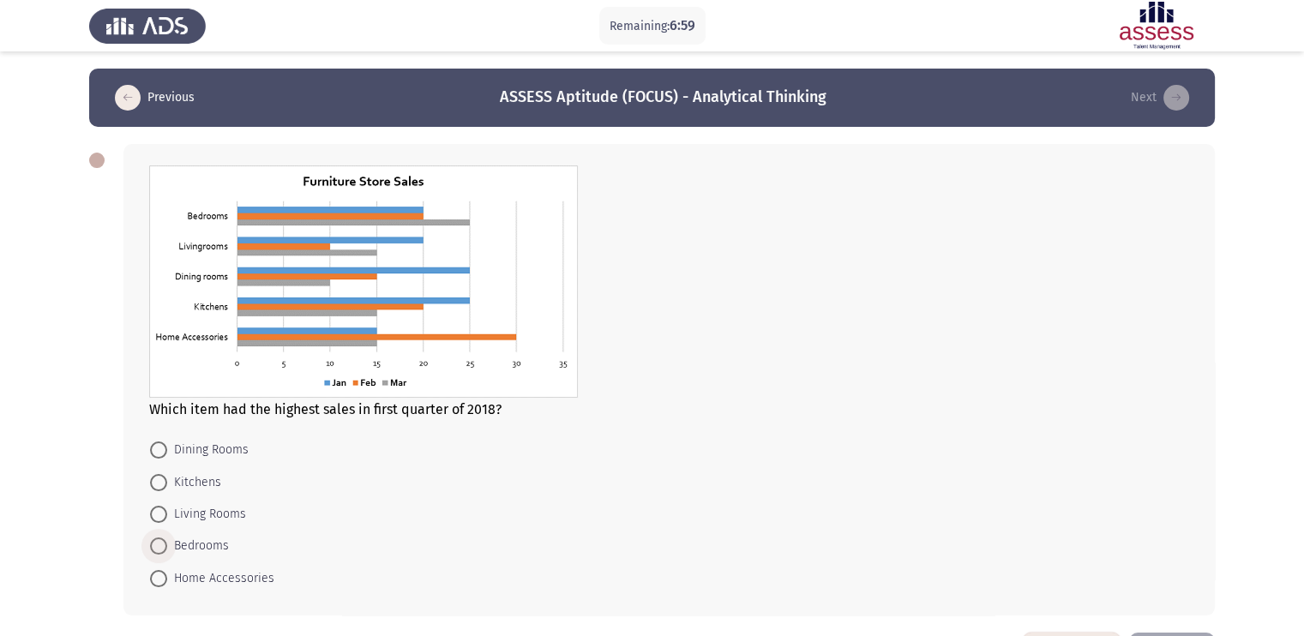
click at [166, 508] on span at bounding box center [158, 545] width 17 height 17
click at [166, 508] on input "Bedrooms" at bounding box center [158, 545] width 17 height 17
radio input "true"
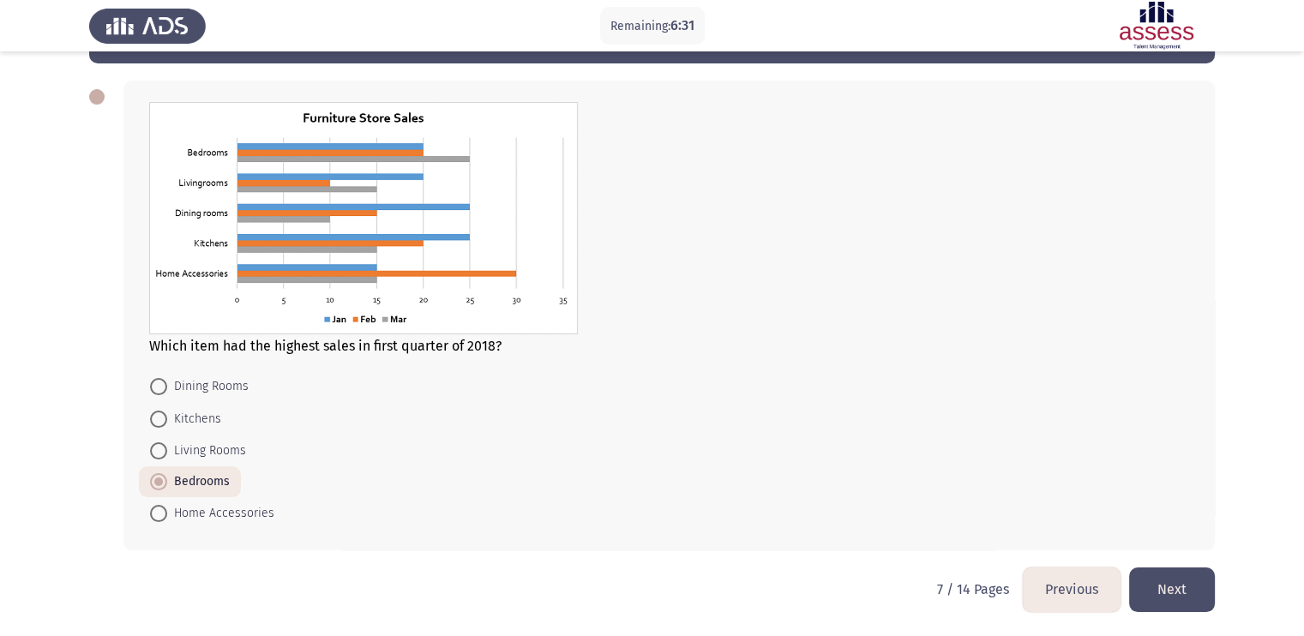
click at [1055, 508] on button "Next" at bounding box center [1172, 589] width 86 height 44
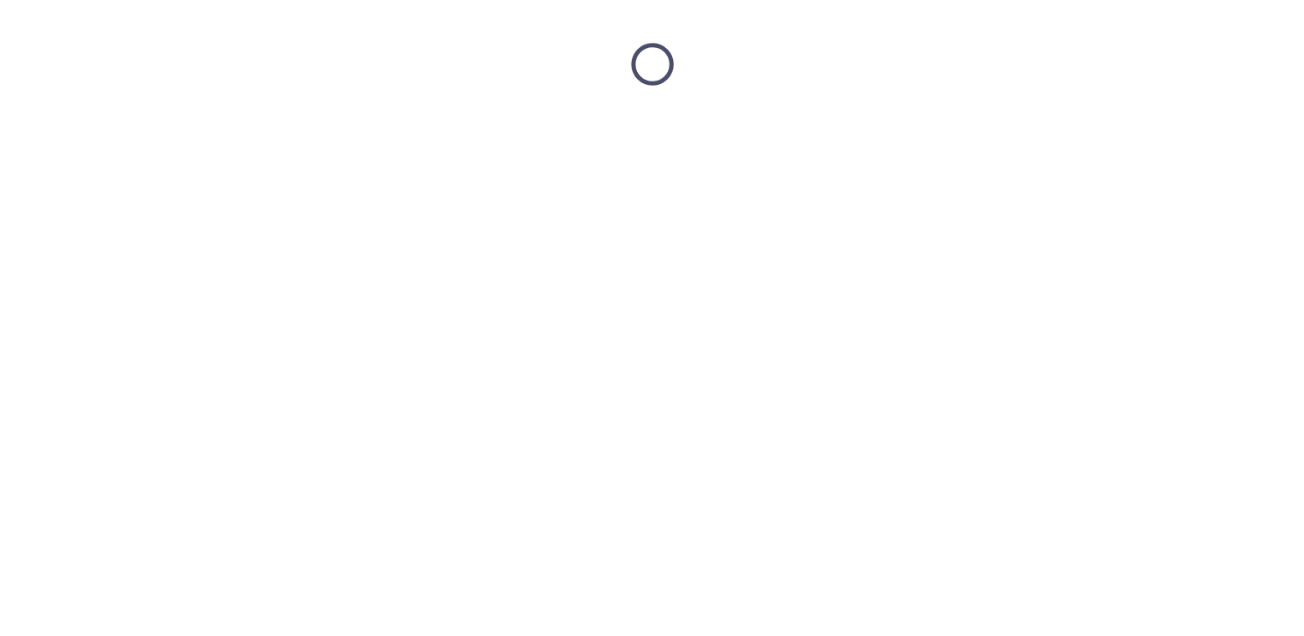
scroll to position [0, 0]
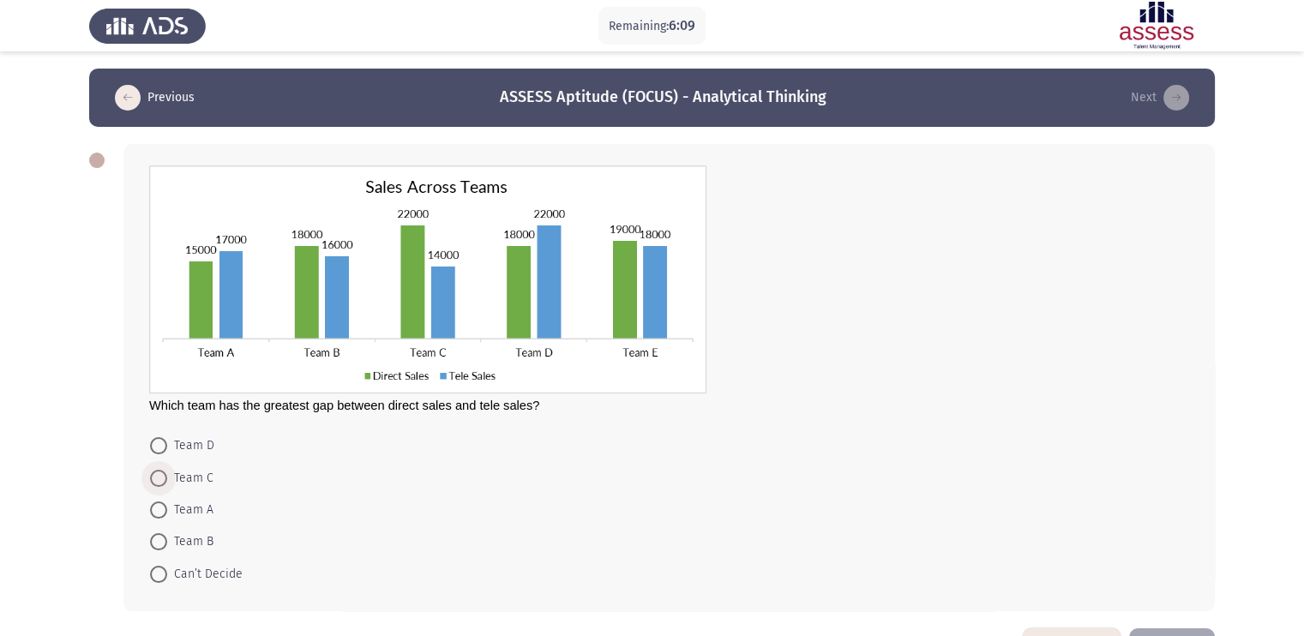
click at [167, 486] on span "Team C" at bounding box center [190, 478] width 46 height 21
click at [167, 486] on input "Team C" at bounding box center [158, 478] width 17 height 17
radio input "true"
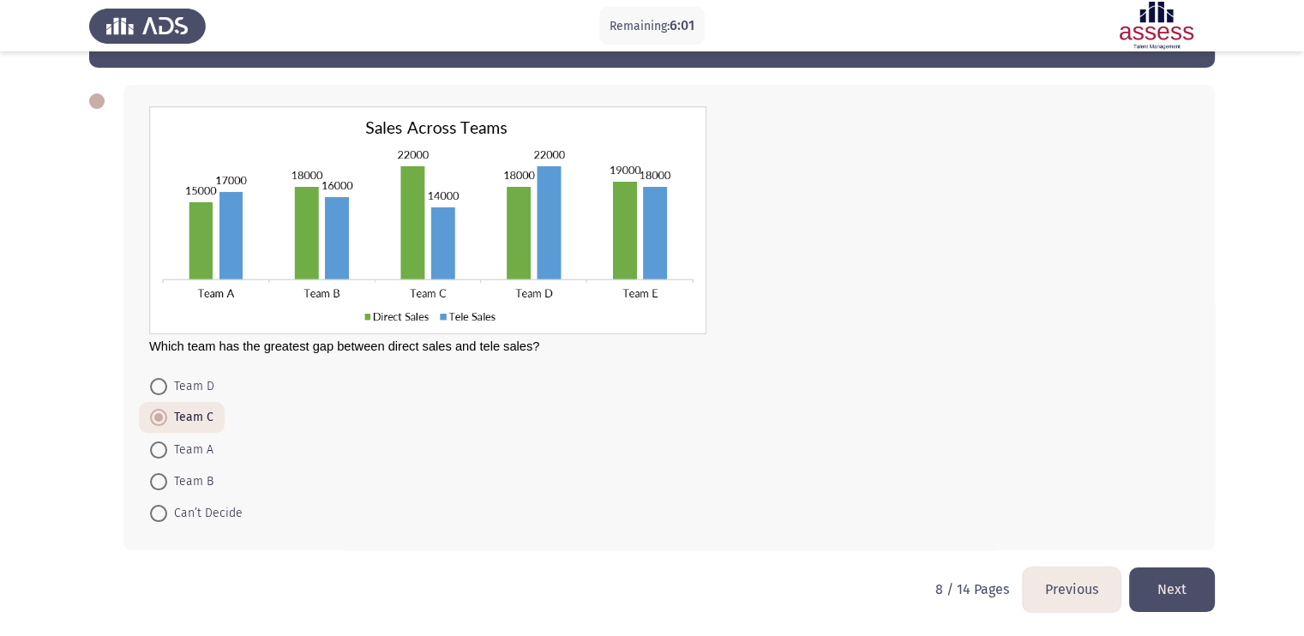
click at [1055, 508] on button "Next" at bounding box center [1172, 589] width 86 height 44
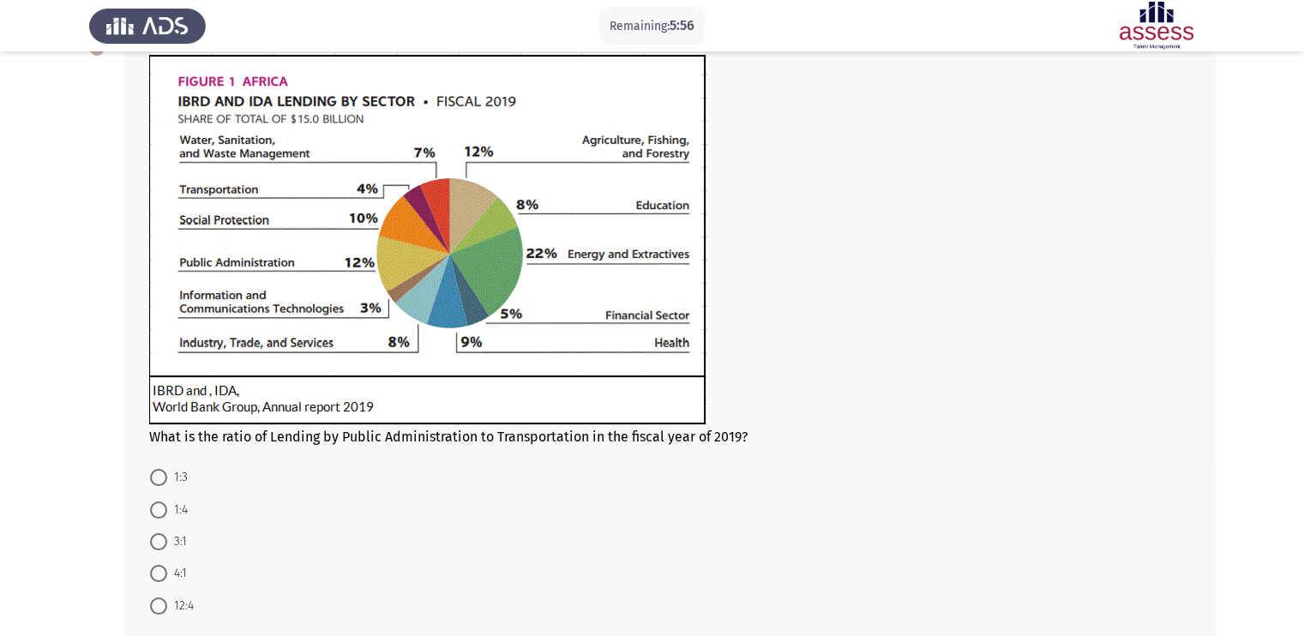
scroll to position [111, 0]
click at [157, 508] on span at bounding box center [158, 542] width 17 height 17
click at [157, 508] on input "3:1" at bounding box center [158, 542] width 17 height 17
radio input "true"
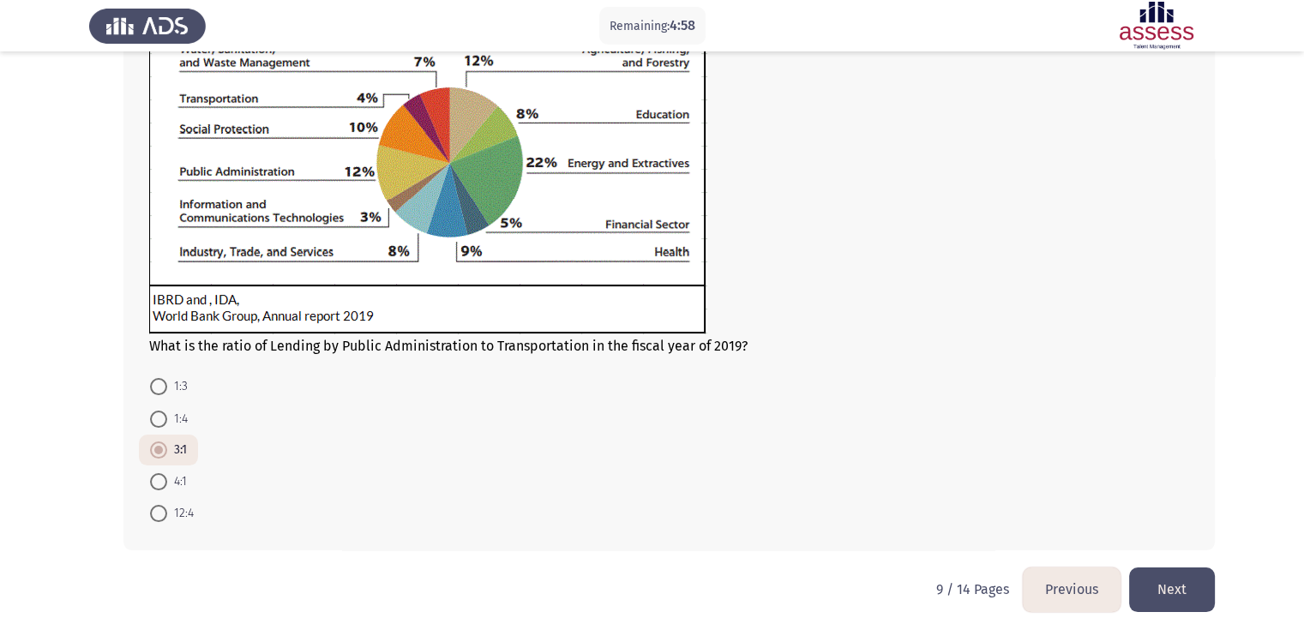
click at [1055, 508] on button "Next" at bounding box center [1172, 589] width 86 height 44
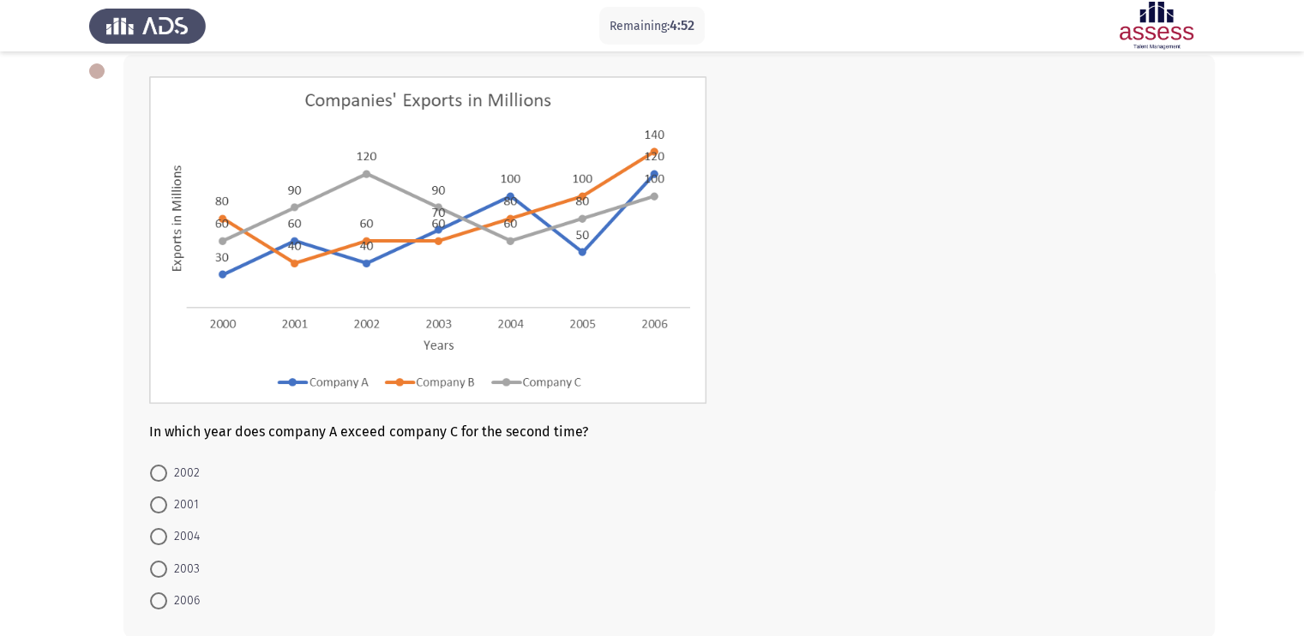
scroll to position [93, 0]
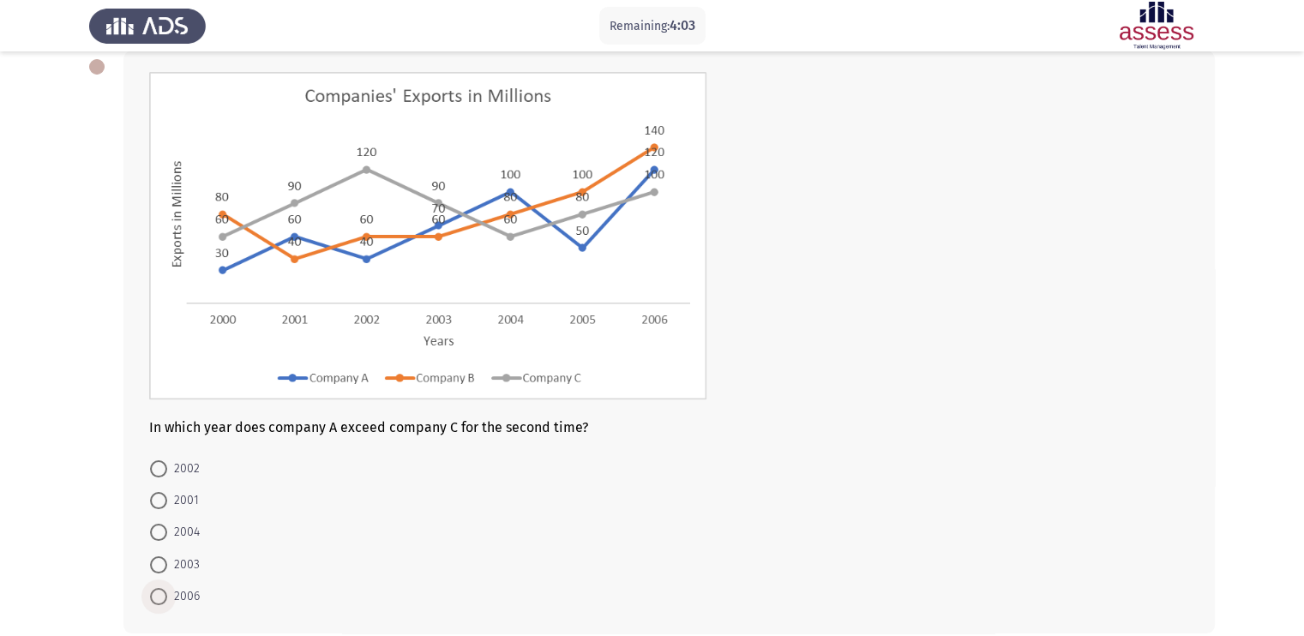
click at [156, 508] on span at bounding box center [158, 596] width 17 height 17
click at [156, 508] on input "2006" at bounding box center [158, 596] width 17 height 17
radio input "true"
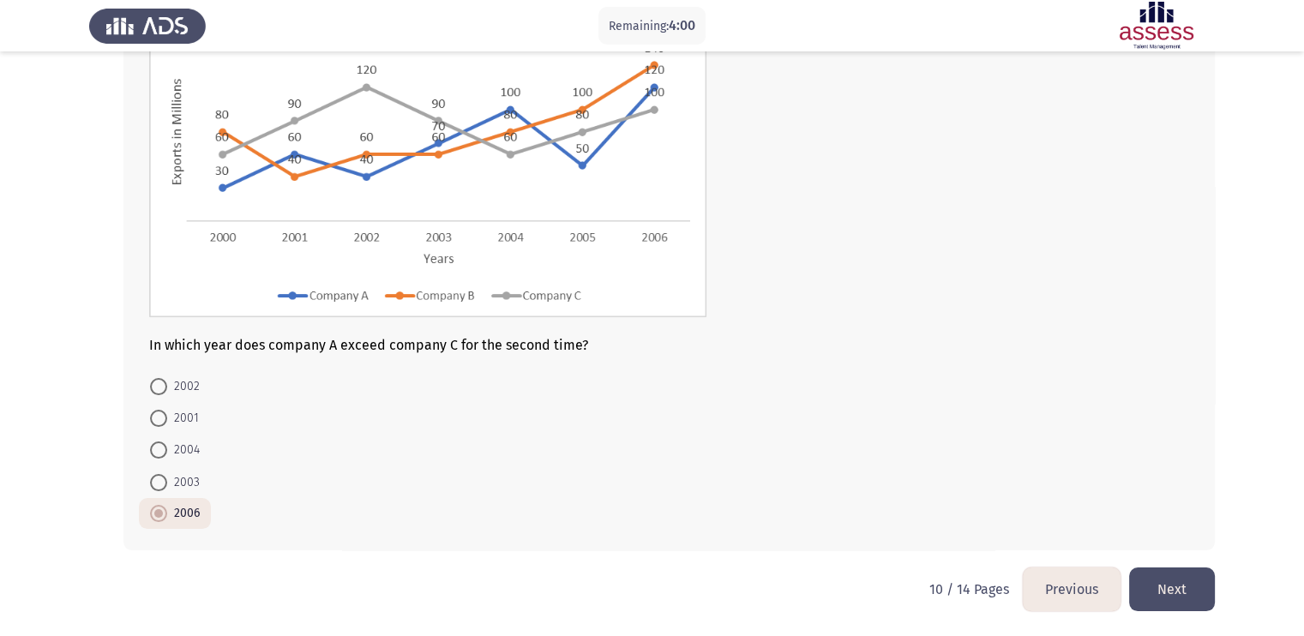
click at [1055, 508] on button "Next" at bounding box center [1172, 589] width 86 height 44
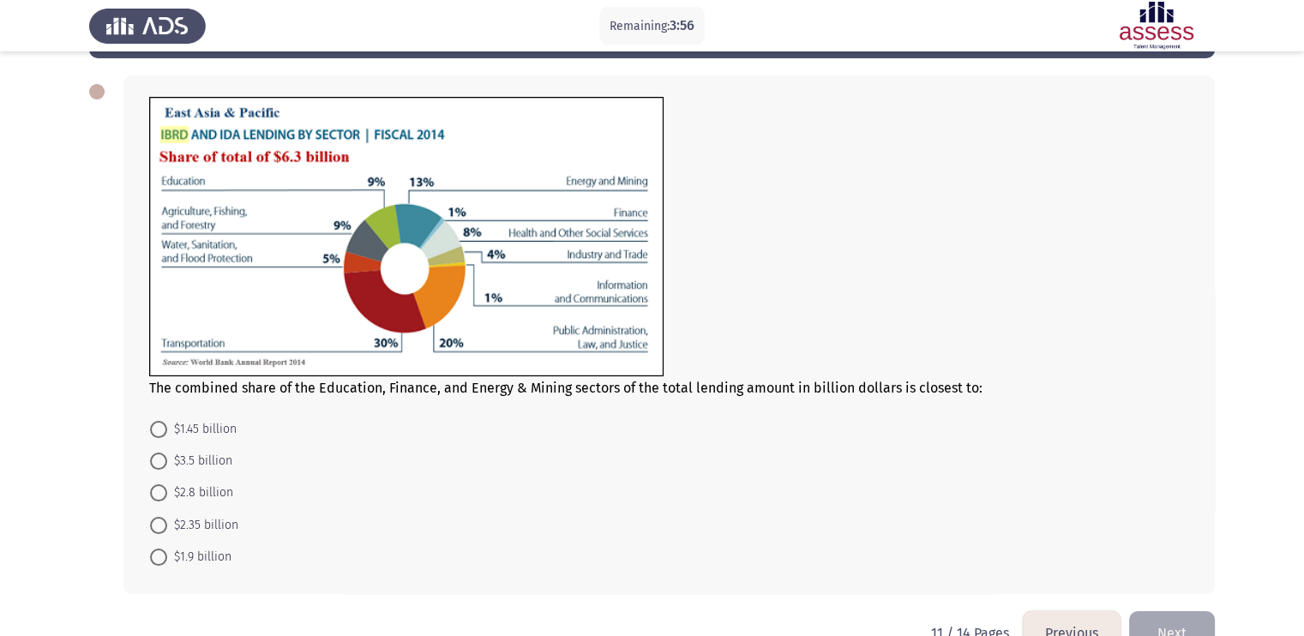
scroll to position [64, 0]
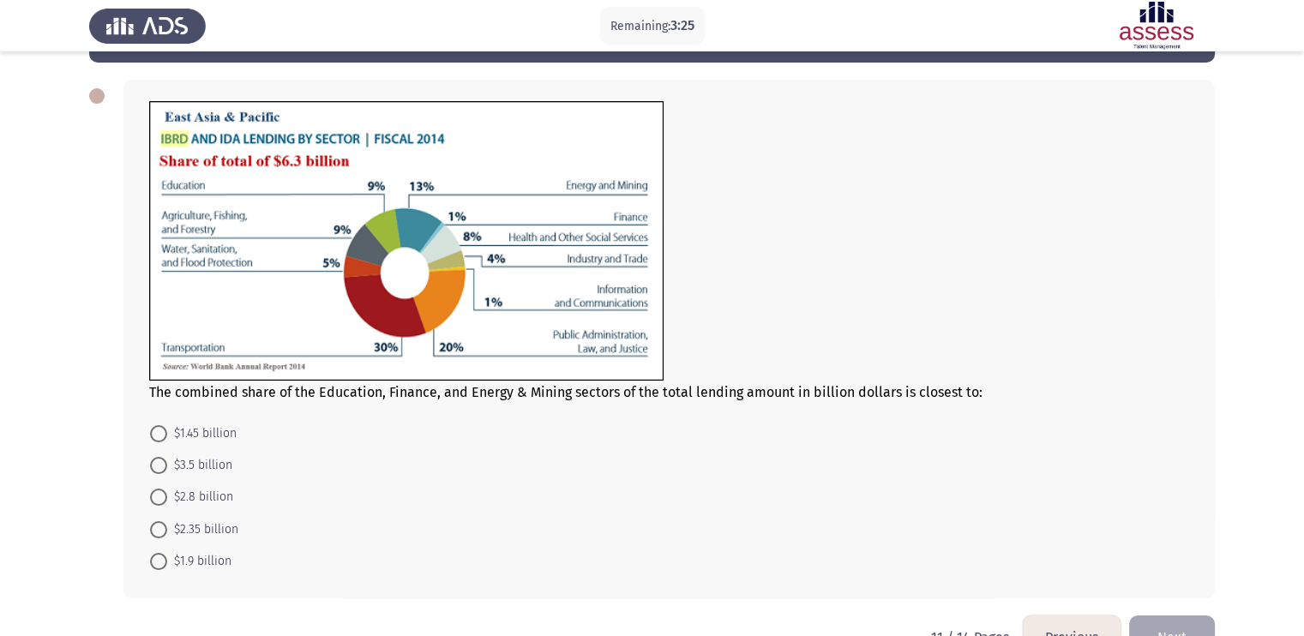
click at [149, 508] on mat-radio-button "$1.9 billion" at bounding box center [191, 561] width 104 height 32
click at [159, 508] on span at bounding box center [158, 561] width 17 height 17
click at [159, 508] on input "$1.9 billion" at bounding box center [158, 561] width 17 height 17
radio input "true"
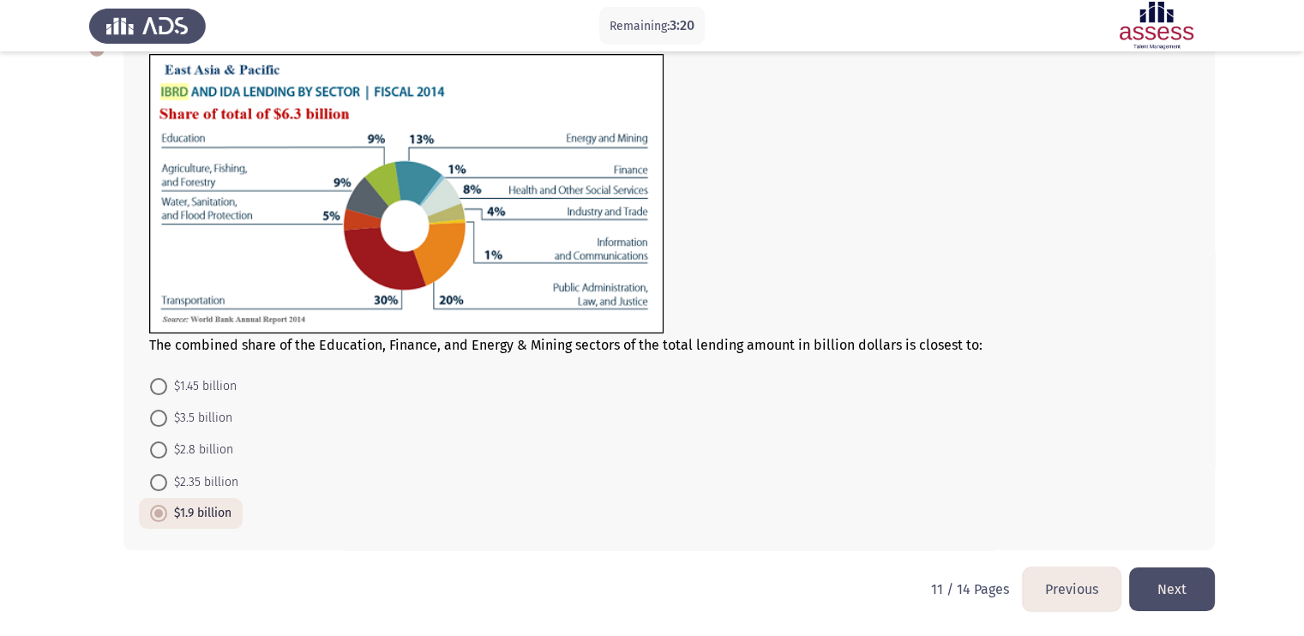
click at [1055, 508] on button "Next" at bounding box center [1172, 589] width 86 height 44
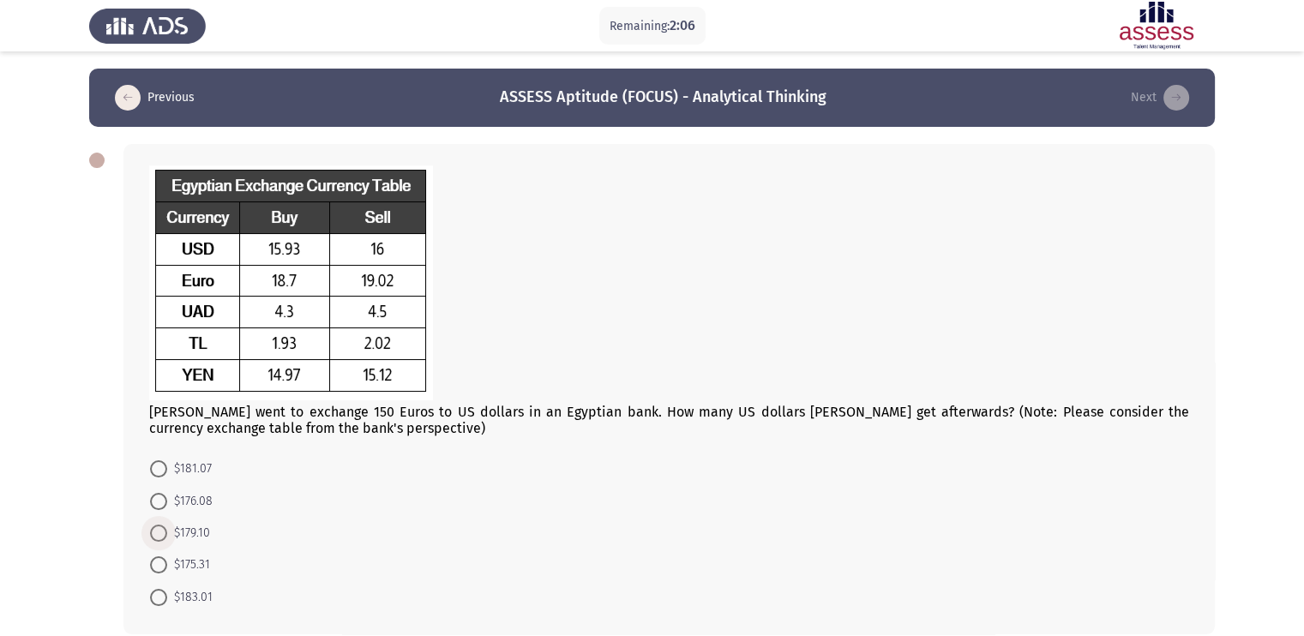
click at [159, 508] on span at bounding box center [158, 533] width 17 height 17
click at [159, 508] on input "$179.10" at bounding box center [158, 533] width 17 height 17
radio input "true"
click at [154, 508] on span at bounding box center [158, 532] width 9 height 9
click at [154, 508] on input "$179.10" at bounding box center [158, 532] width 17 height 17
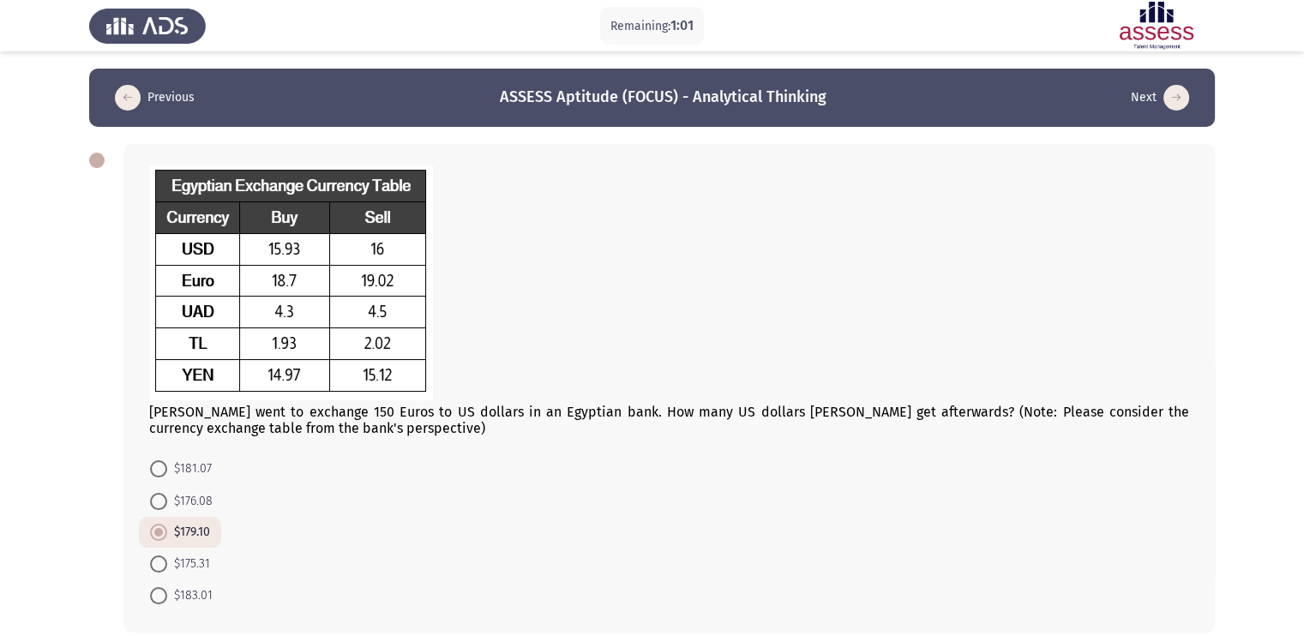
scroll to position [84, 0]
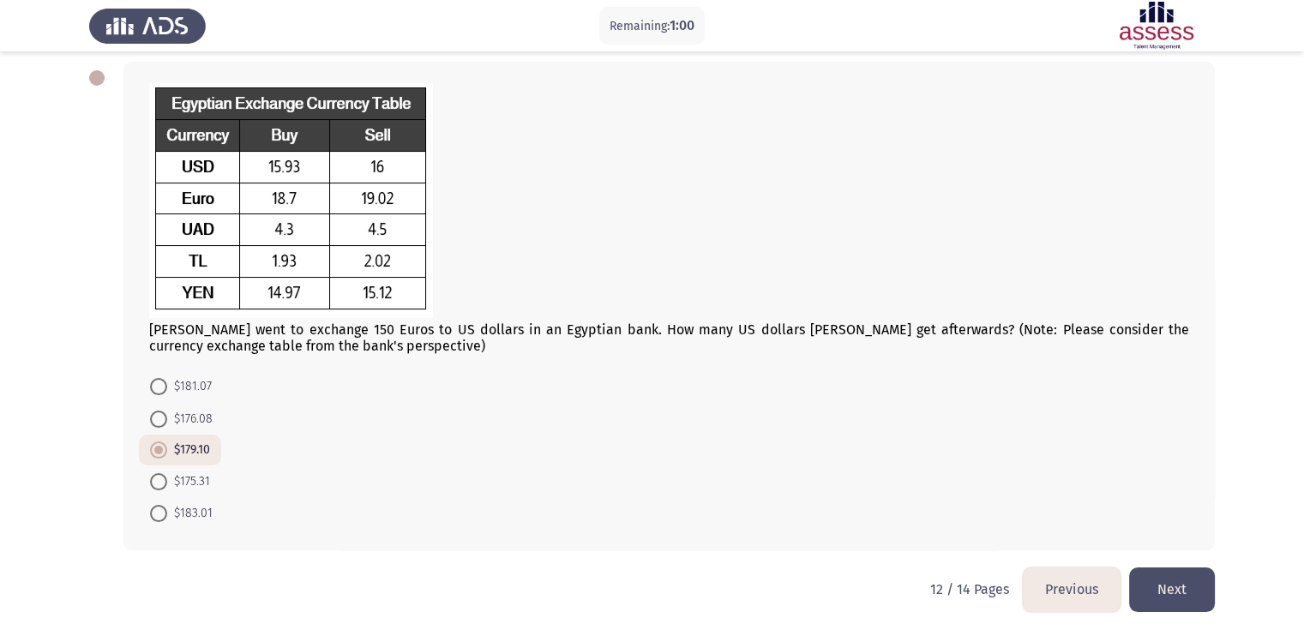
click at [1055, 508] on button "Next" at bounding box center [1172, 589] width 86 height 44
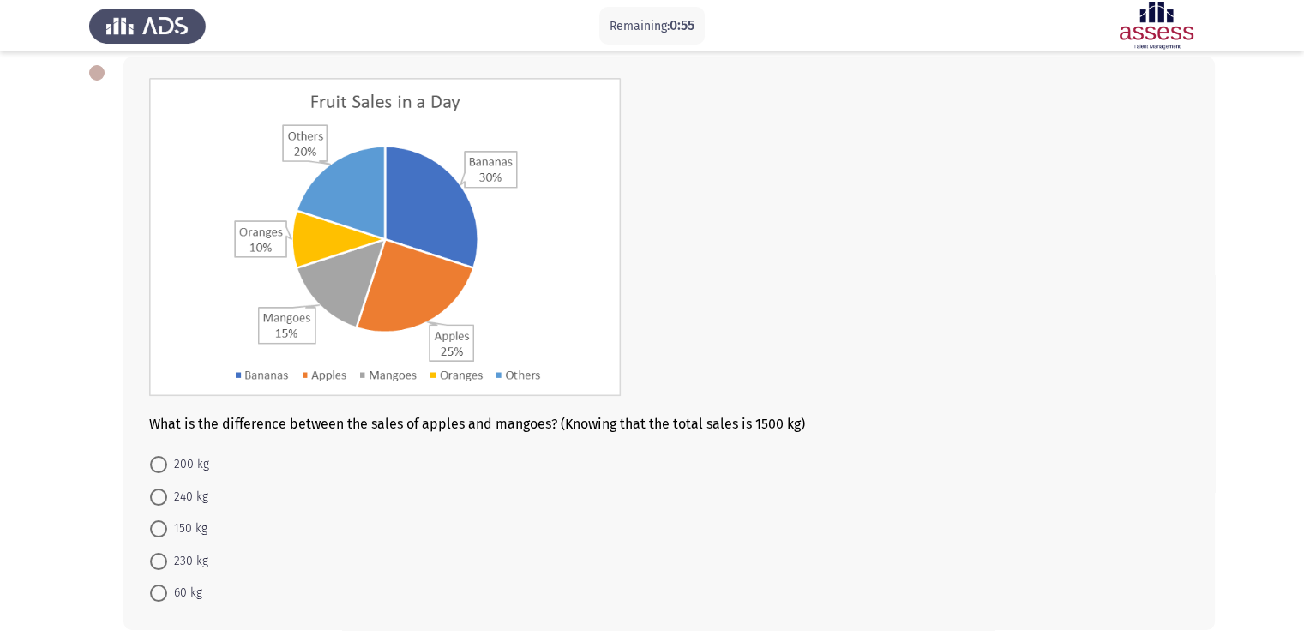
scroll to position [86, 0]
click at [161, 508] on span at bounding box center [158, 530] width 17 height 17
click at [161, 508] on input "150 kg" at bounding box center [158, 530] width 17 height 17
radio input "true"
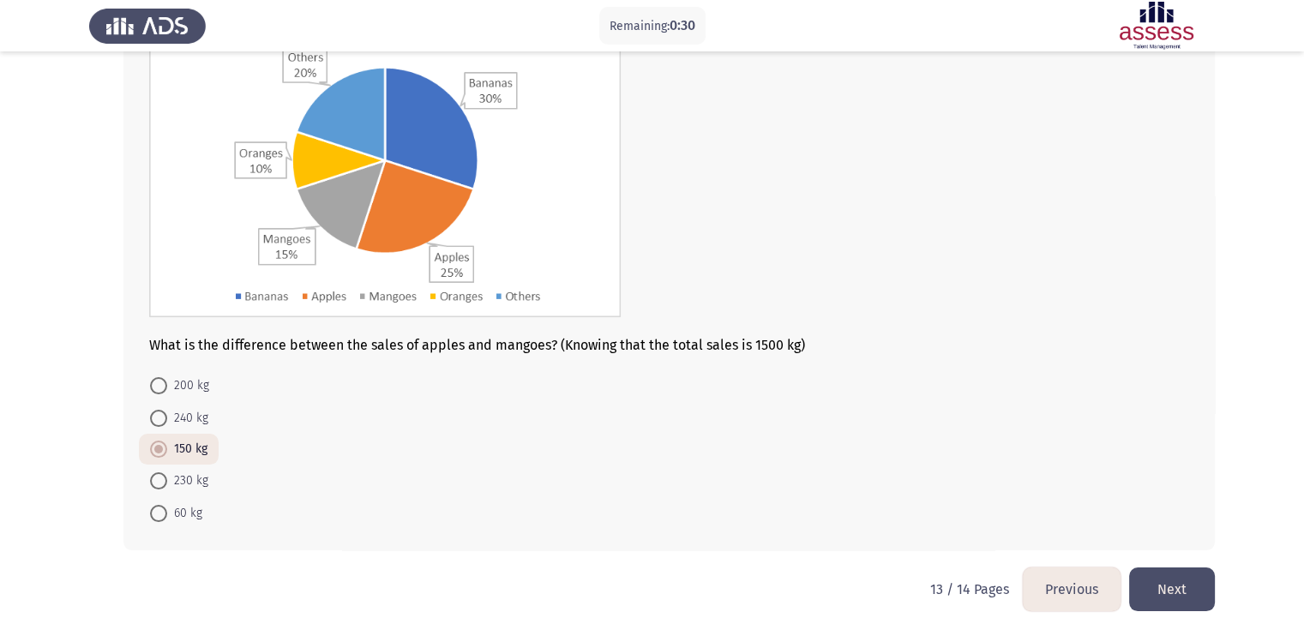
click at [1055, 508] on button "Next" at bounding box center [1172, 589] width 86 height 44
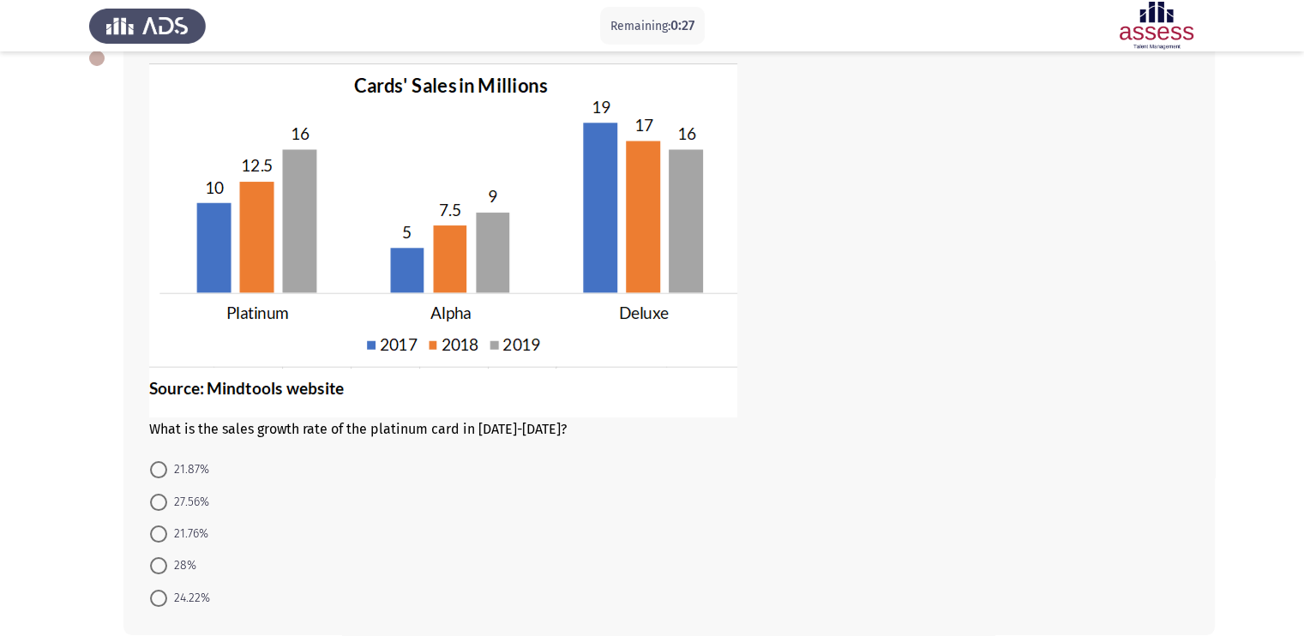
scroll to position [99, 0]
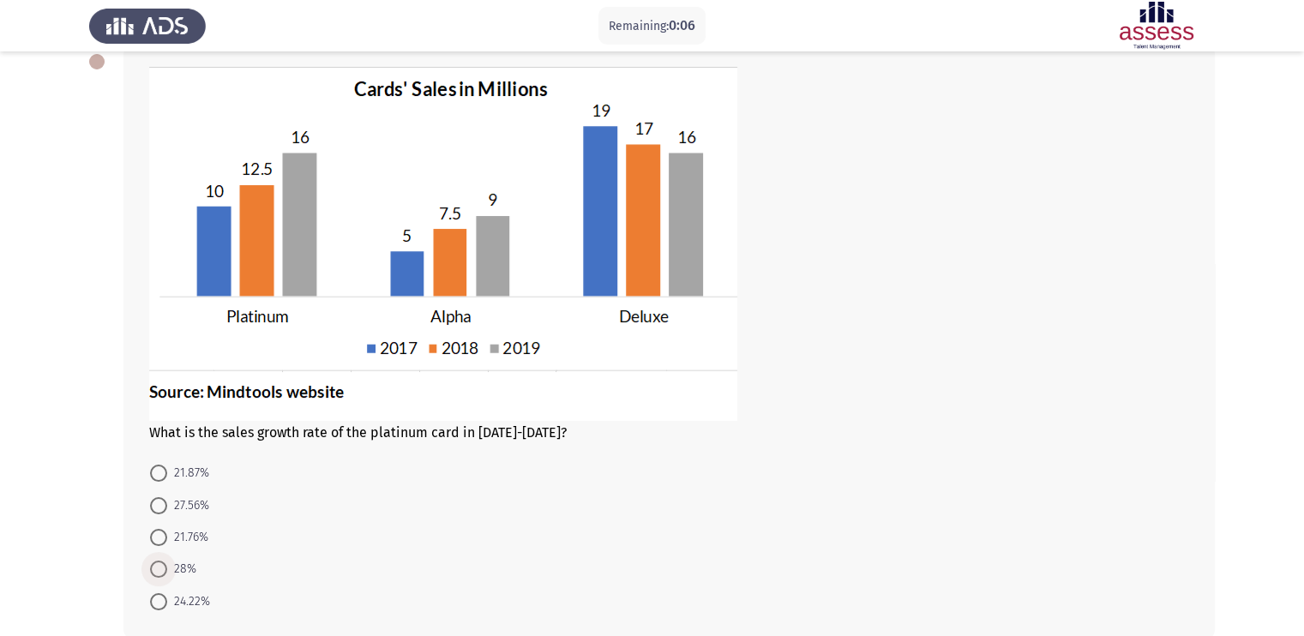
click at [153, 508] on span at bounding box center [158, 569] width 17 height 17
click at [153, 508] on input "28%" at bounding box center [158, 569] width 17 height 17
radio input "true"
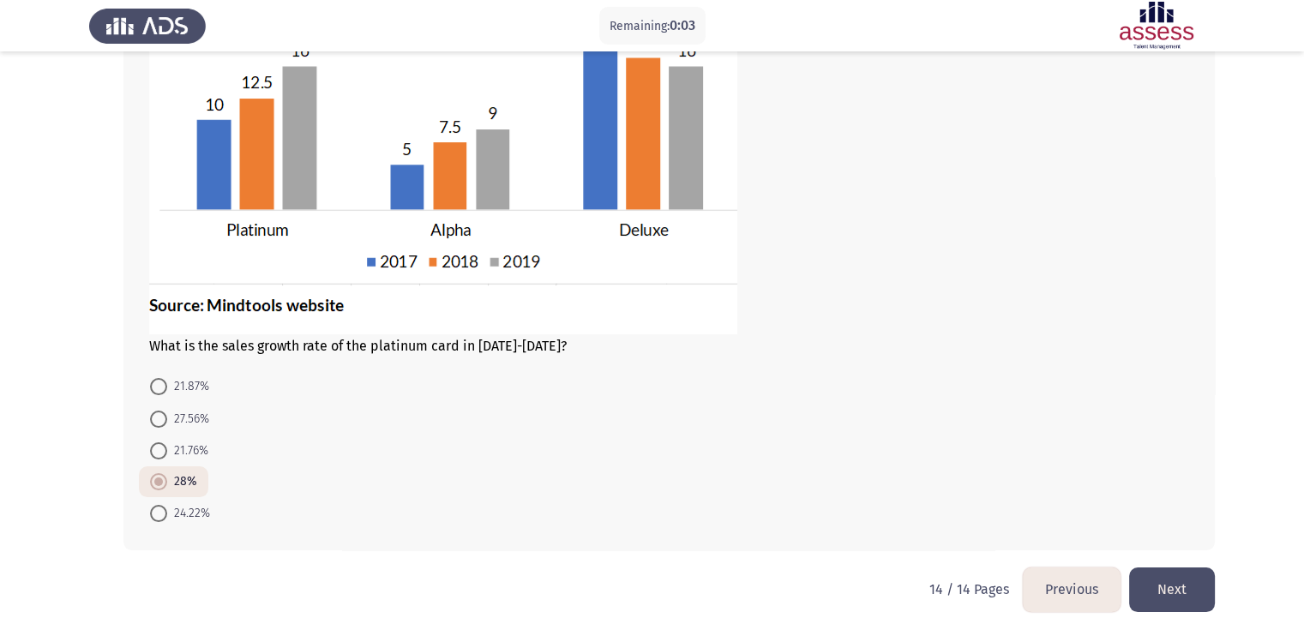
click at [1055, 508] on button "Next" at bounding box center [1172, 589] width 86 height 44
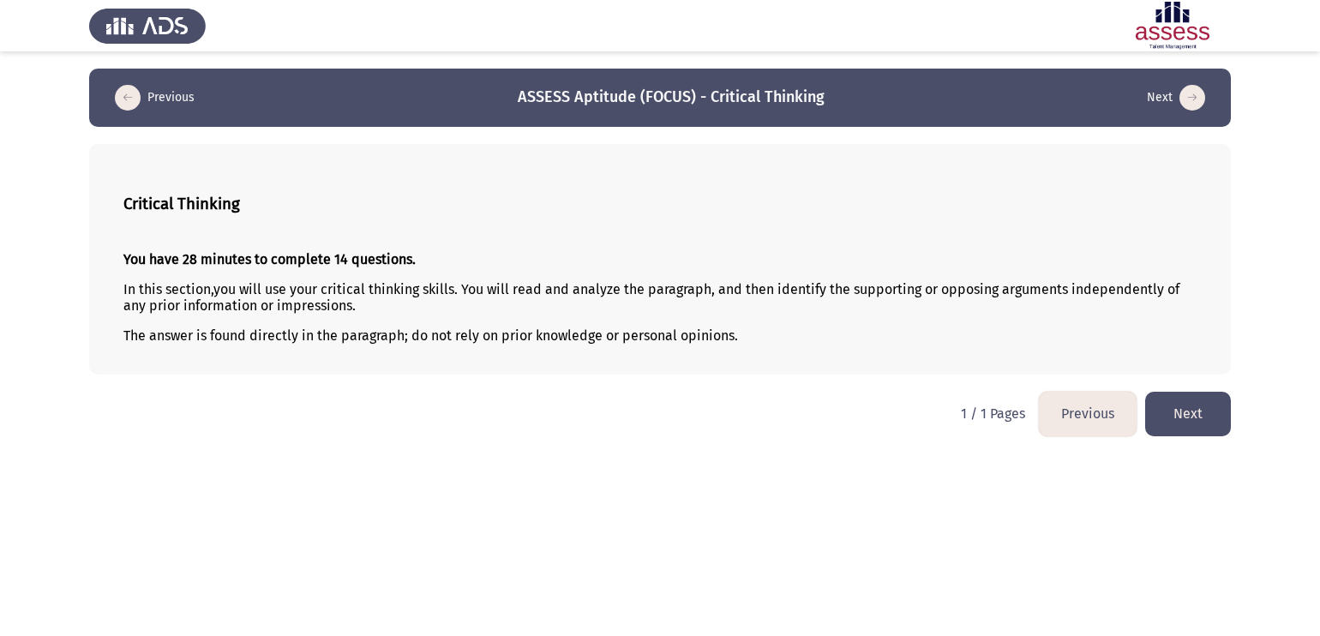
click at [1055, 412] on button "Next" at bounding box center [1188, 414] width 86 height 44
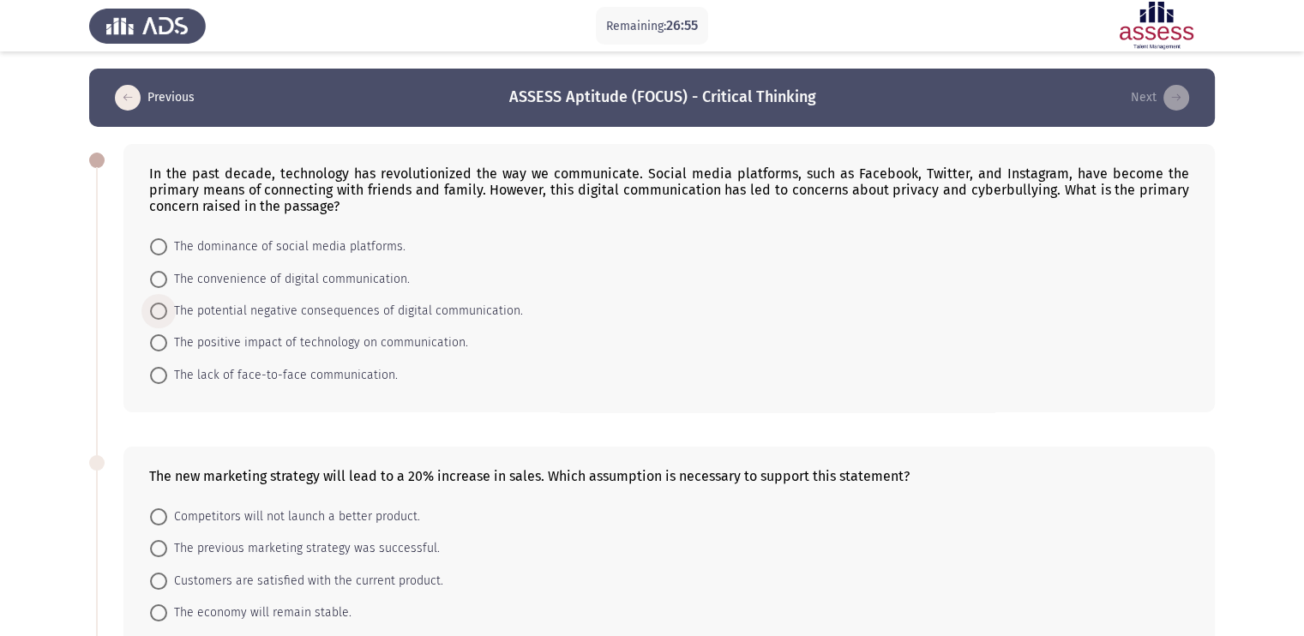
click at [159, 312] on span at bounding box center [158, 311] width 17 height 17
click at [159, 312] on input "The potential negative consequences of digital communication." at bounding box center [158, 311] width 17 height 17
radio input "true"
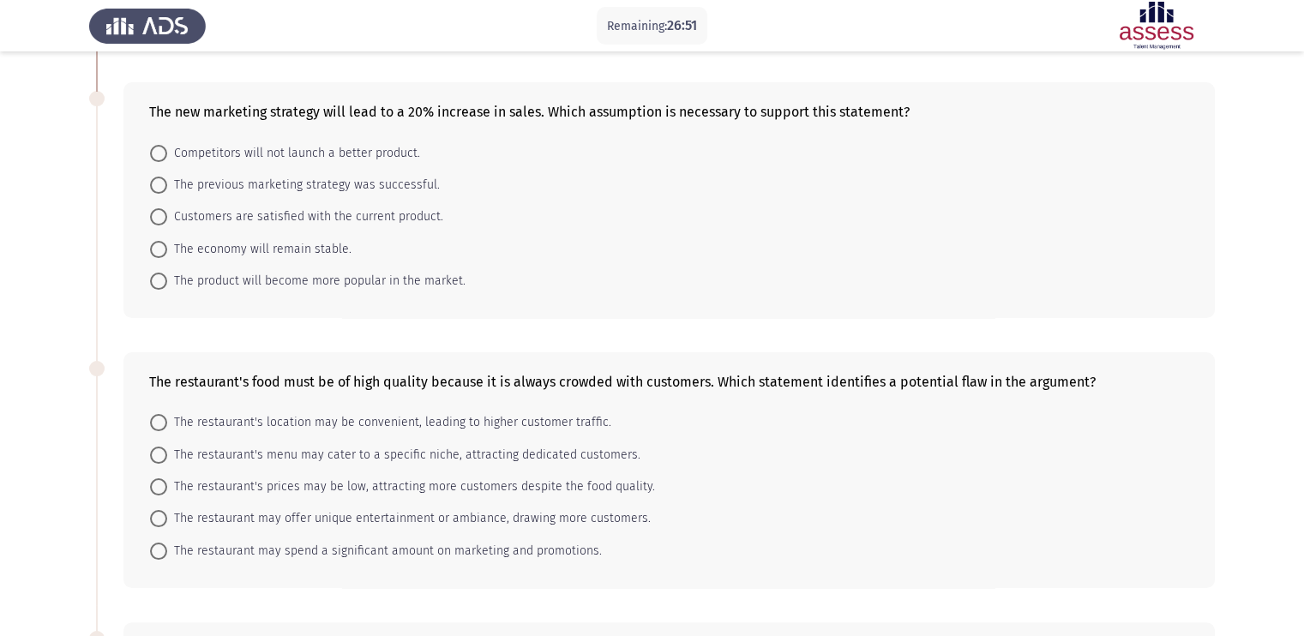
scroll to position [363, 0]
click at [166, 159] on span at bounding box center [158, 152] width 17 height 17
click at [166, 159] on input "Competitors will not launch a better product." at bounding box center [158, 152] width 17 height 17
radio input "true"
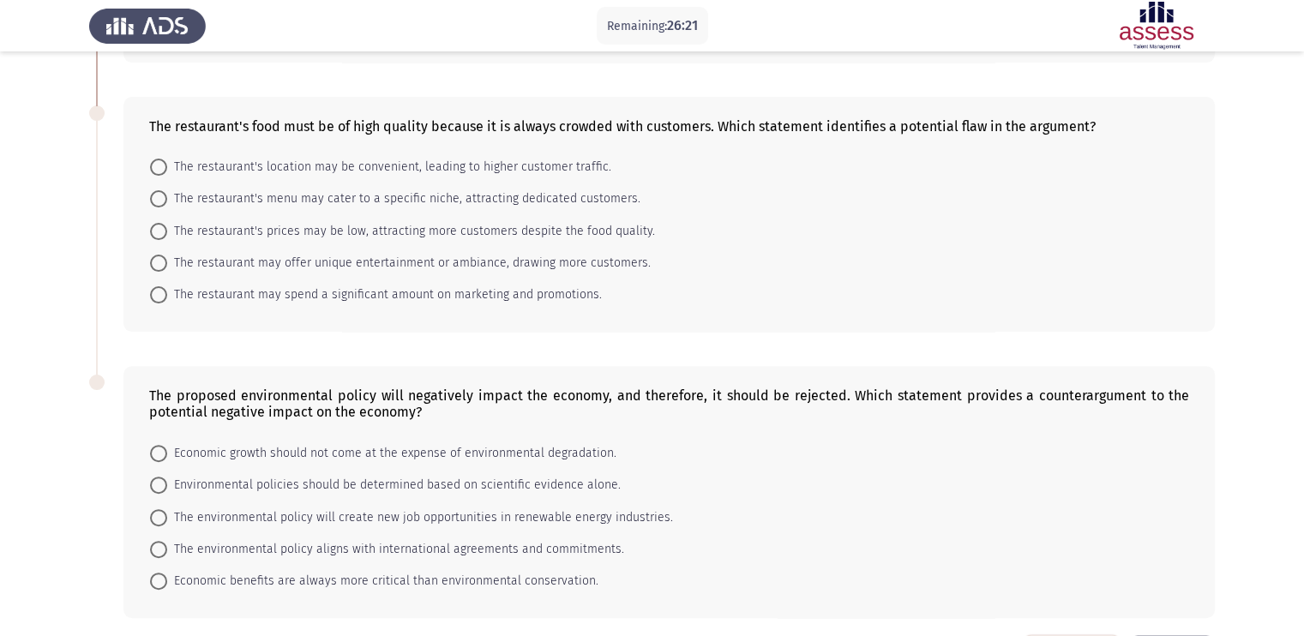
scroll to position [618, 0]
click at [163, 236] on span at bounding box center [158, 230] width 17 height 17
click at [163, 236] on input "The restaurant's prices may be low, attracting more customers despite the food …" at bounding box center [158, 230] width 17 height 17
radio input "true"
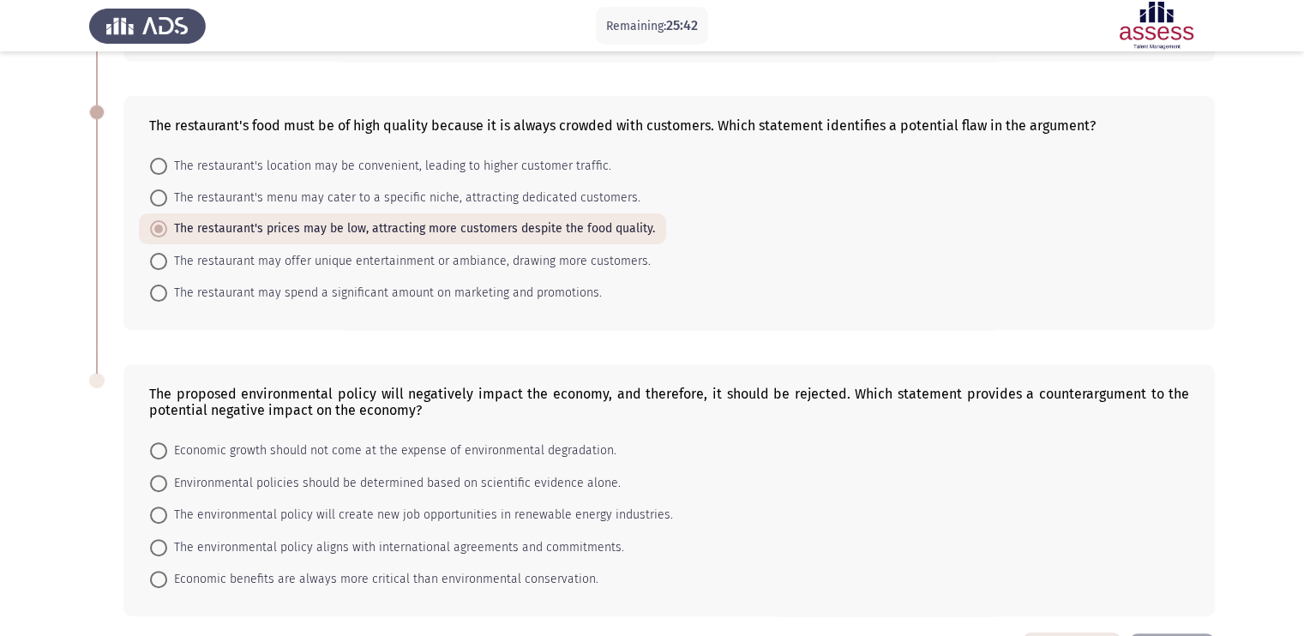
scroll to position [691, 0]
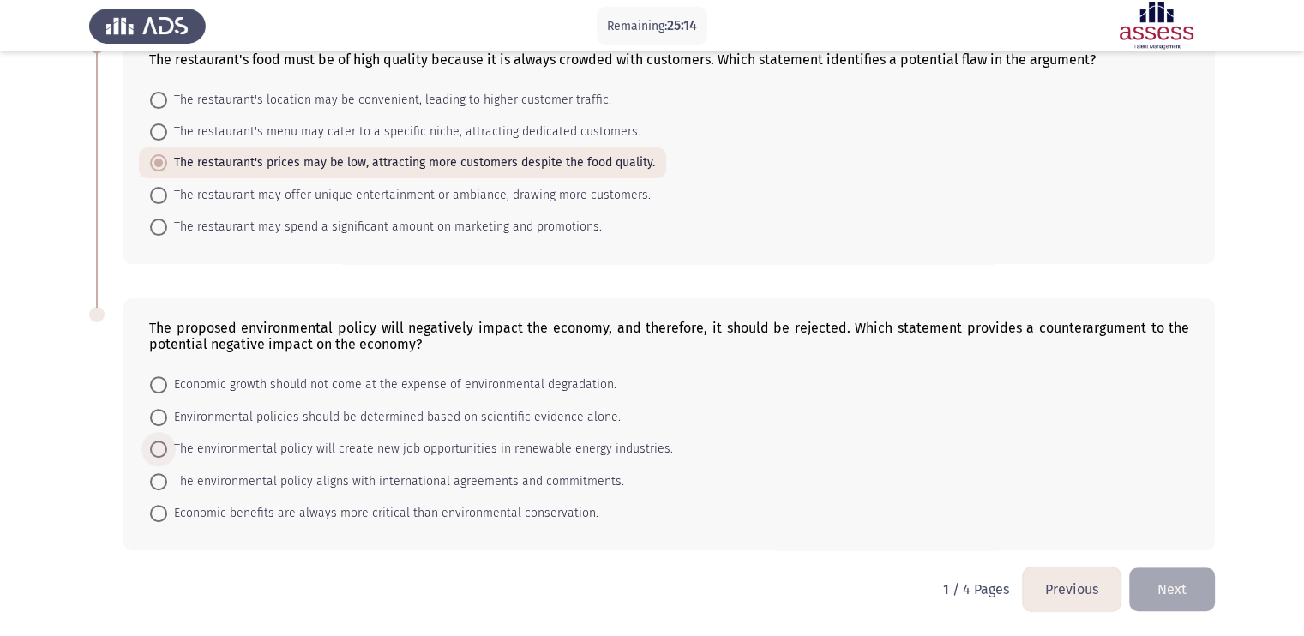
click at [159, 442] on span at bounding box center [158, 449] width 17 height 17
click at [159, 442] on input "The environmental policy will create new job opportunities in renewable energy …" at bounding box center [158, 449] width 17 height 17
radio input "true"
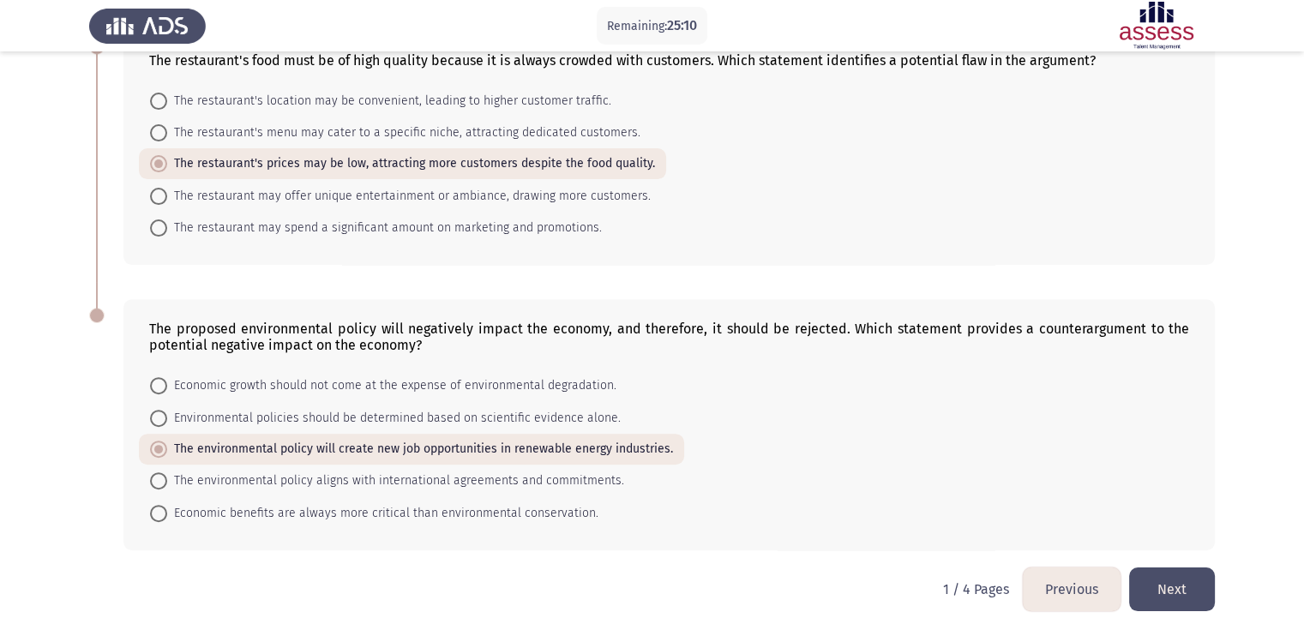
click at [1055, 508] on button "Next" at bounding box center [1172, 589] width 86 height 44
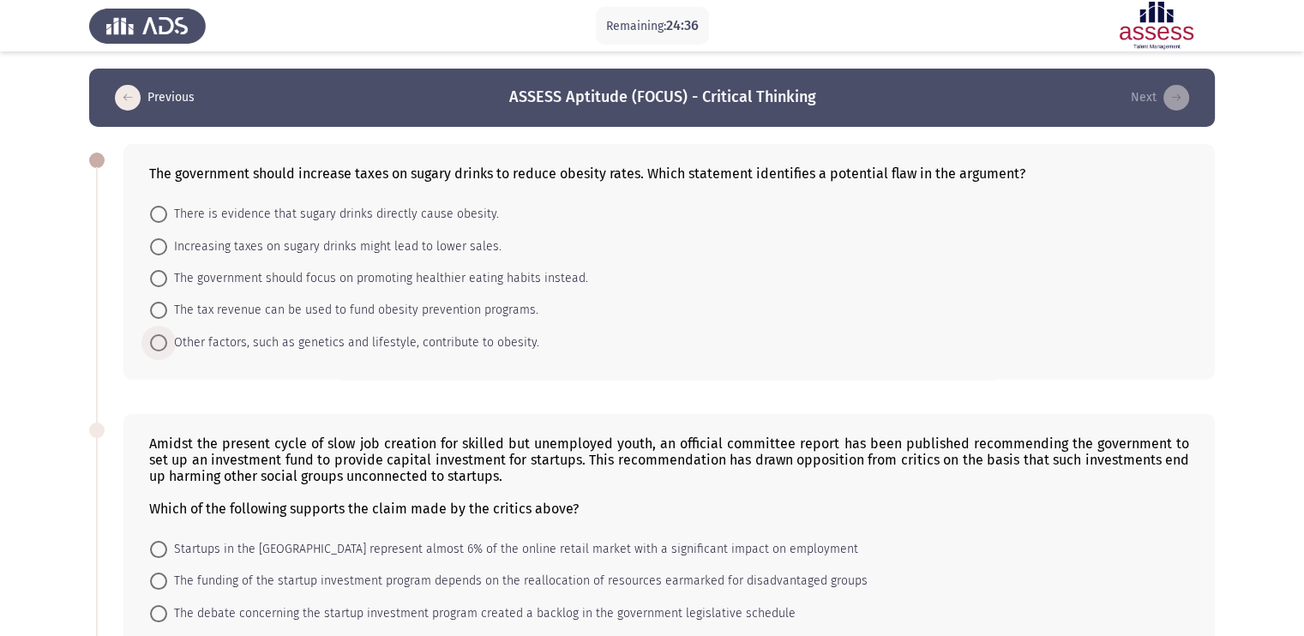
click at [164, 350] on span at bounding box center [158, 342] width 17 height 17
click at [164, 350] on input "Other factors, such as genetics and lifestyle, contribute to obesity." at bounding box center [158, 342] width 17 height 17
radio input "true"
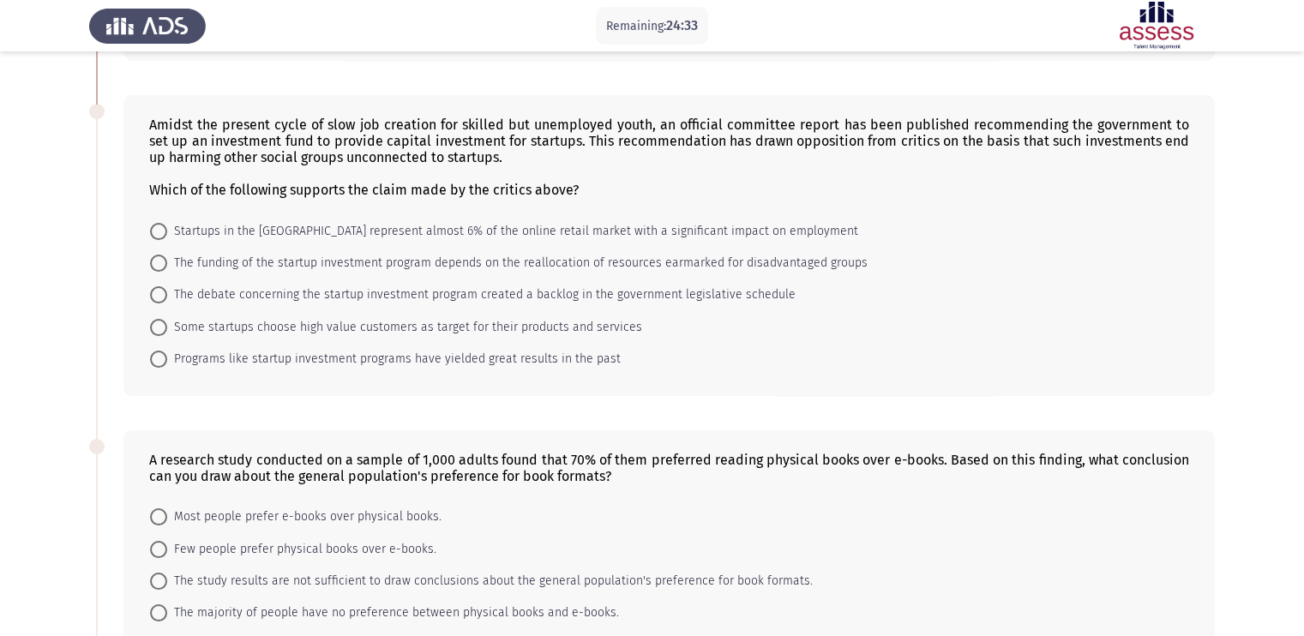
scroll to position [319, 0]
click at [155, 264] on span at bounding box center [158, 261] width 17 height 17
click at [155, 264] on input "The funding of the startup investment program depends on the reallocation of re…" at bounding box center [158, 261] width 17 height 17
radio input "true"
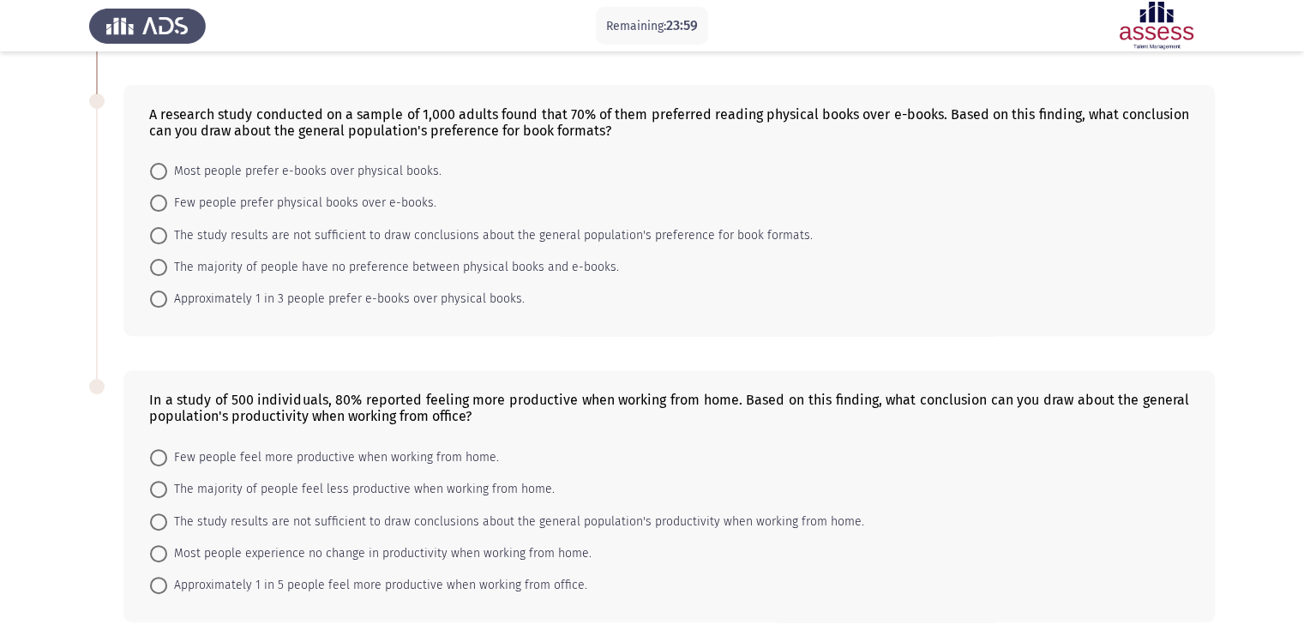
scroll to position [668, 0]
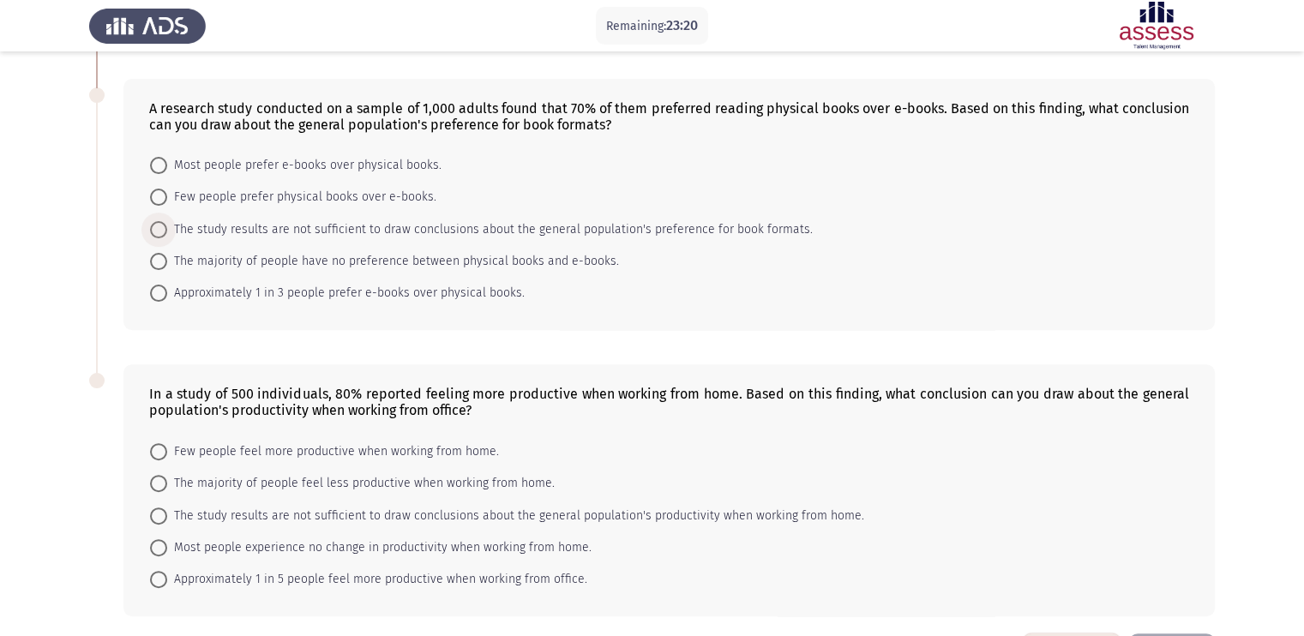
click at [156, 234] on span at bounding box center [158, 229] width 17 height 17
click at [156, 234] on input "The study results are not sufficient to draw conclusions about the general popu…" at bounding box center [158, 229] width 17 height 17
radio input "true"
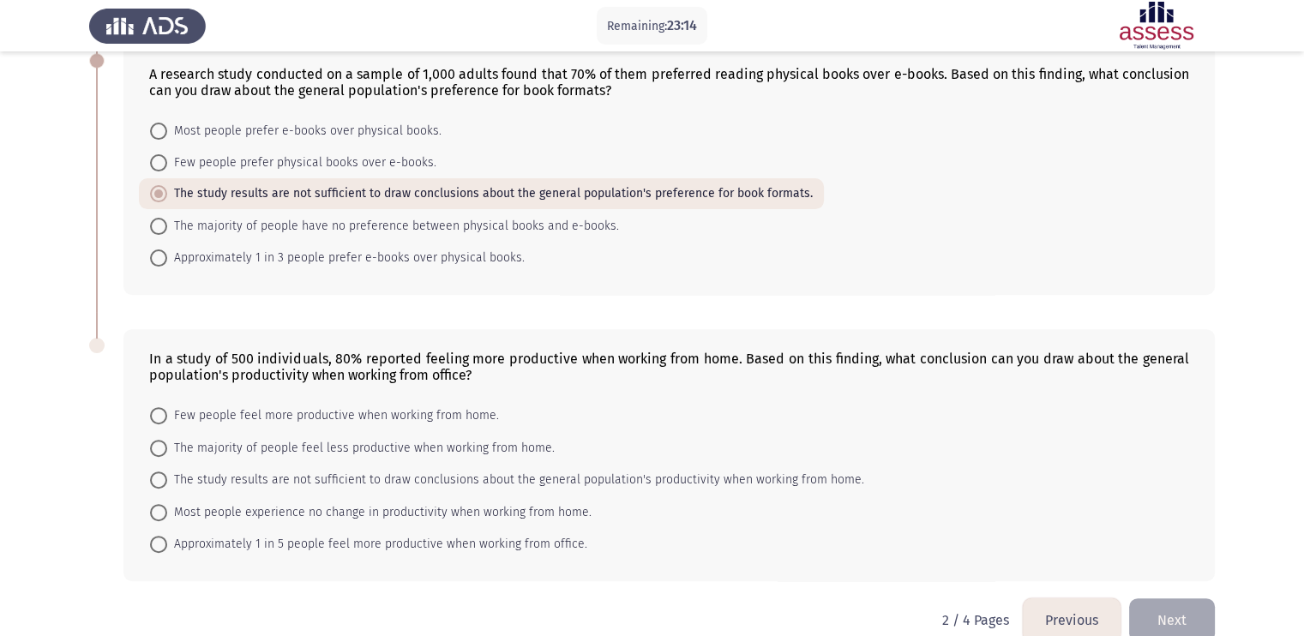
scroll to position [740, 0]
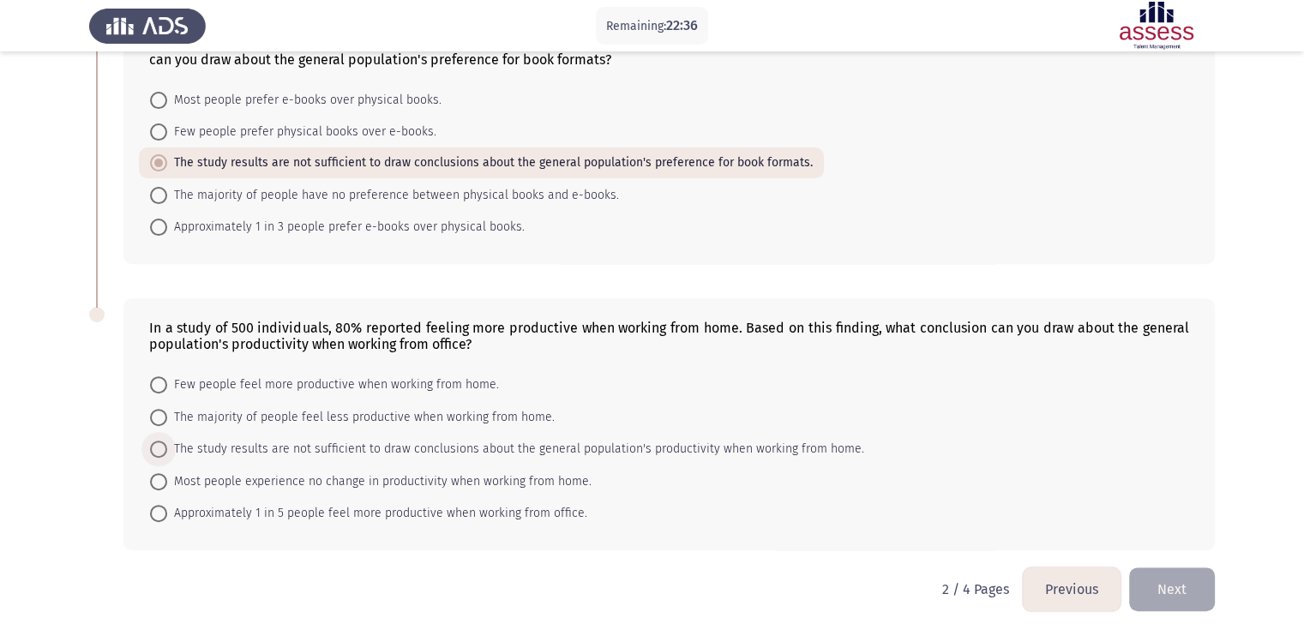
click at [165, 451] on span at bounding box center [158, 449] width 17 height 17
click at [165, 451] on input "The study results are not sufficient to draw conclusions about the general popu…" at bounding box center [158, 449] width 17 height 17
radio input "true"
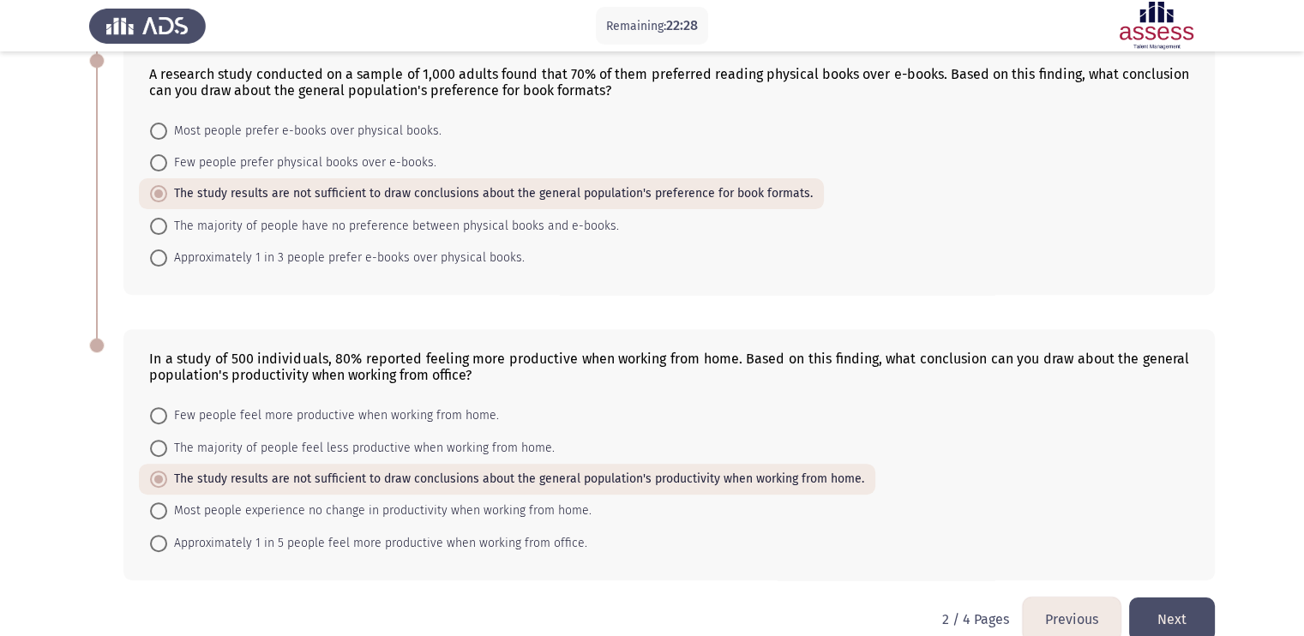
scroll to position [739, 0]
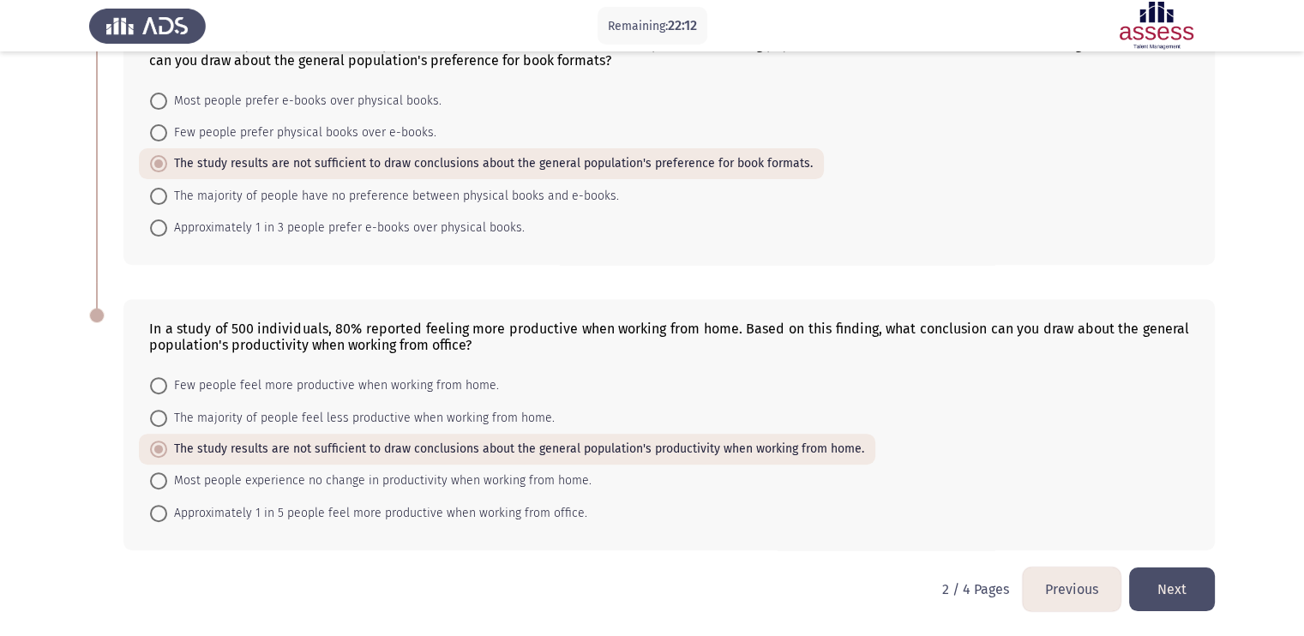
click at [1055, 508] on button "Next" at bounding box center [1172, 589] width 86 height 44
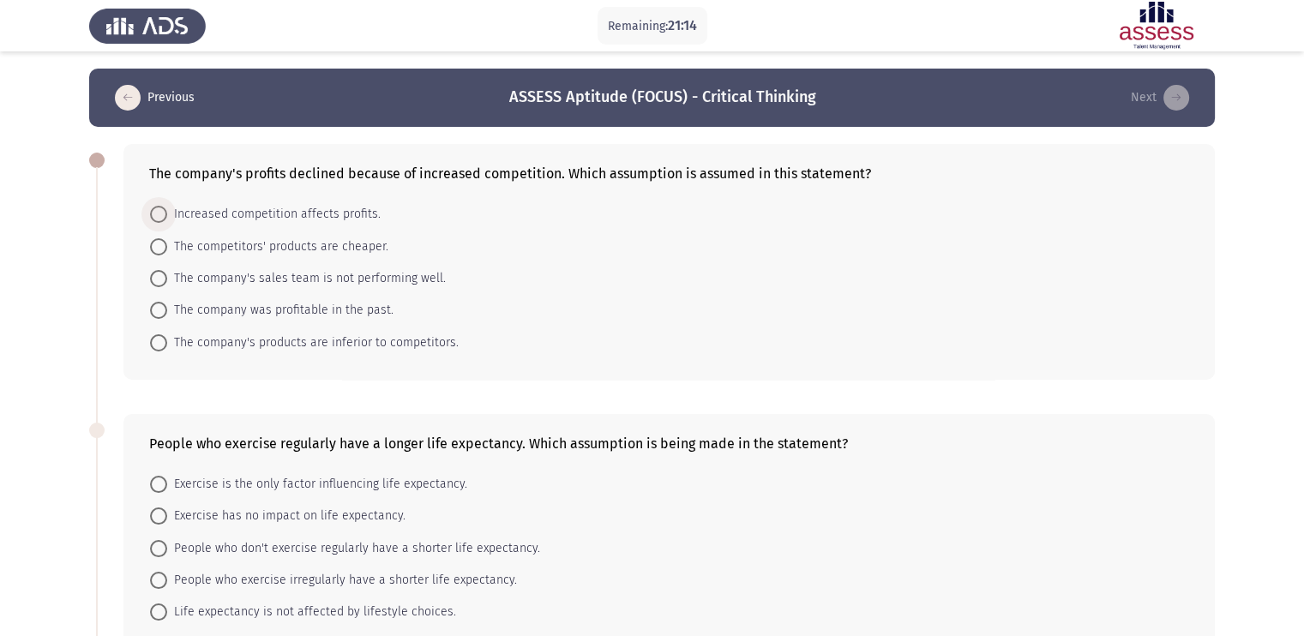
click at [151, 219] on span at bounding box center [158, 214] width 17 height 17
click at [151, 219] on input "Increased competition affects profits." at bounding box center [158, 214] width 17 height 17
radio input "true"
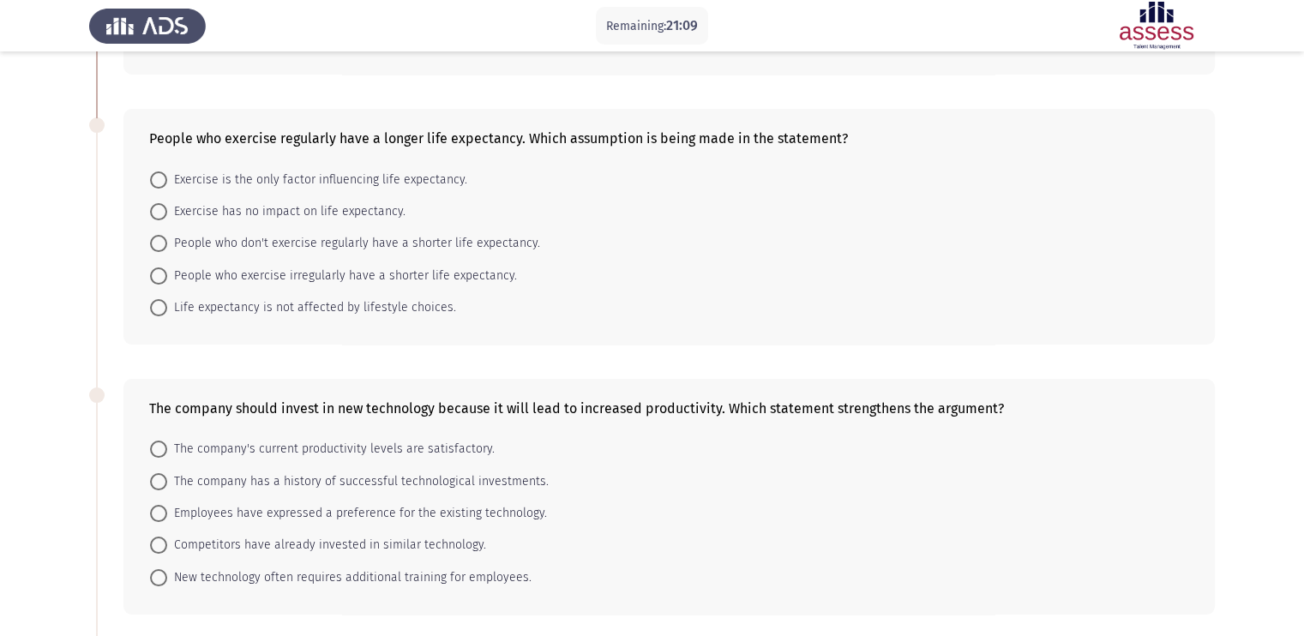
scroll to position [315, 0]
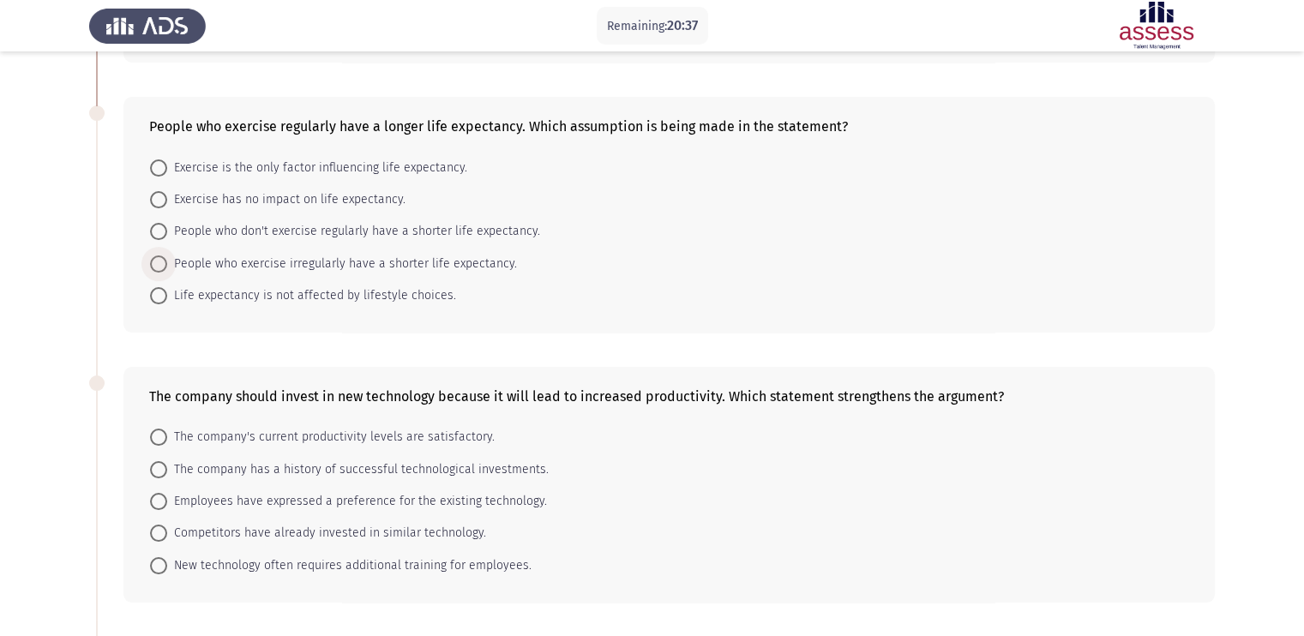
click at [159, 265] on span at bounding box center [158, 263] width 17 height 17
click at [159, 265] on input "People who exercise irregularly have a shorter life expectancy." at bounding box center [158, 263] width 17 height 17
radio input "true"
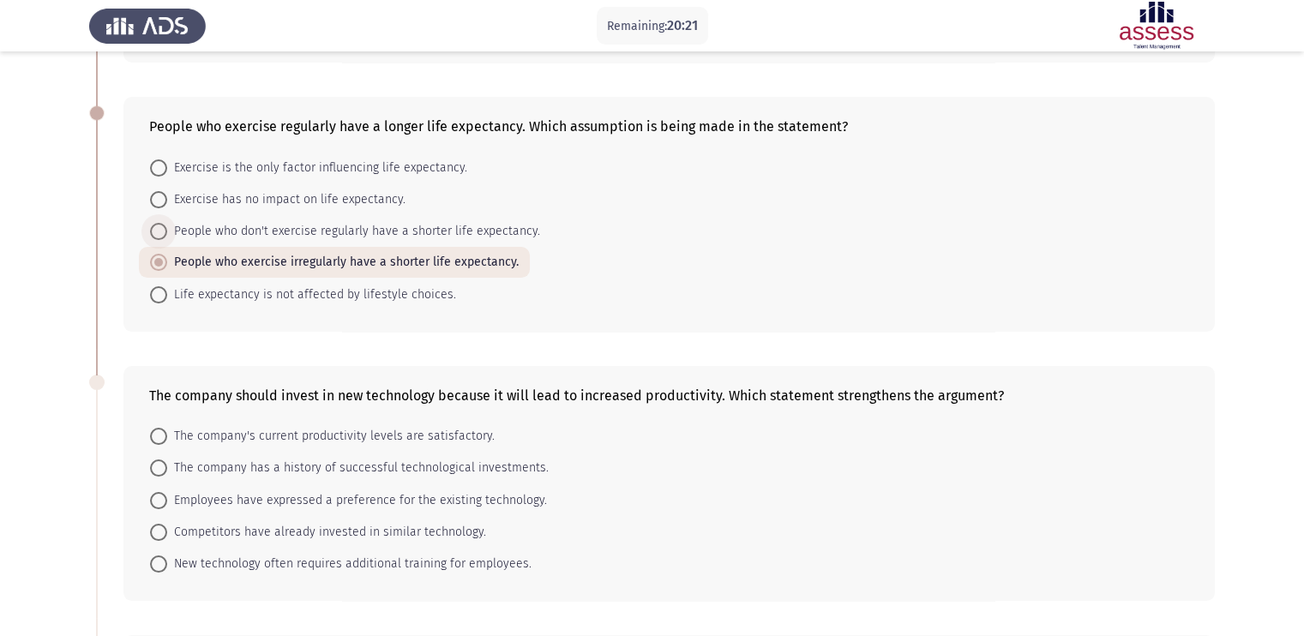
click at [154, 227] on span at bounding box center [158, 231] width 17 height 17
click at [154, 227] on input "People who don't exercise regularly have a shorter life expectancy." at bounding box center [158, 231] width 17 height 17
radio input "true"
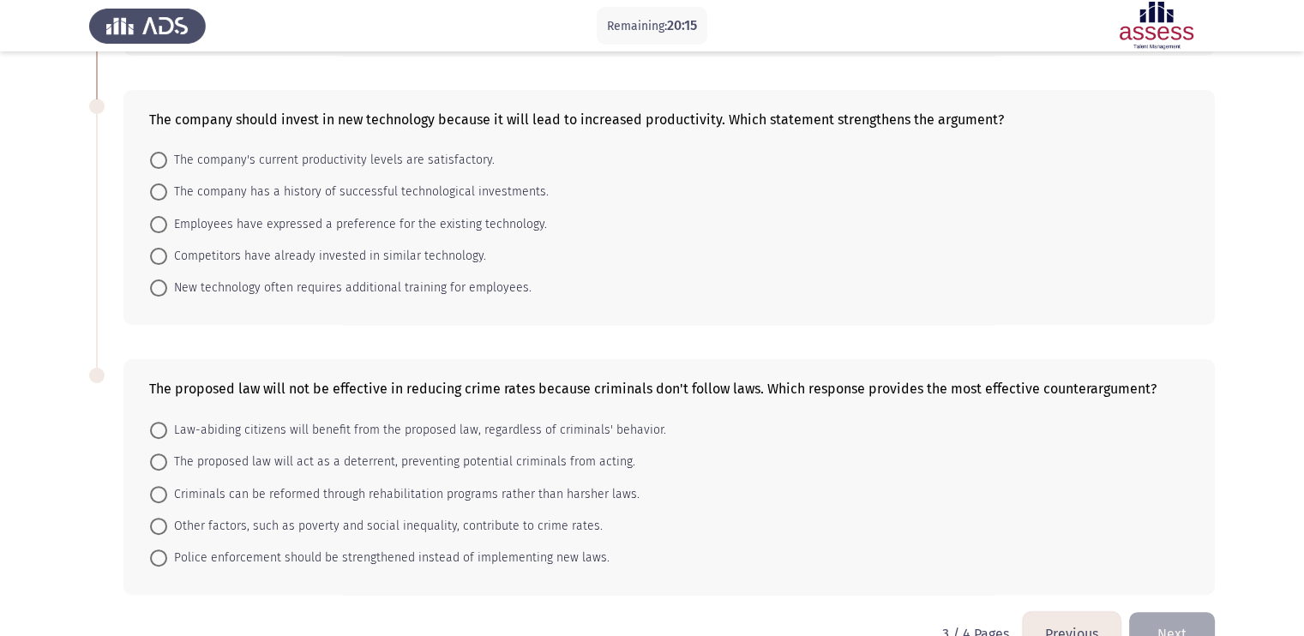
scroll to position [591, 0]
click at [160, 194] on span at bounding box center [158, 192] width 17 height 17
click at [160, 194] on input "The company has a history of successful technological investments." at bounding box center [158, 192] width 17 height 17
radio input "true"
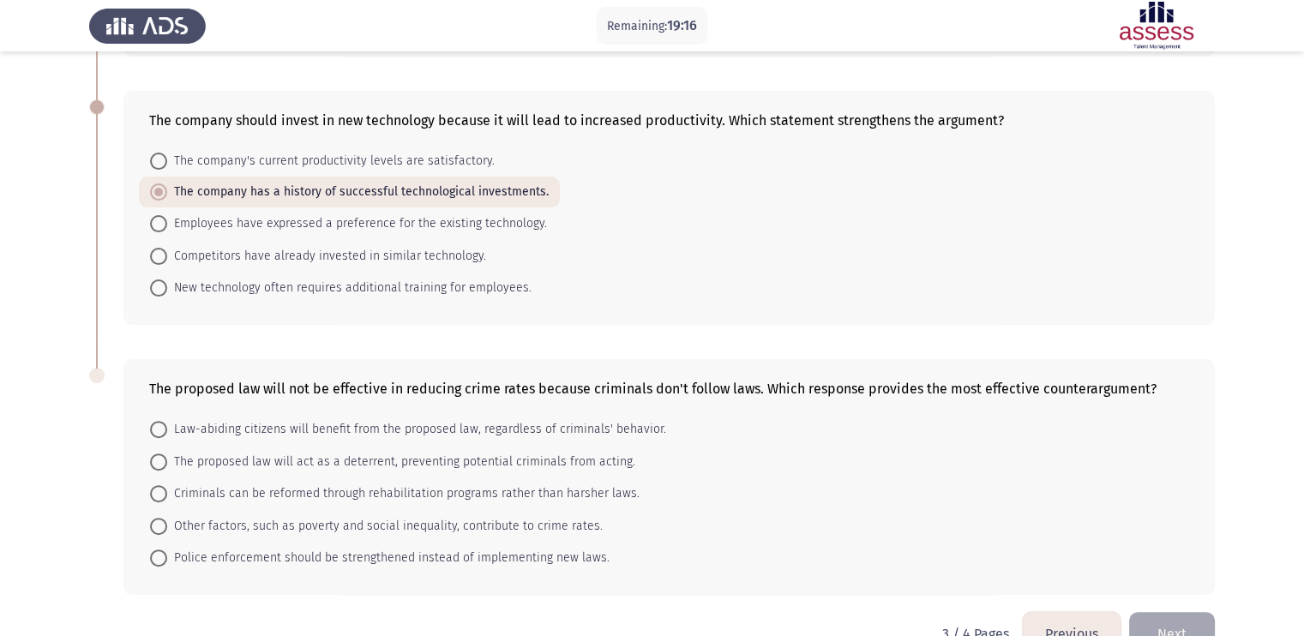
scroll to position [642, 0]
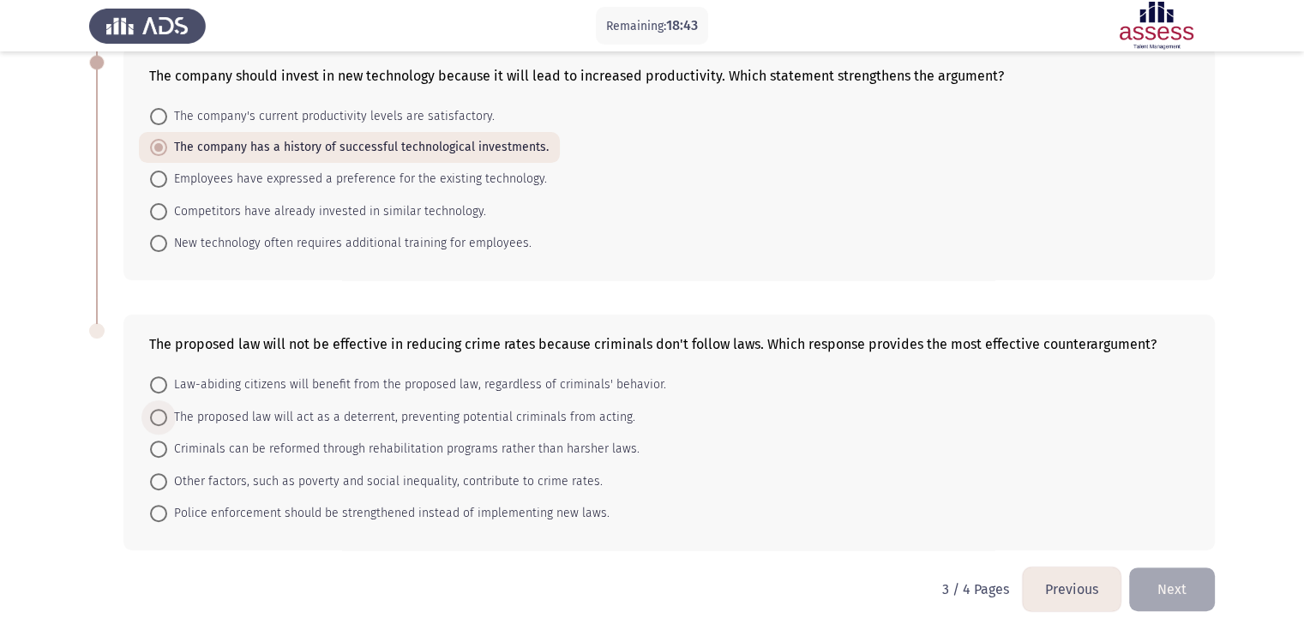
click at [156, 415] on span at bounding box center [158, 417] width 17 height 17
click at [156, 415] on input "The proposed law will act as a deterrent, preventing potential criminals from a…" at bounding box center [158, 417] width 17 height 17
radio input "true"
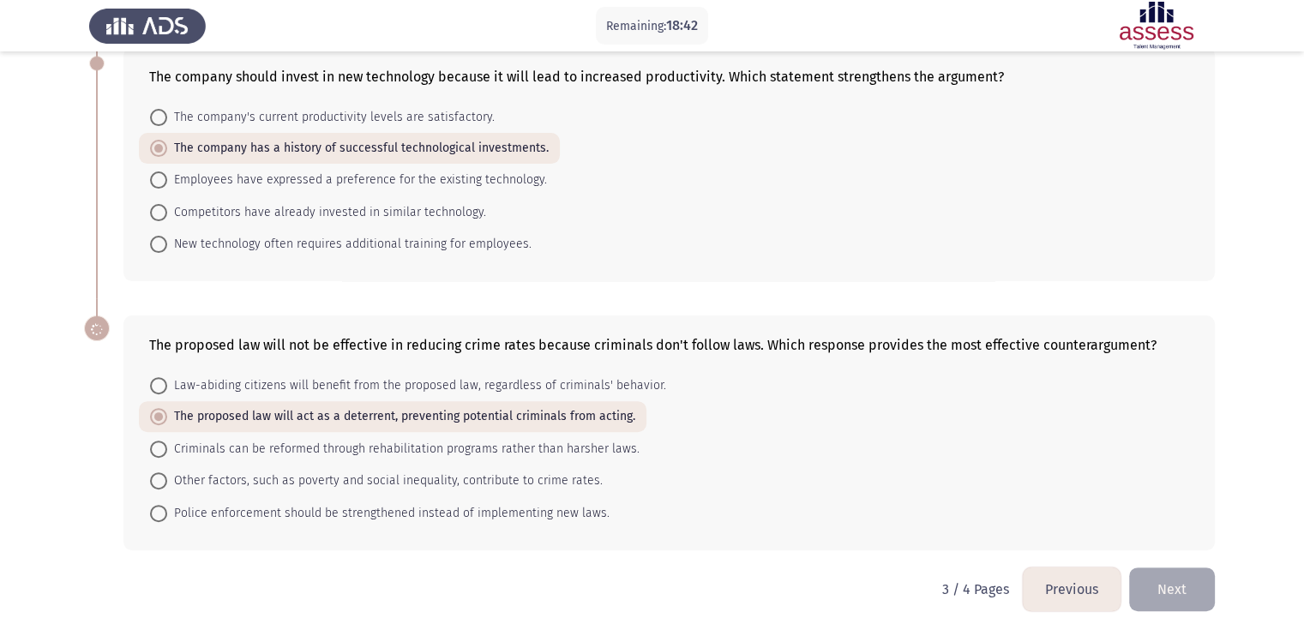
scroll to position [640, 0]
click at [1055, 508] on button "Next" at bounding box center [1172, 589] width 86 height 44
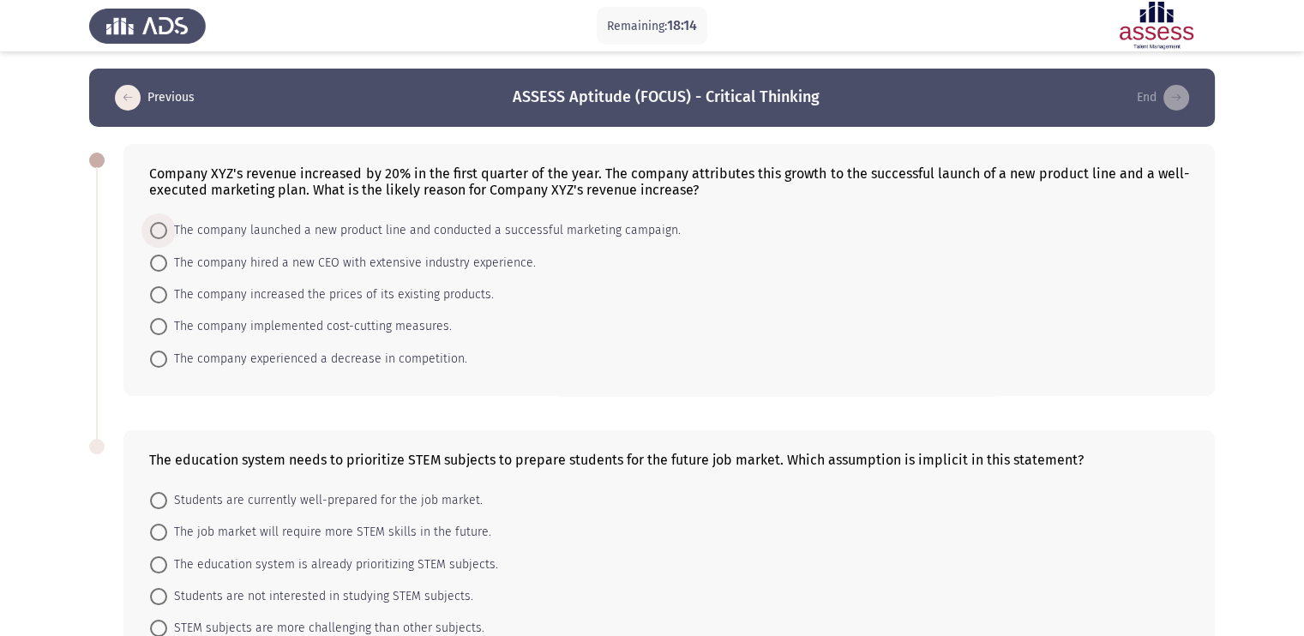
click at [157, 233] on span at bounding box center [158, 230] width 17 height 17
click at [157, 233] on input "The company launched a new product line and conducted a successful marketing ca…" at bounding box center [158, 230] width 17 height 17
radio input "true"
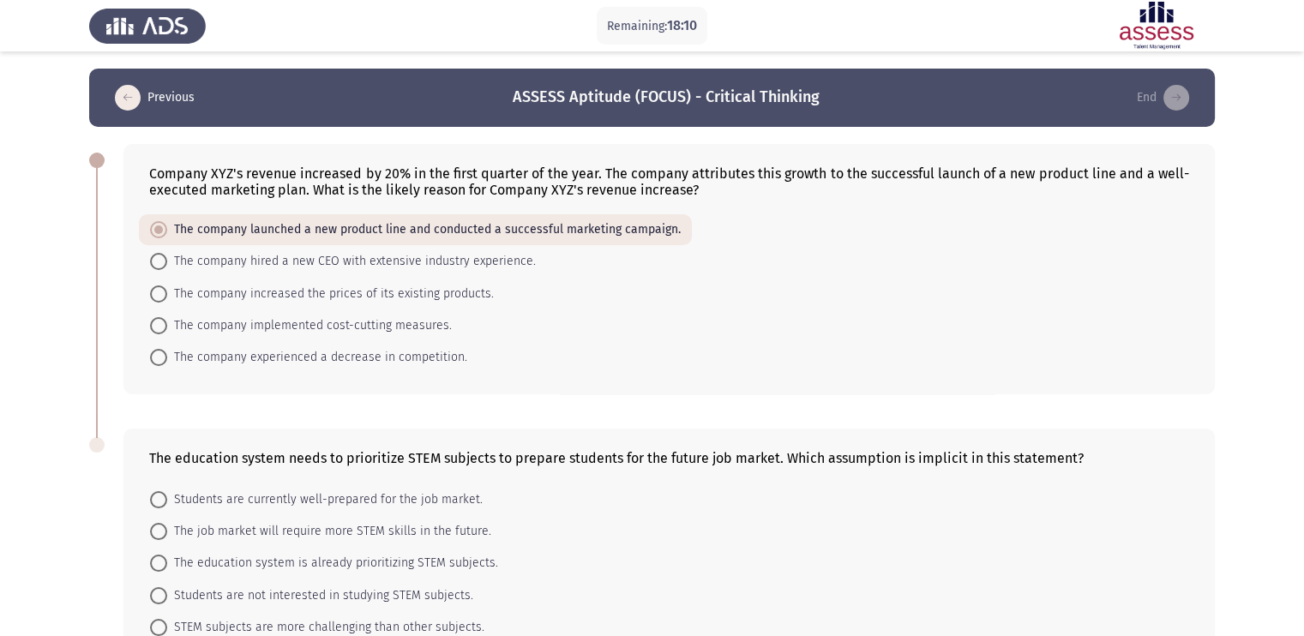
scroll to position [117, 0]
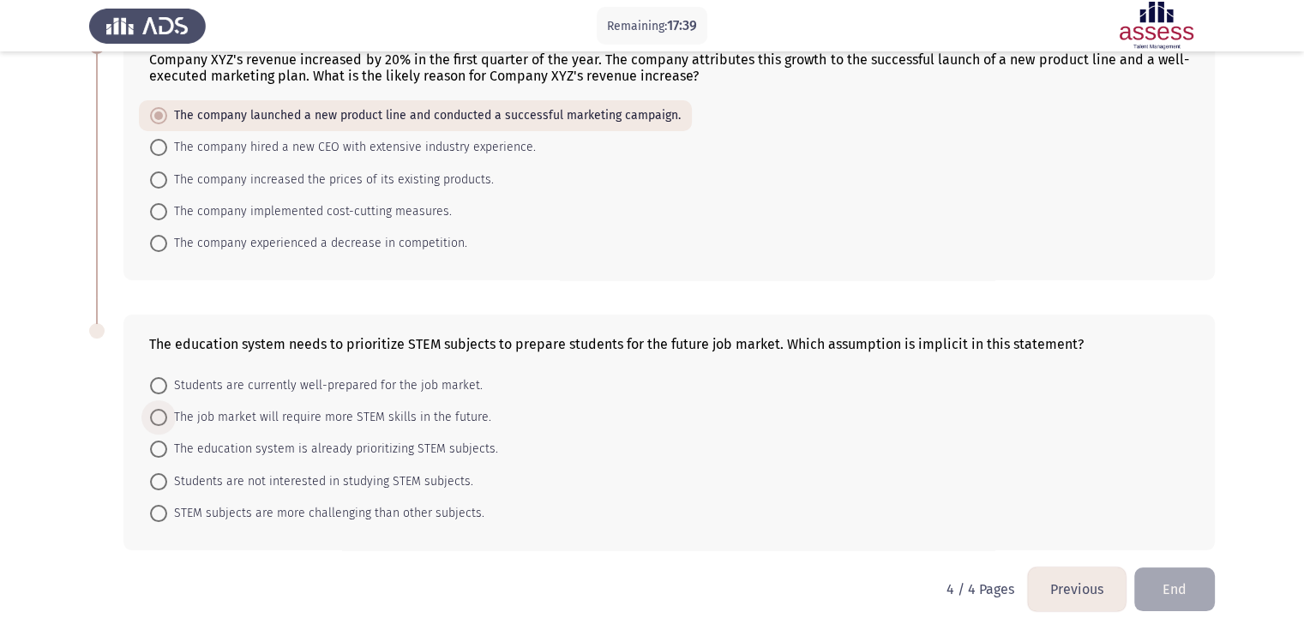
click at [174, 413] on span "The job market will require more STEM skills in the future." at bounding box center [329, 417] width 324 height 21
click at [167, 413] on input "The job market will require more STEM skills in the future." at bounding box center [158, 417] width 17 height 17
radio input "true"
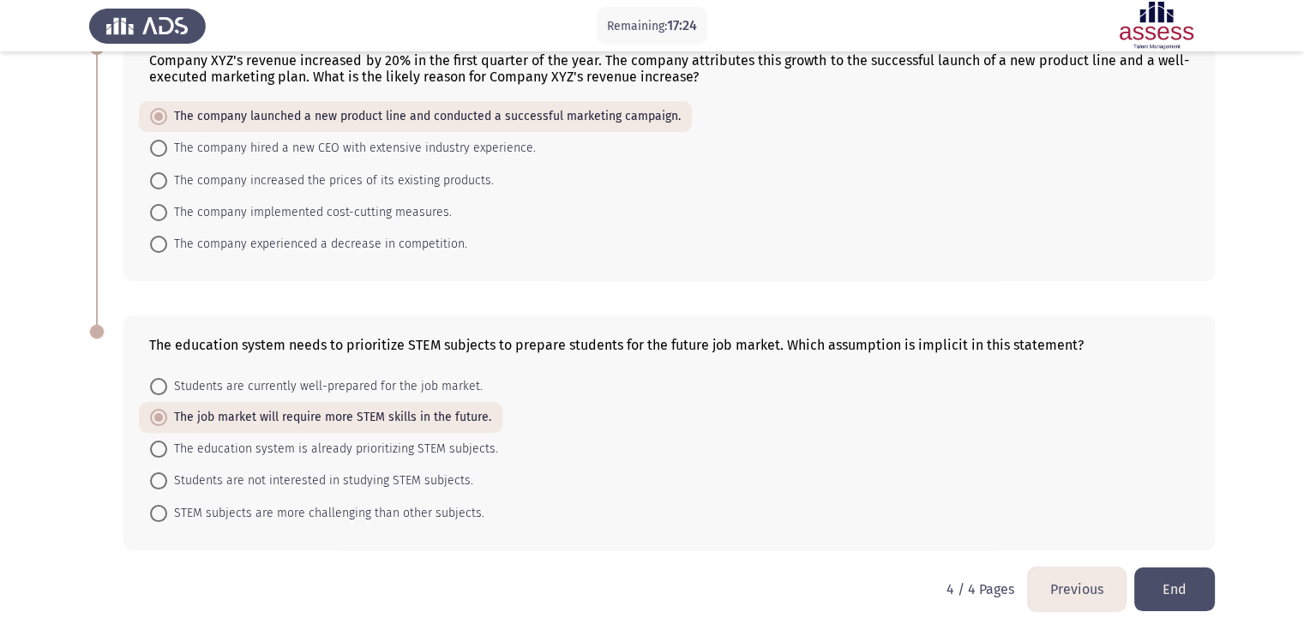
click at [1055, 508] on button "Previous" at bounding box center [1077, 589] width 98 height 44
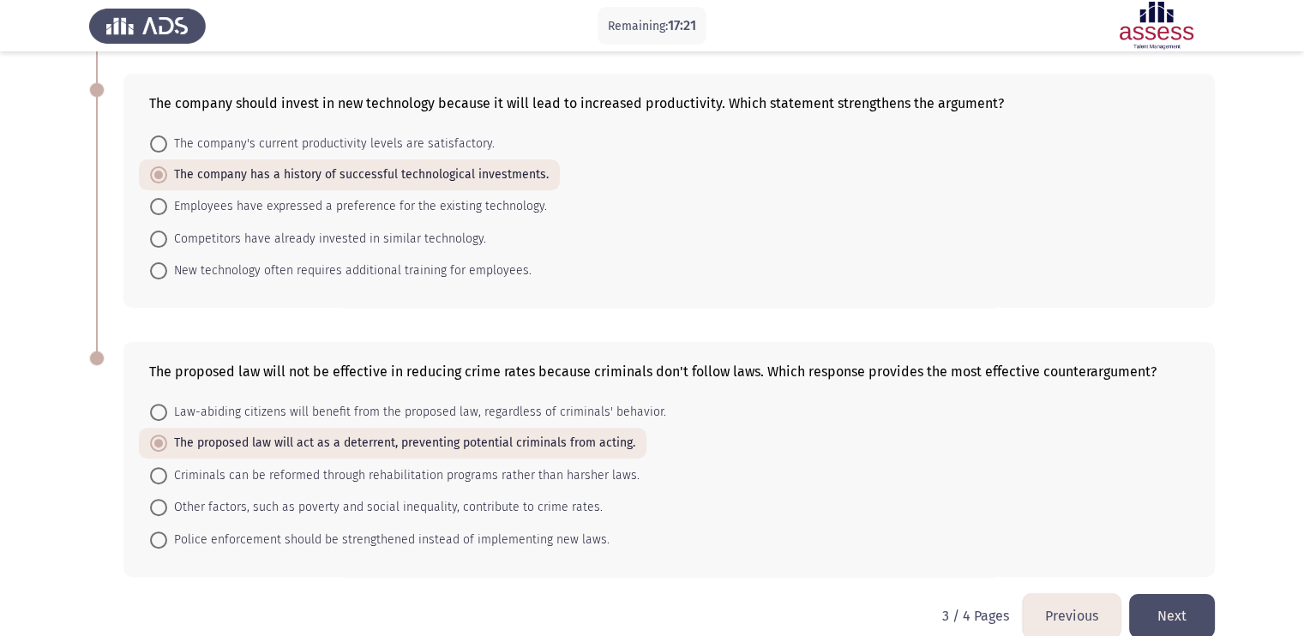
scroll to position [640, 0]
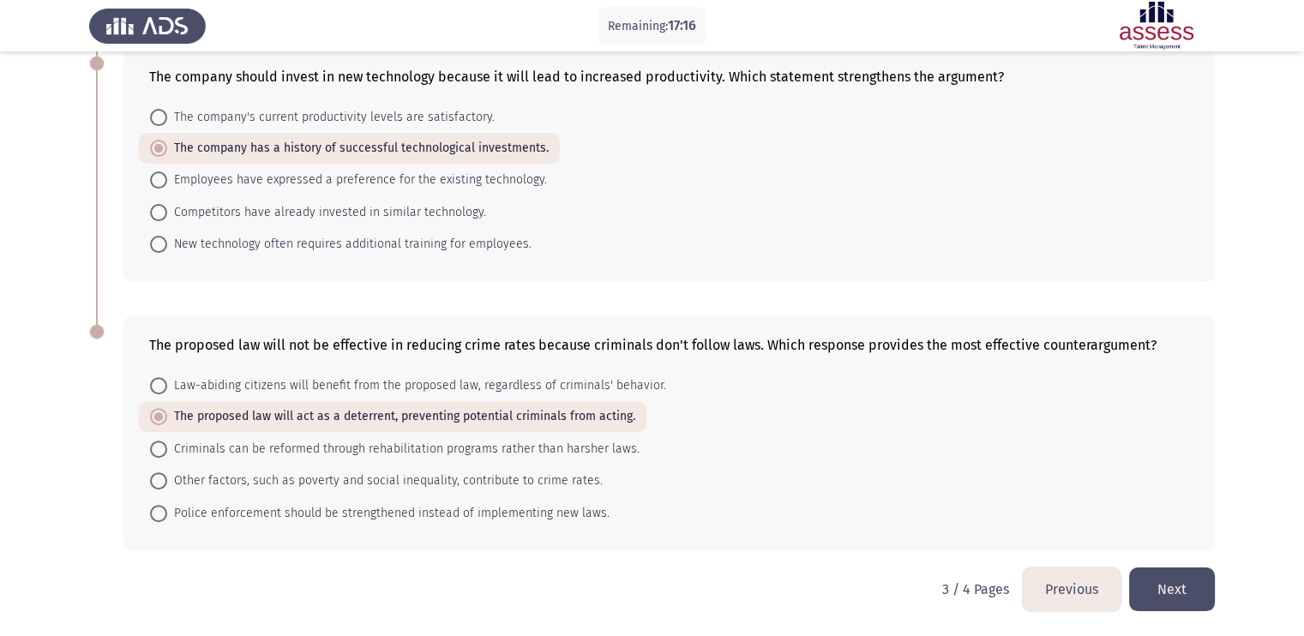
click at [1055, 508] on button "Previous" at bounding box center [1071, 589] width 98 height 44
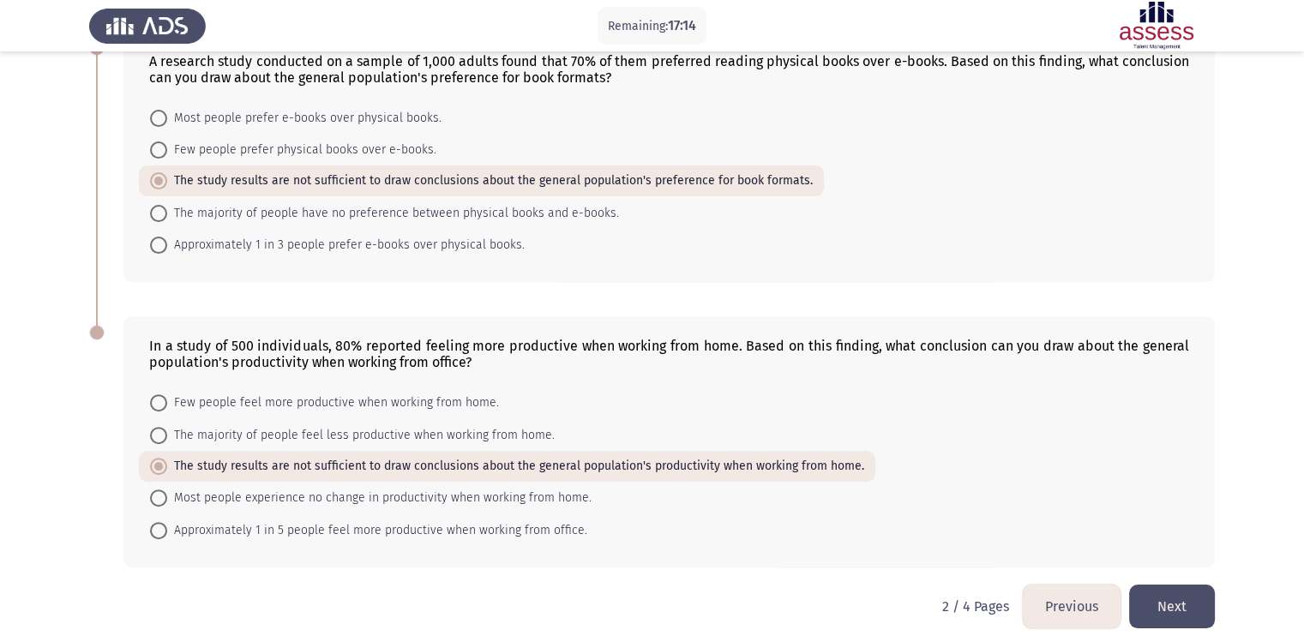
scroll to position [739, 0]
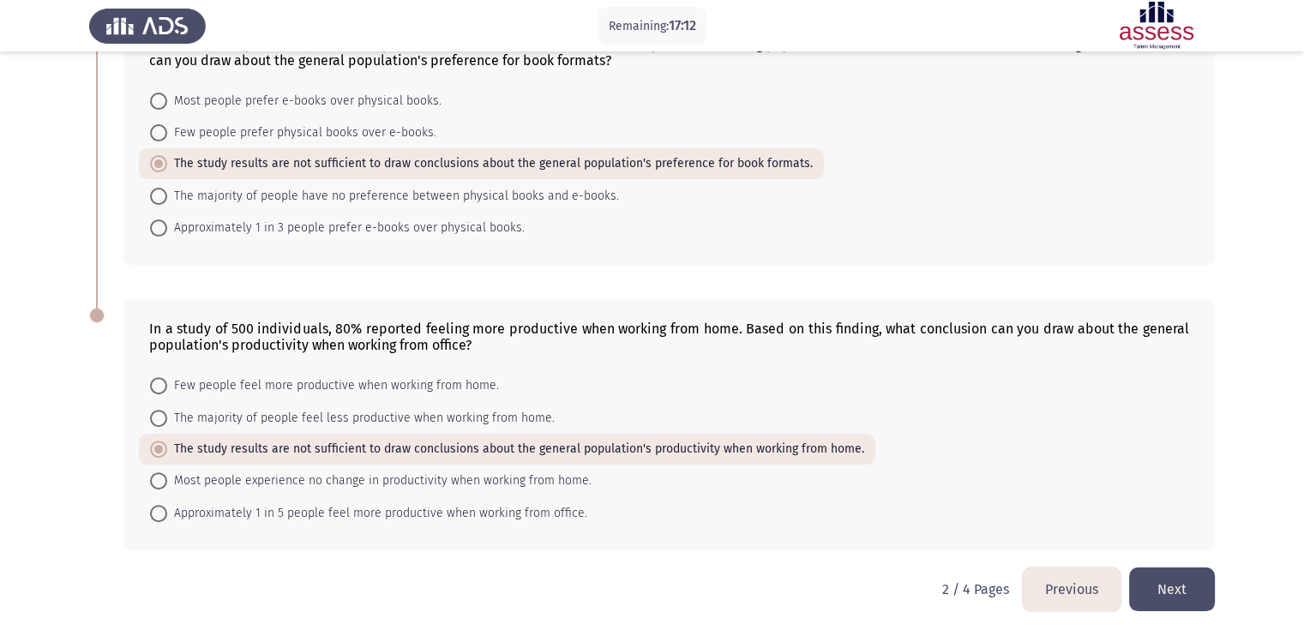
click at [1055, 508] on button "Previous" at bounding box center [1071, 589] width 98 height 44
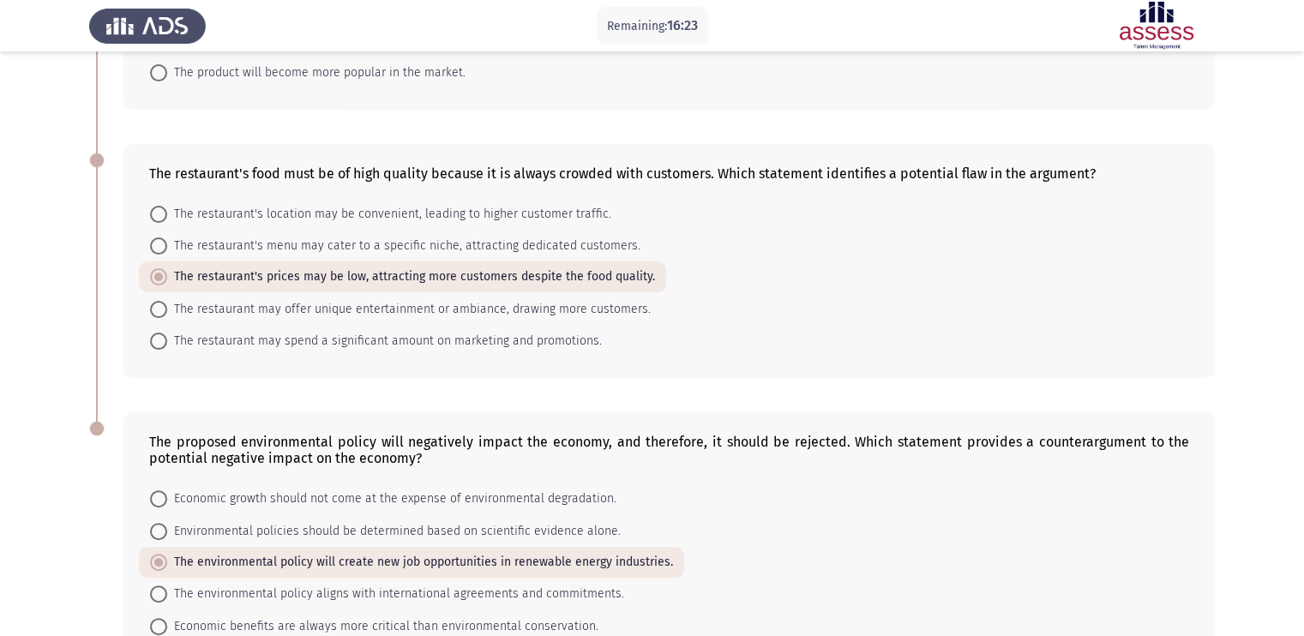
scroll to position [579, 0]
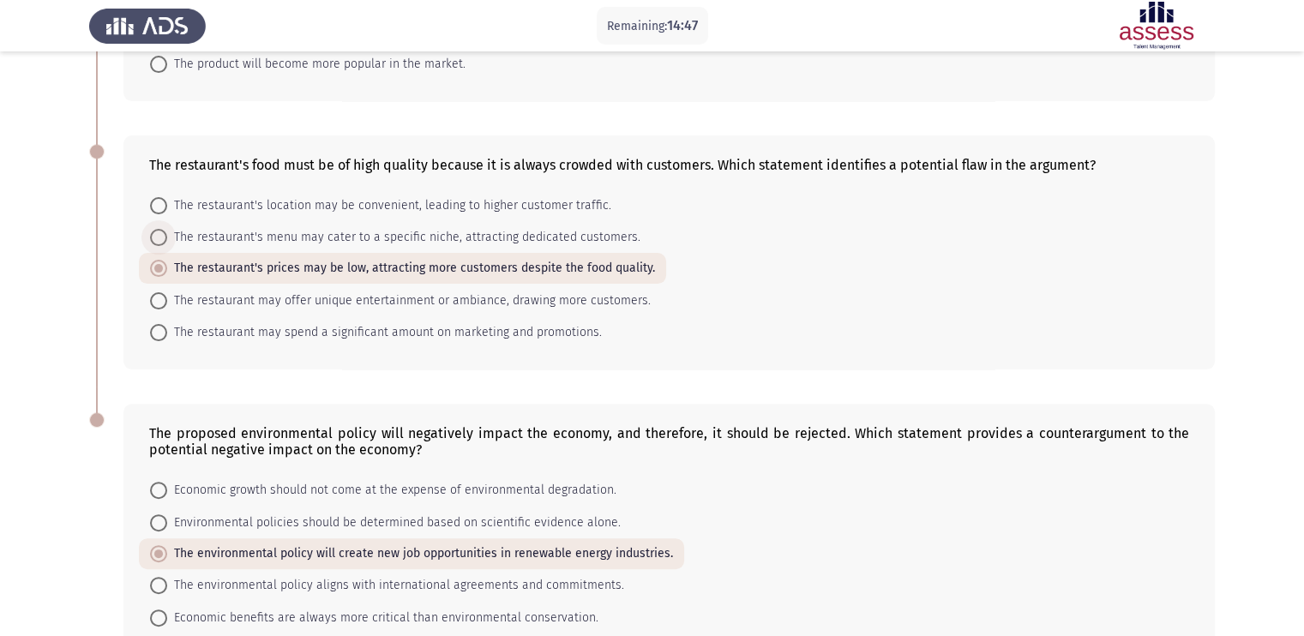
click at [162, 244] on span at bounding box center [158, 237] width 17 height 17
click at [162, 244] on input "The restaurant's menu may cater to a specific niche, attracting dedicated custo…" at bounding box center [158, 237] width 17 height 17
radio input "true"
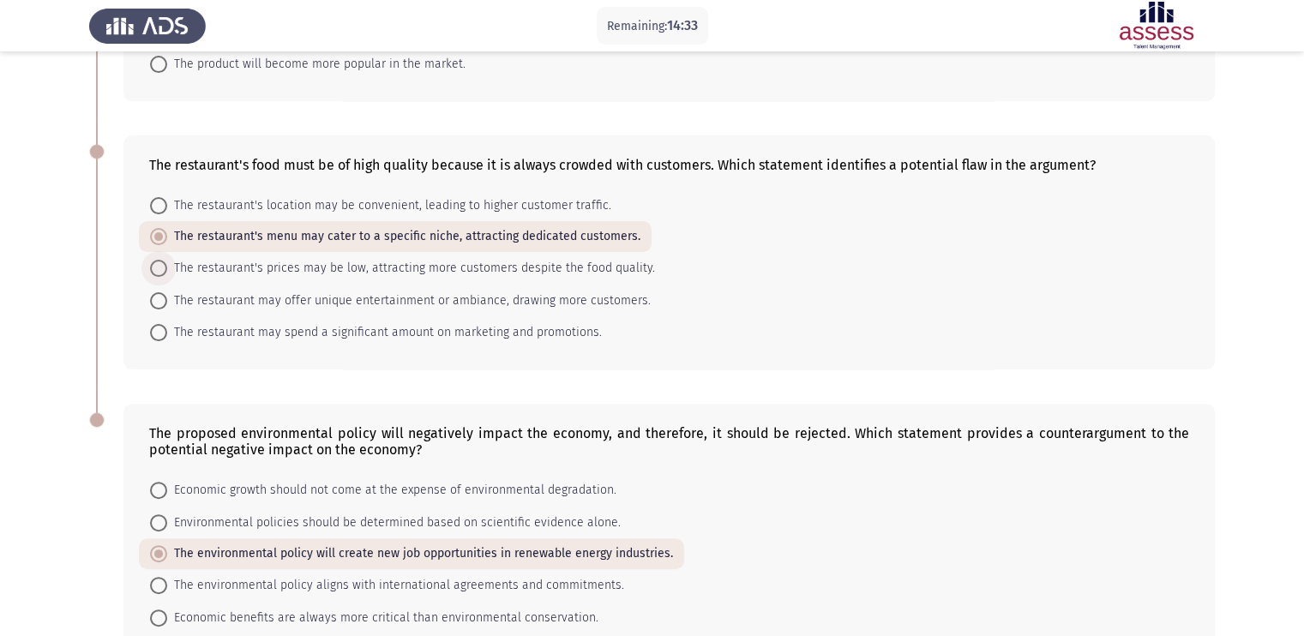
click at [577, 279] on span "The restaurant's prices may be low, attracting more customers despite the food …" at bounding box center [411, 268] width 488 height 21
click at [167, 277] on input "The restaurant's prices may be low, attracting more customers despite the food …" at bounding box center [158, 268] width 17 height 17
radio input "true"
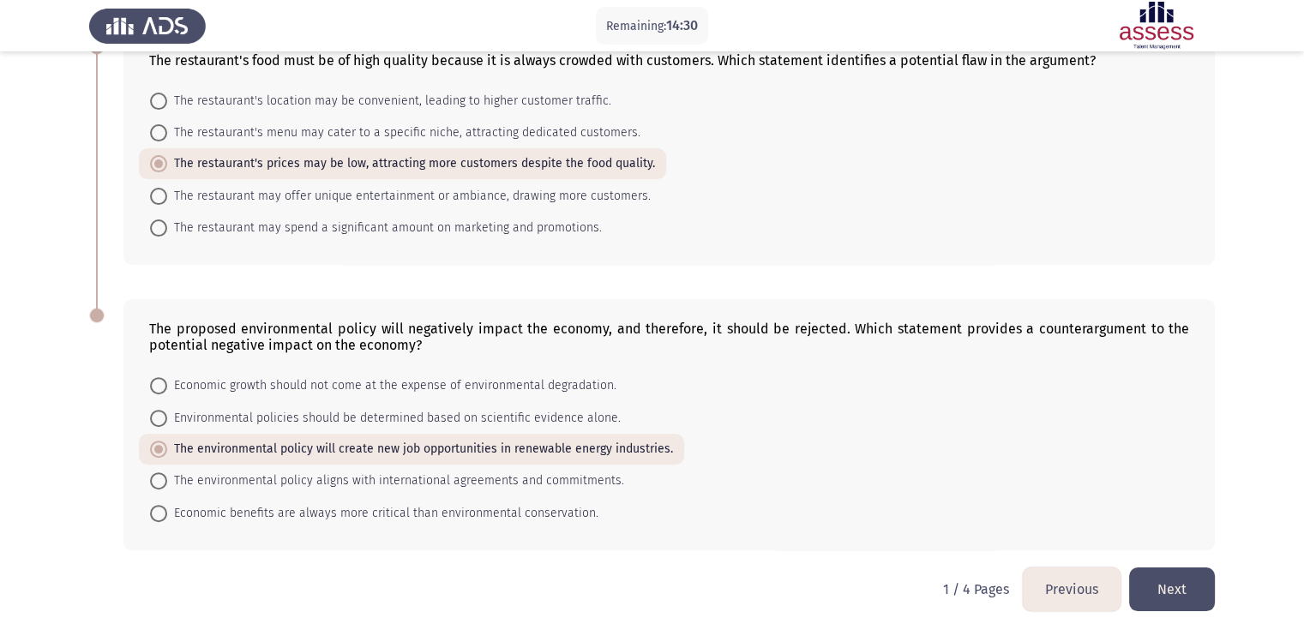
scroll to position [689, 0]
click at [1055, 508] on button "Next" at bounding box center [1172, 589] width 86 height 44
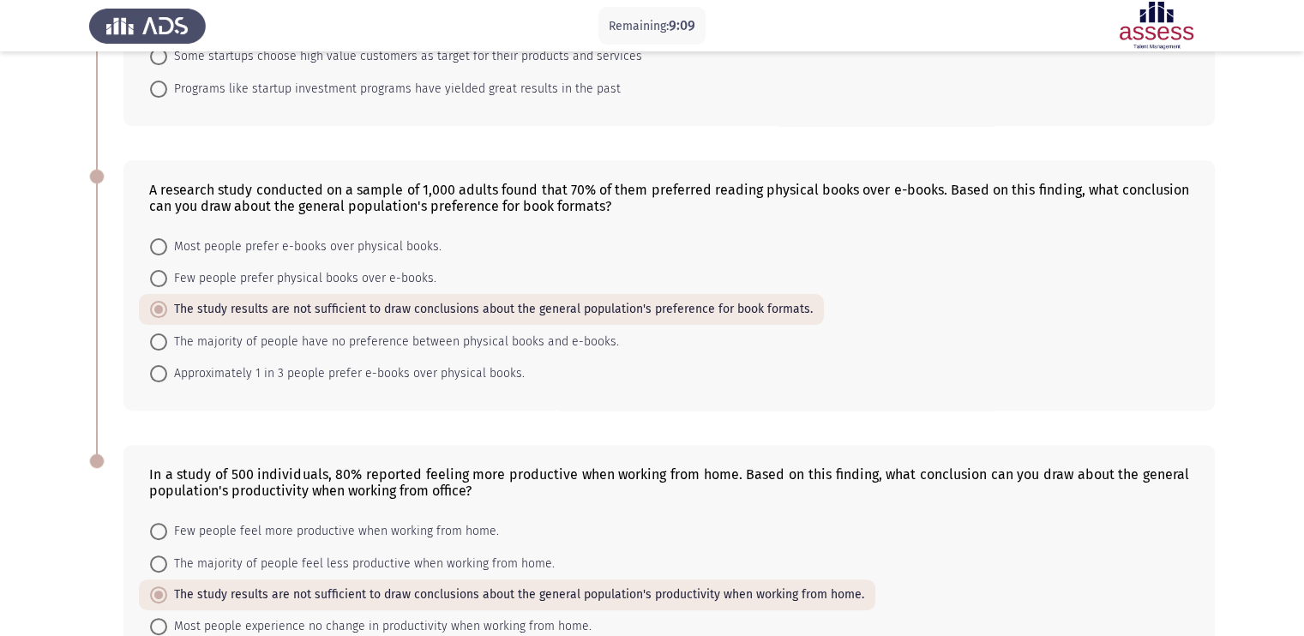
scroll to position [597, 0]
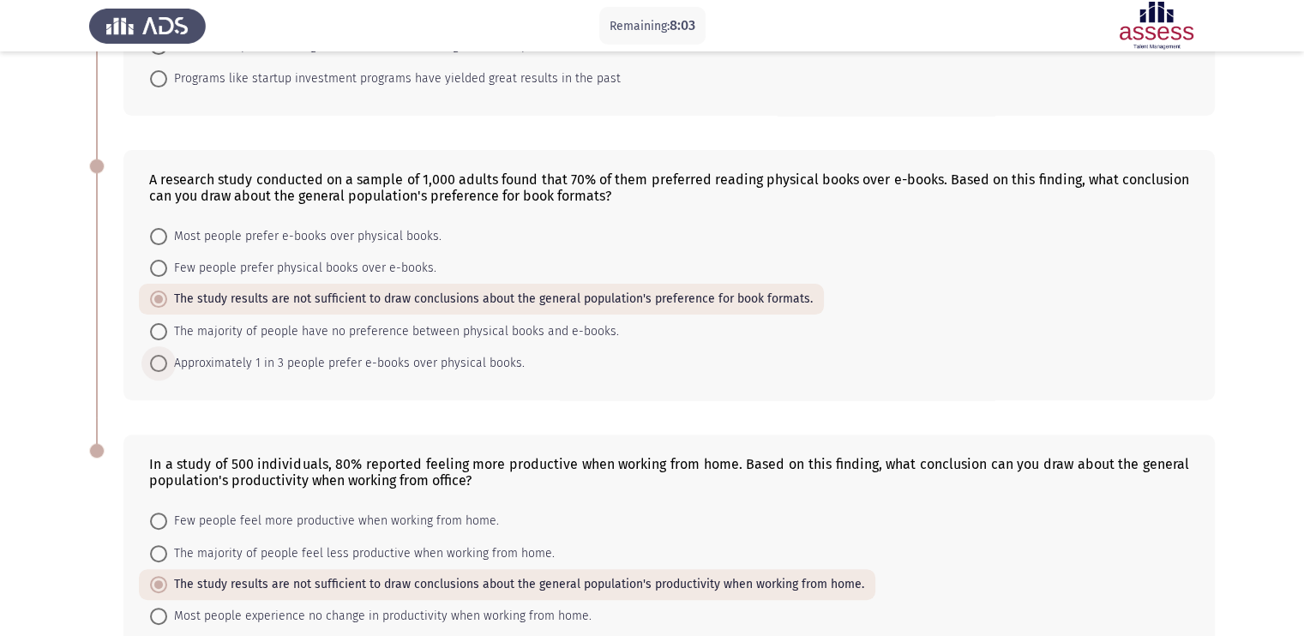
click at [165, 372] on span at bounding box center [158, 363] width 17 height 17
click at [165, 372] on input "Approximately 1 in 3 people prefer e-books over physical books." at bounding box center [158, 363] width 17 height 17
radio input "true"
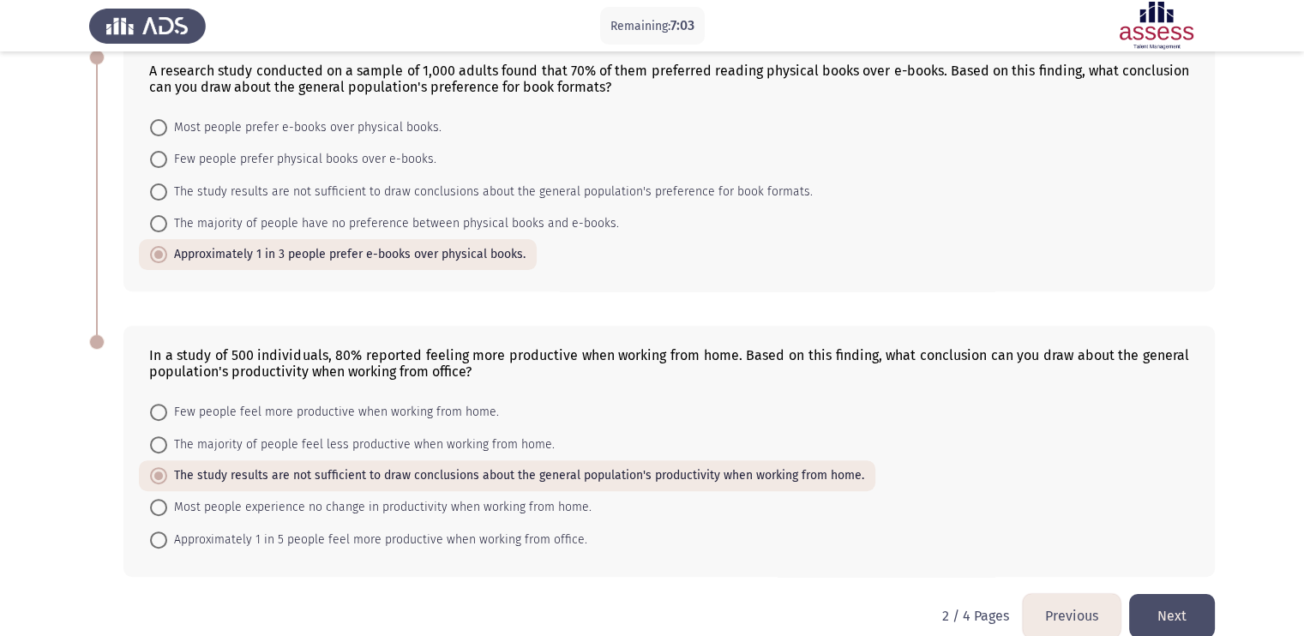
scroll to position [739, 0]
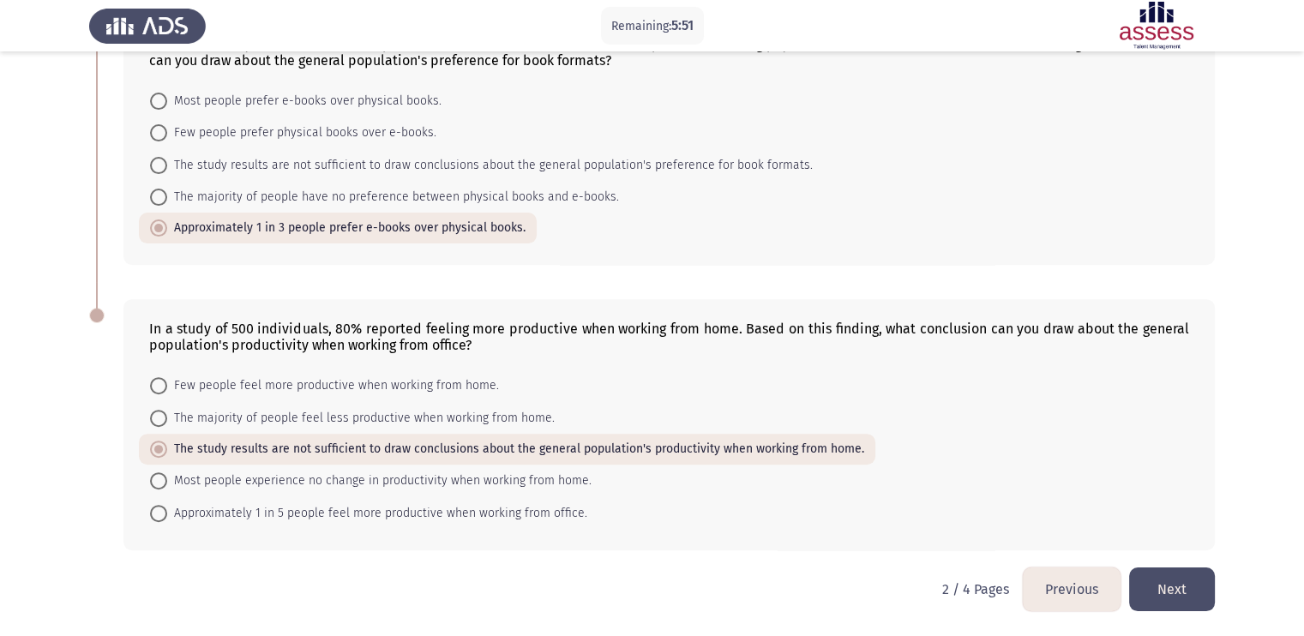
click at [166, 508] on mat-radio-button "Approximately 1 in 5 people feel more productive when working from office." at bounding box center [368, 512] width 459 height 32
click at [159, 508] on span at bounding box center [158, 513] width 17 height 17
click at [159, 508] on input "Approximately 1 in 5 people feel more productive when working from office." at bounding box center [158, 513] width 17 height 17
radio input "true"
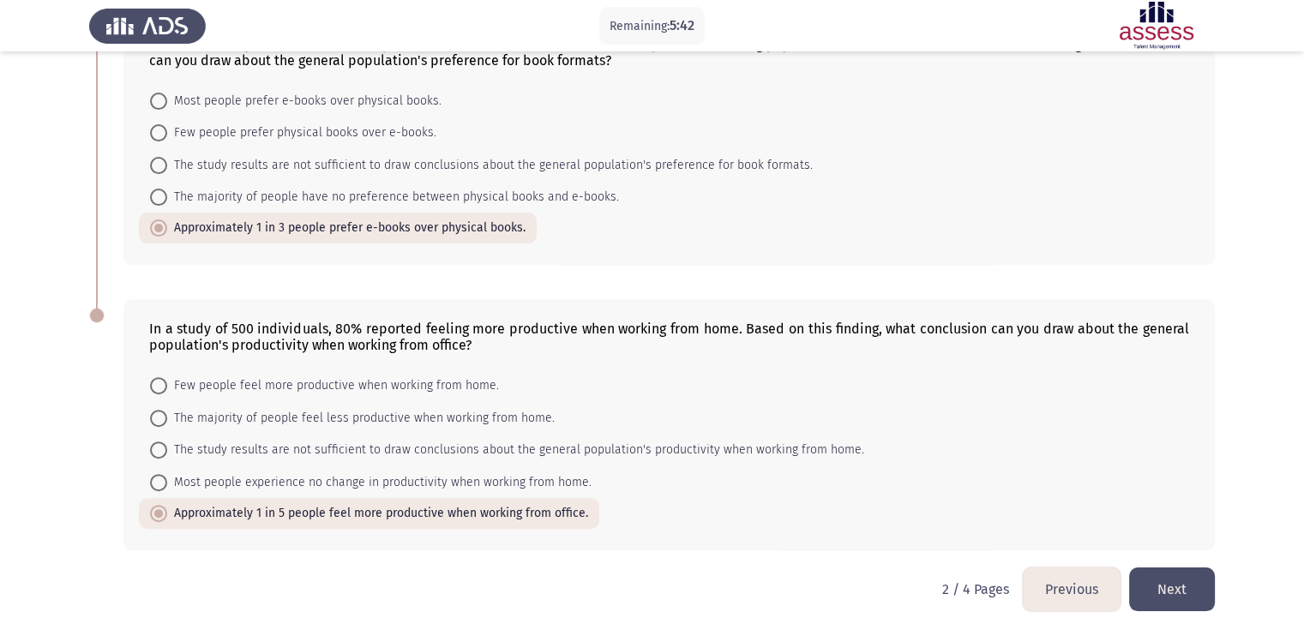
click at [1055, 508] on button "Next" at bounding box center [1172, 589] width 86 height 44
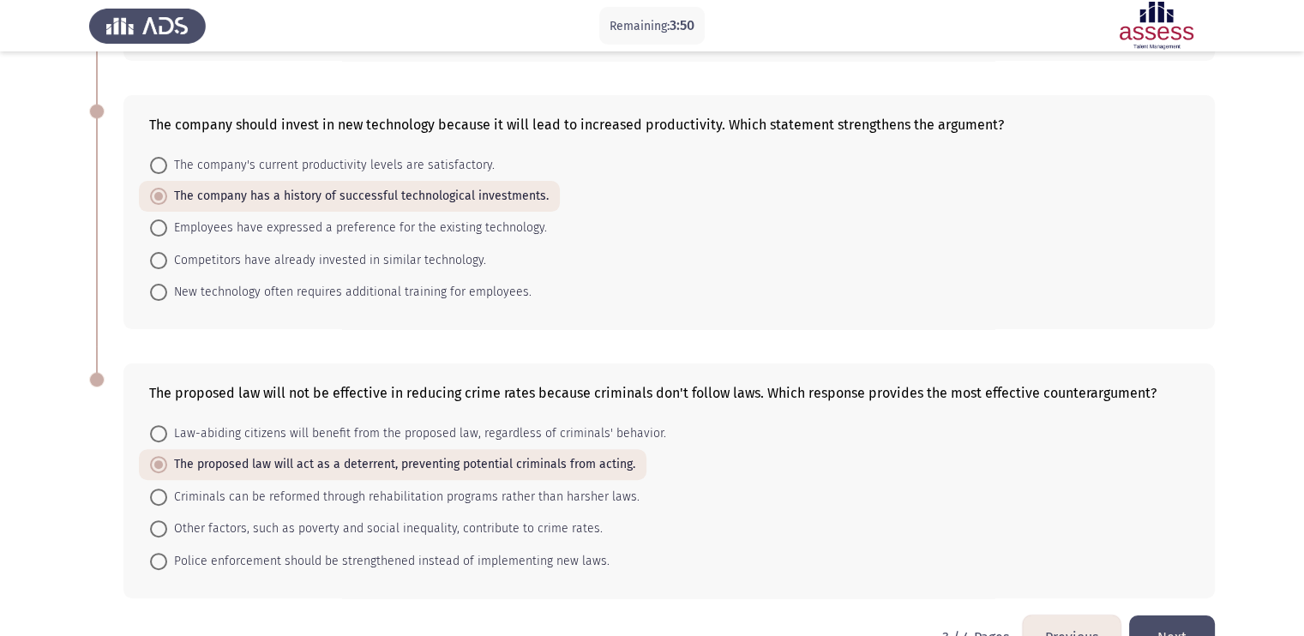
scroll to position [640, 0]
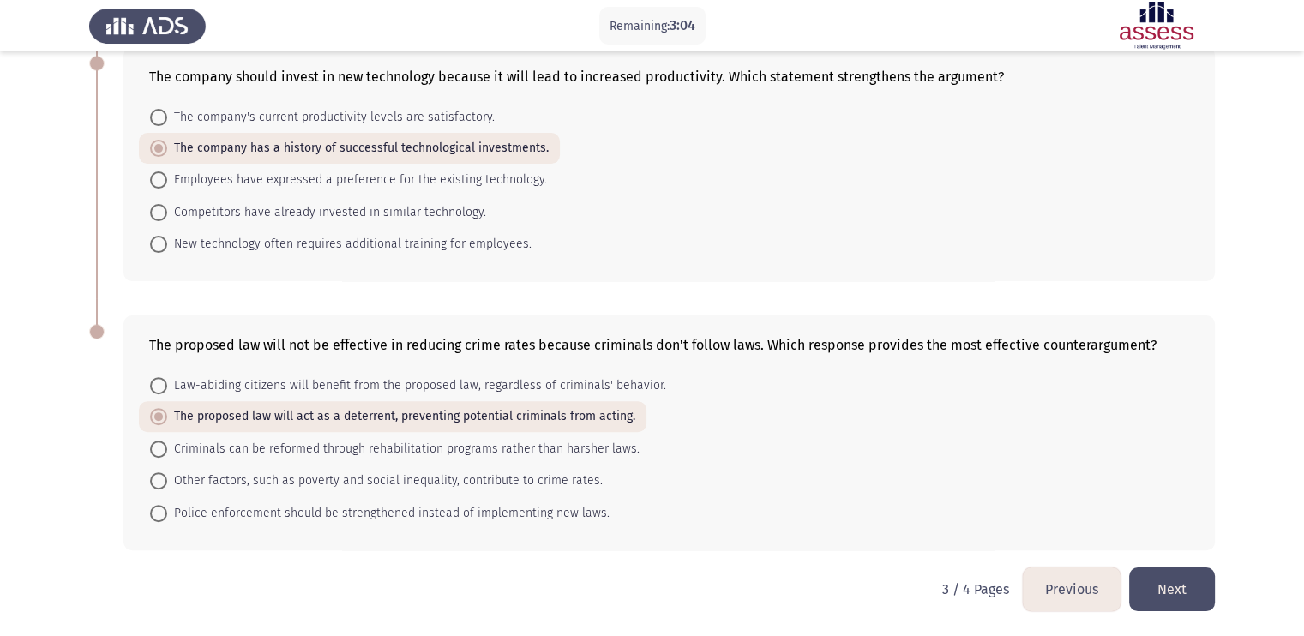
click at [1055, 508] on button "Next" at bounding box center [1172, 589] width 86 height 44
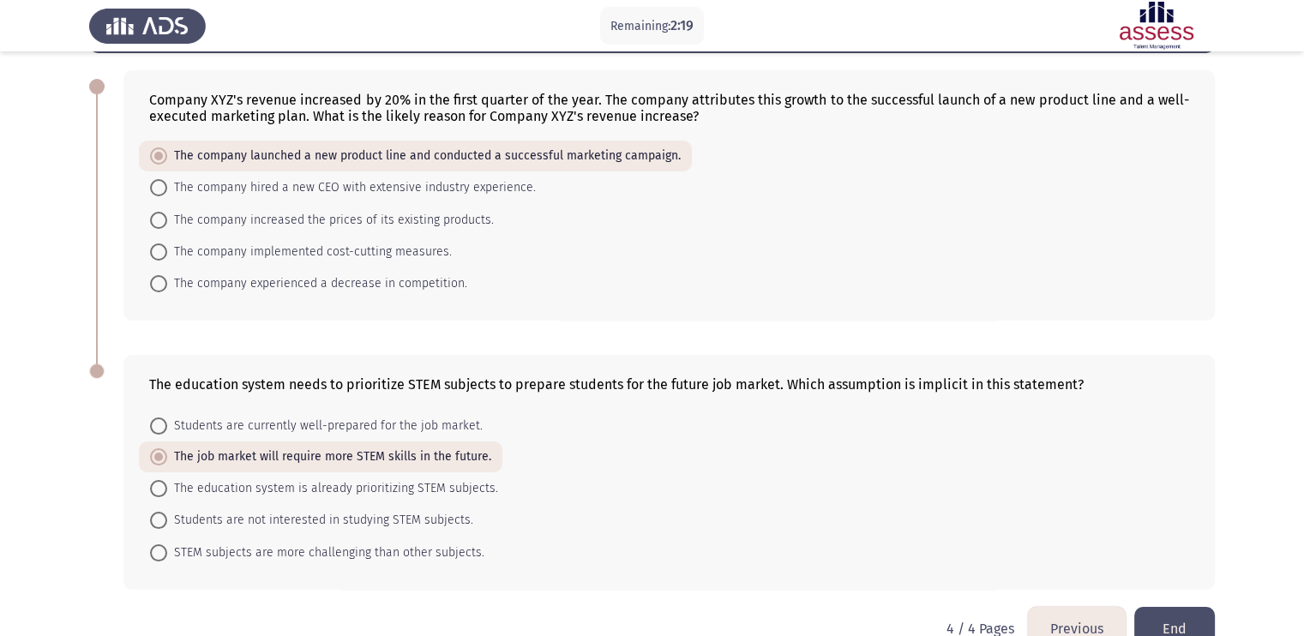
scroll to position [116, 0]
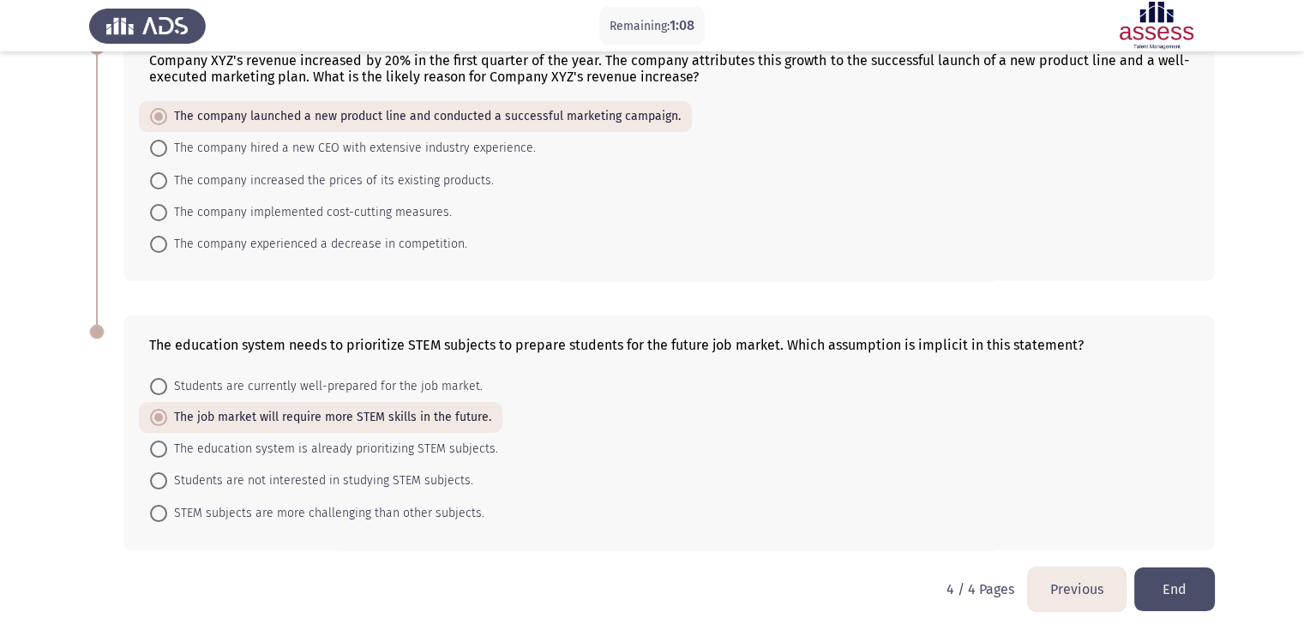
click at [1055, 508] on button "End" at bounding box center [1174, 589] width 81 height 44
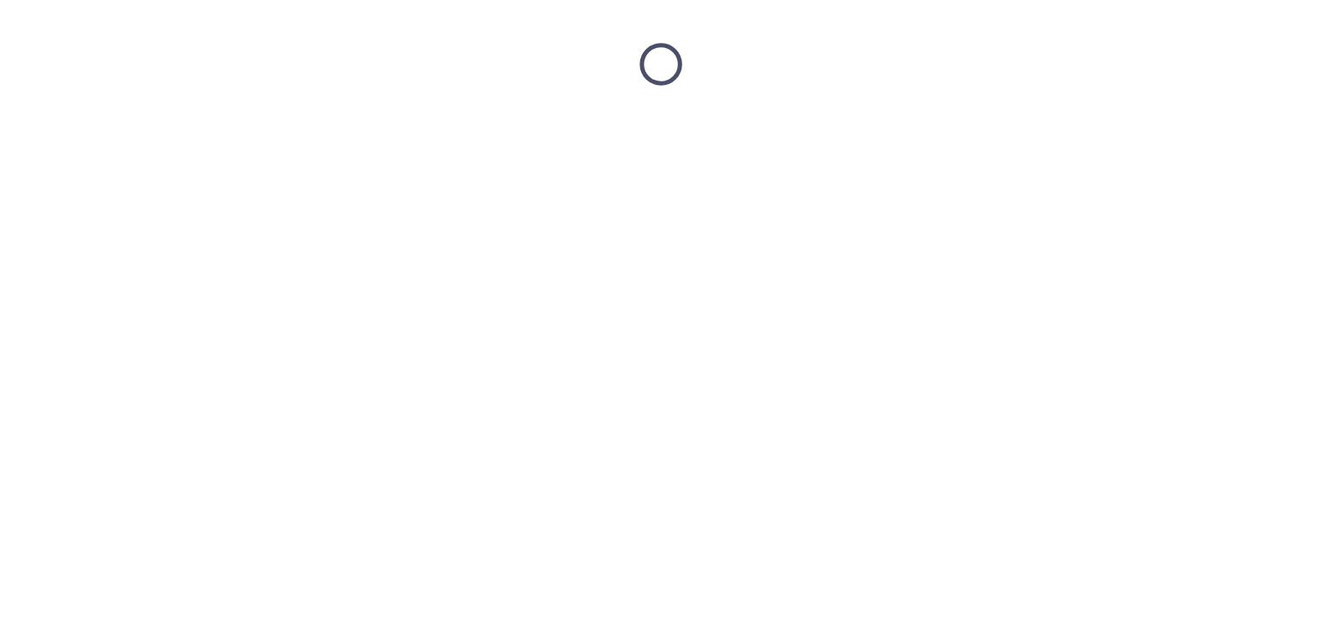
scroll to position [0, 0]
